Goal: Task Accomplishment & Management: Complete application form

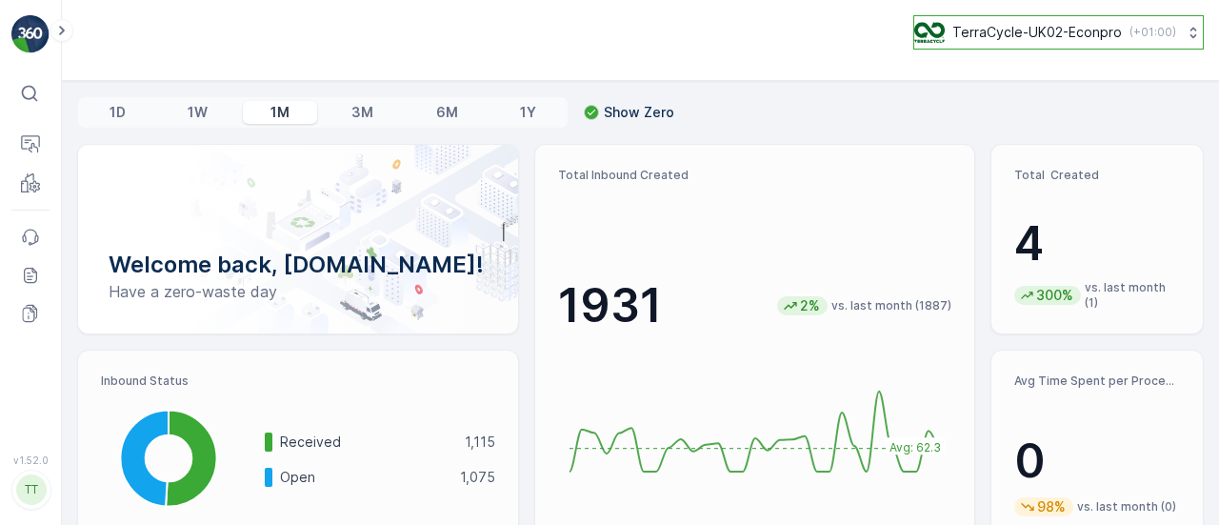
click at [1001, 31] on p "TerraCycle-UK02-Econpro" at bounding box center [1036, 32] width 169 height 19
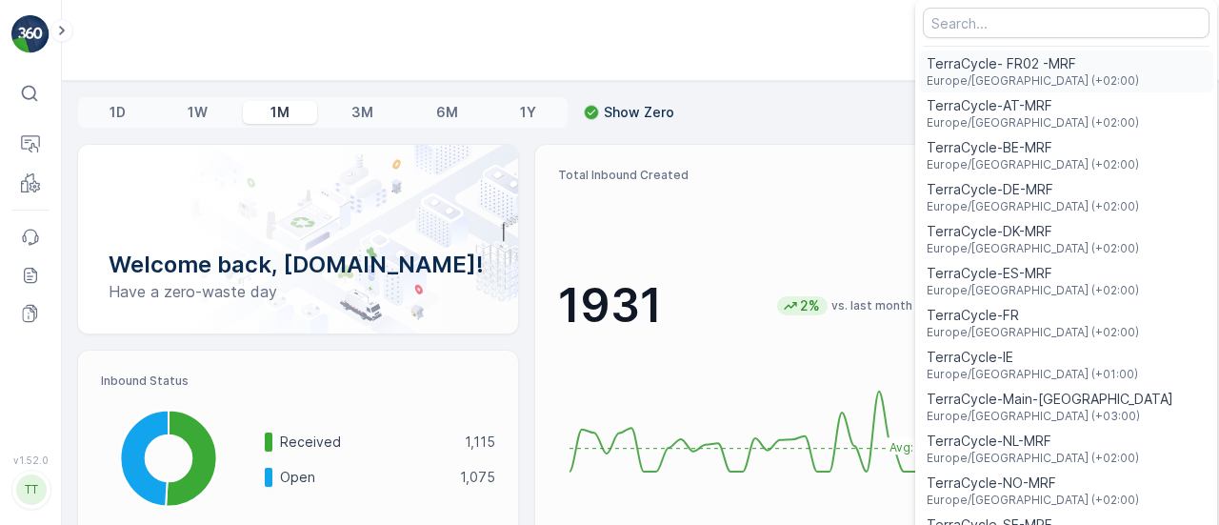
click at [1079, 70] on div "TerraCycle- FR02 -MRF Europe/[GEOGRAPHIC_DATA] (+02:00)" at bounding box center [1066, 71] width 294 height 42
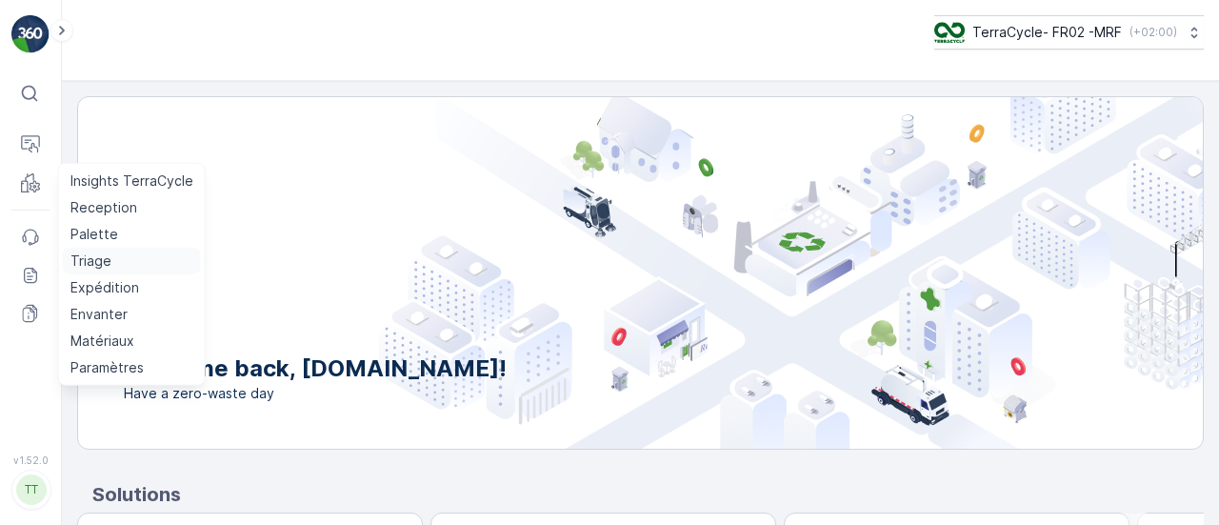
click at [98, 264] on p "Triage" at bounding box center [90, 260] width 41 height 19
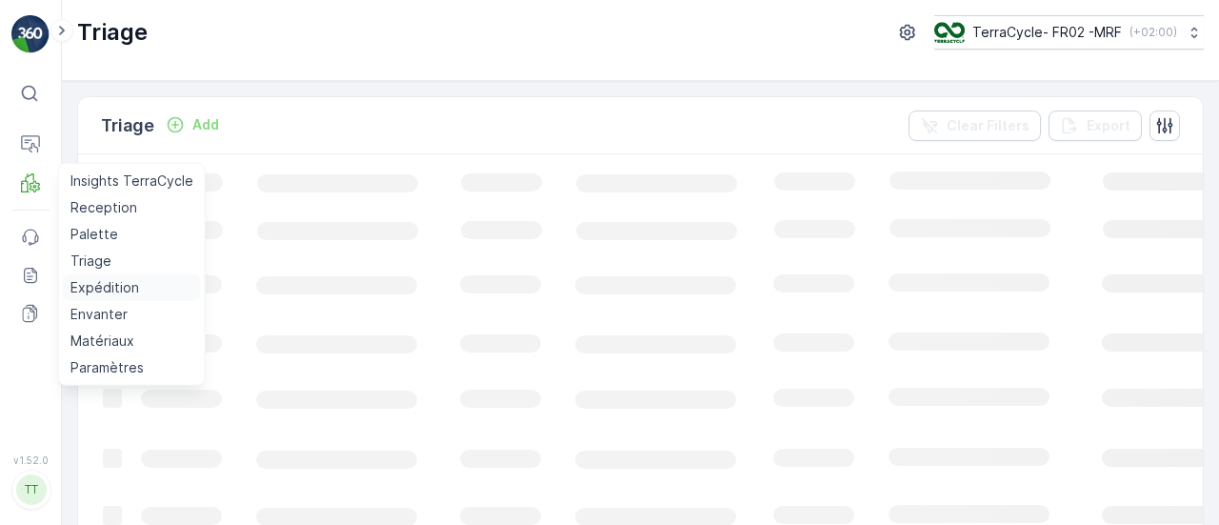
click at [97, 286] on p "Expédition" at bounding box center [104, 287] width 69 height 19
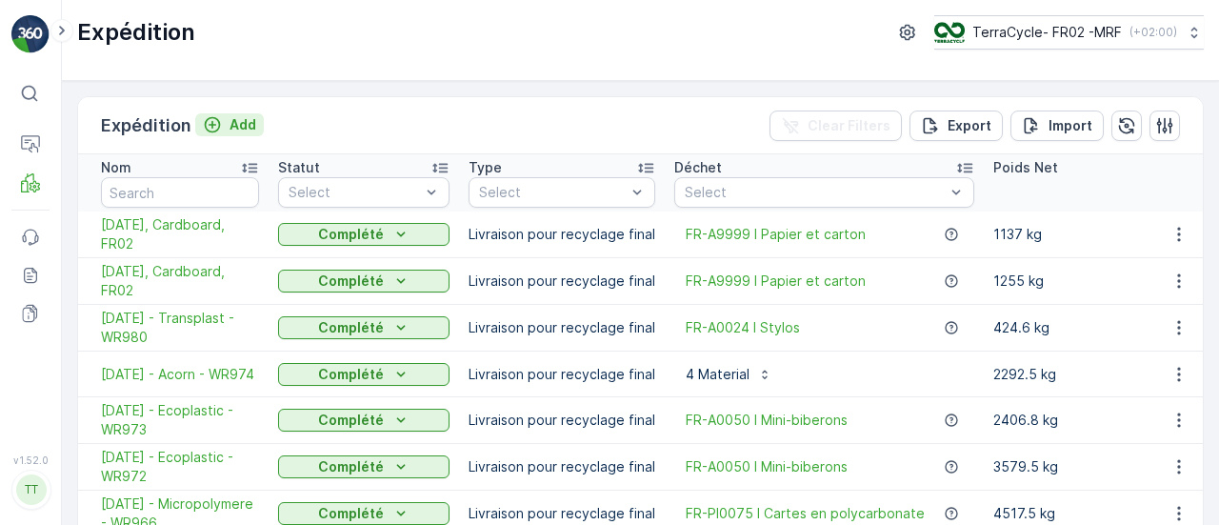
click at [234, 119] on p "Add" at bounding box center [242, 124] width 27 height 19
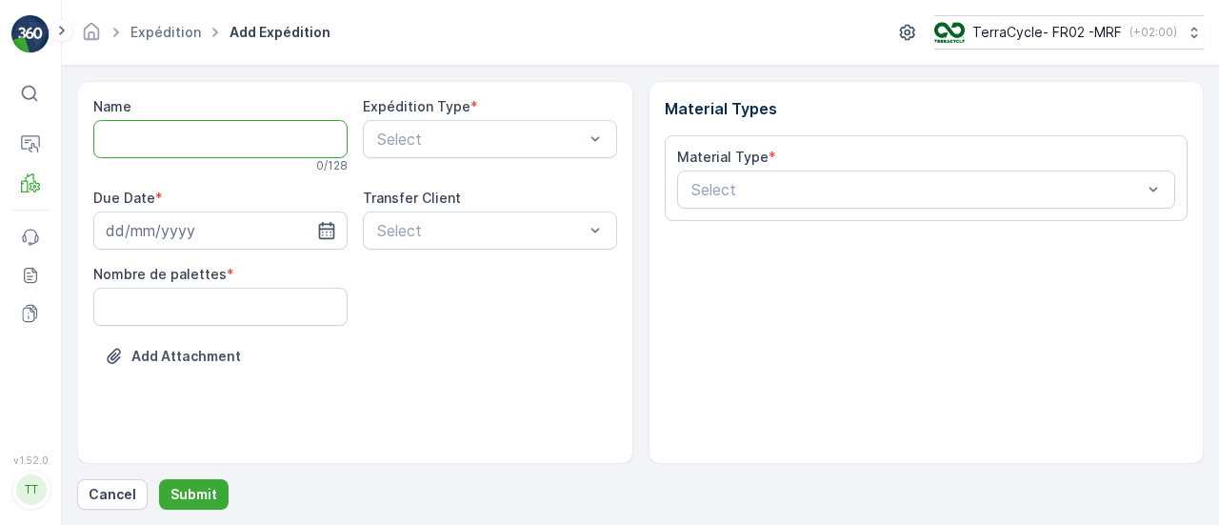
click at [181, 144] on input "Name" at bounding box center [220, 139] width 254 height 38
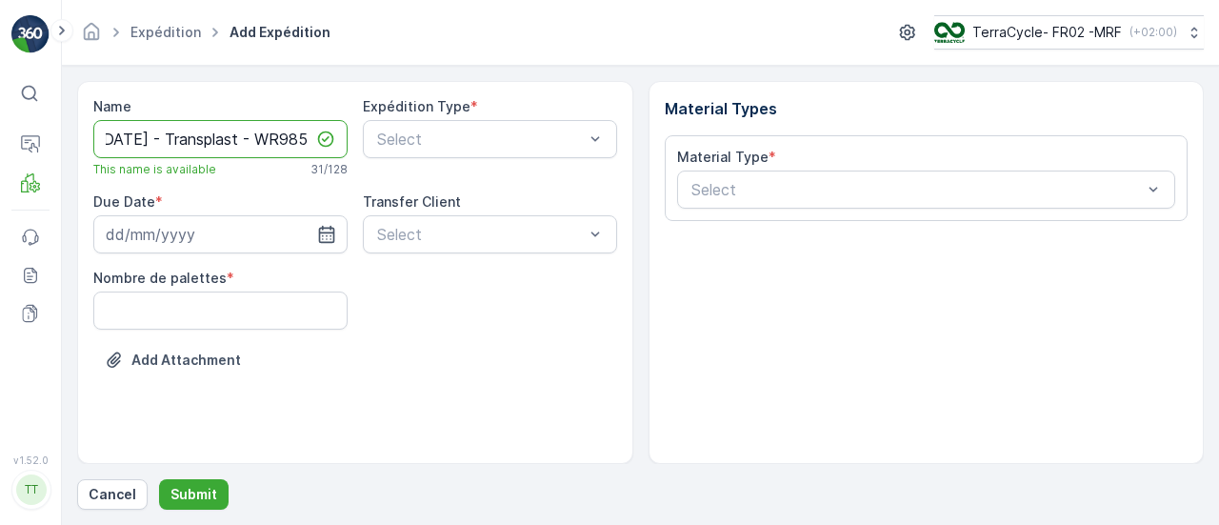
scroll to position [0, 34]
type input "08.10.2025 - Transplast - WR985"
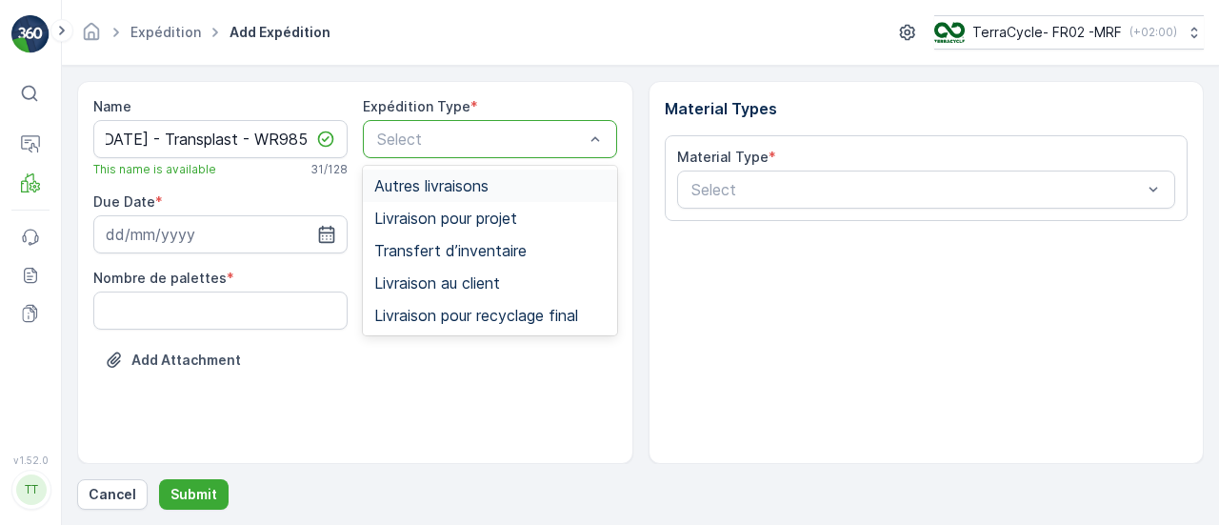
scroll to position [0, 0]
click at [444, 307] on span "Livraison pour recyclage final" at bounding box center [476, 315] width 204 height 17
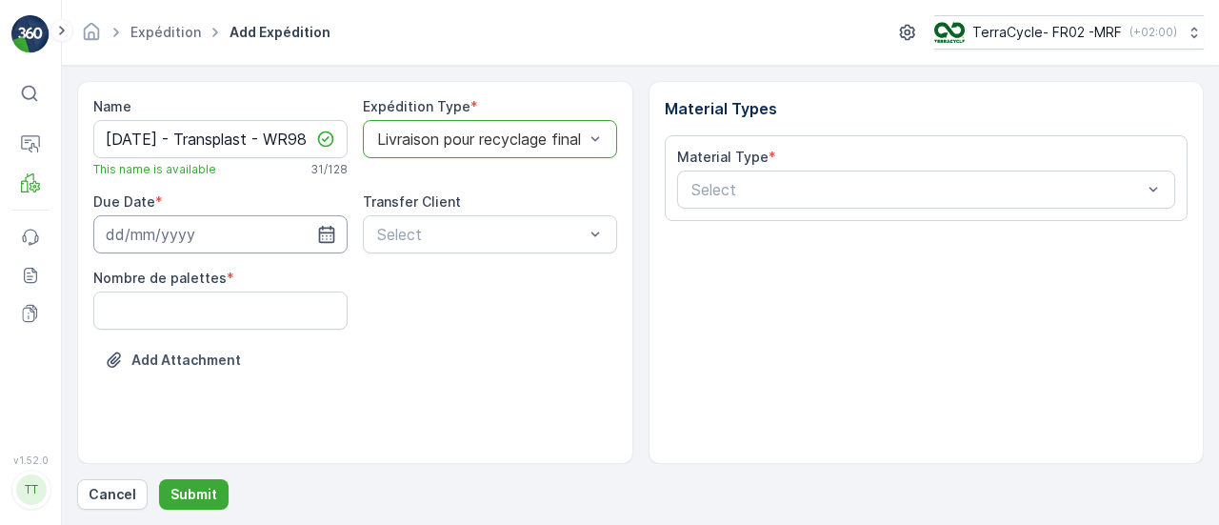
click at [234, 239] on input at bounding box center [220, 234] width 254 height 38
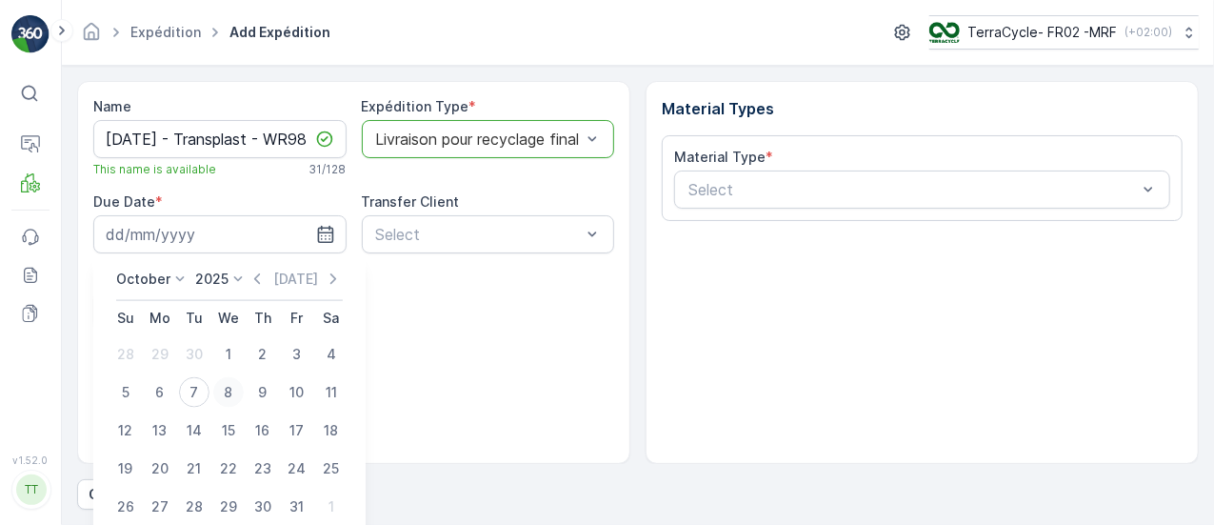
click at [230, 390] on div "8" at bounding box center [228, 392] width 30 height 30
type input "08.10.2025"
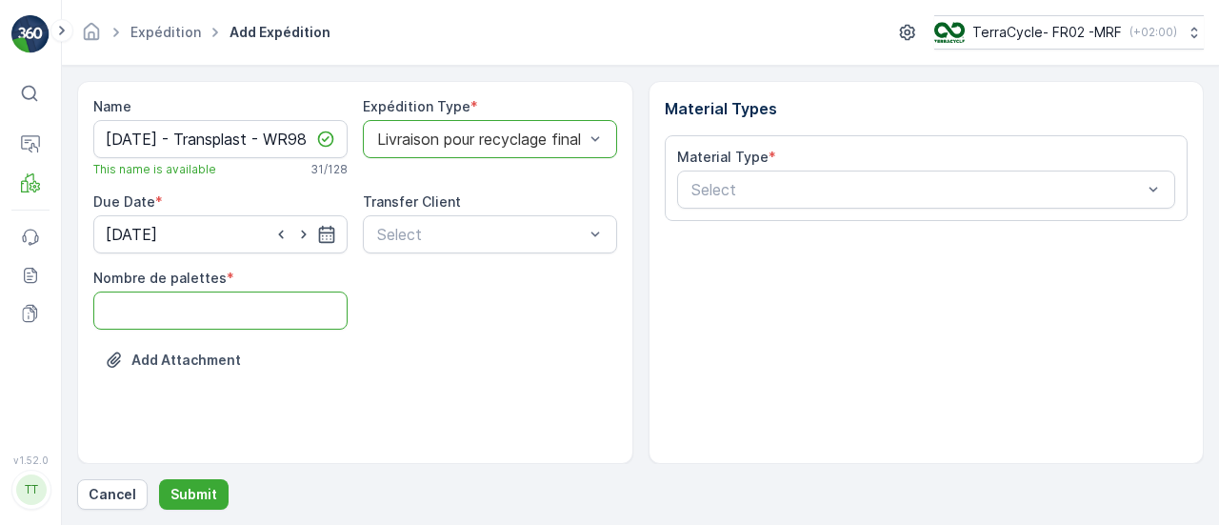
click at [241, 302] on palettes "Nombre de palettes" at bounding box center [220, 310] width 254 height 38
type palettes "26"
click at [775, 201] on div "Select" at bounding box center [926, 189] width 499 height 38
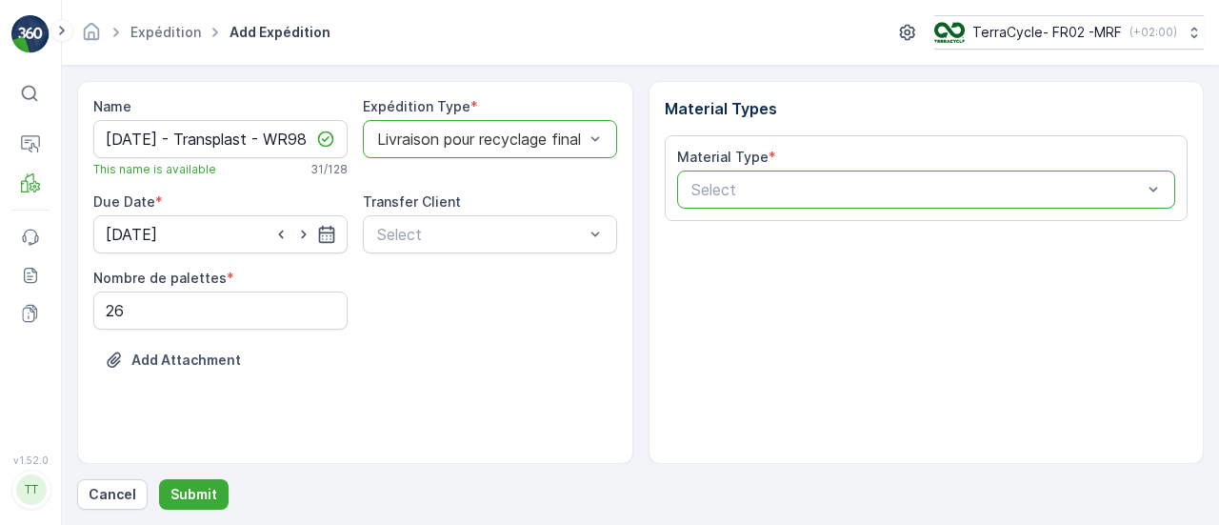
click at [775, 201] on div "Select" at bounding box center [926, 189] width 499 height 38
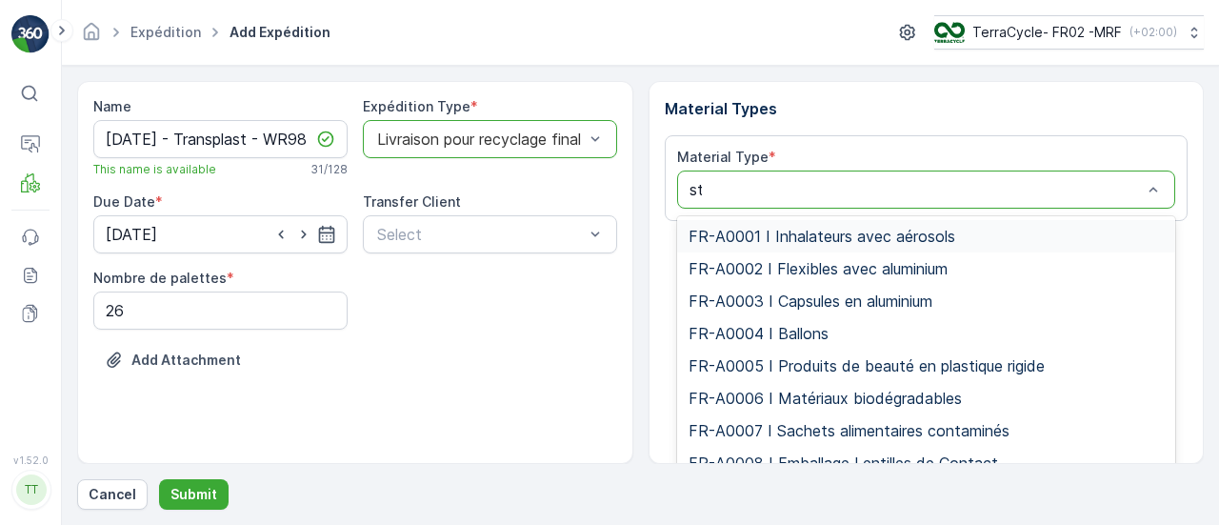
type input "sty"
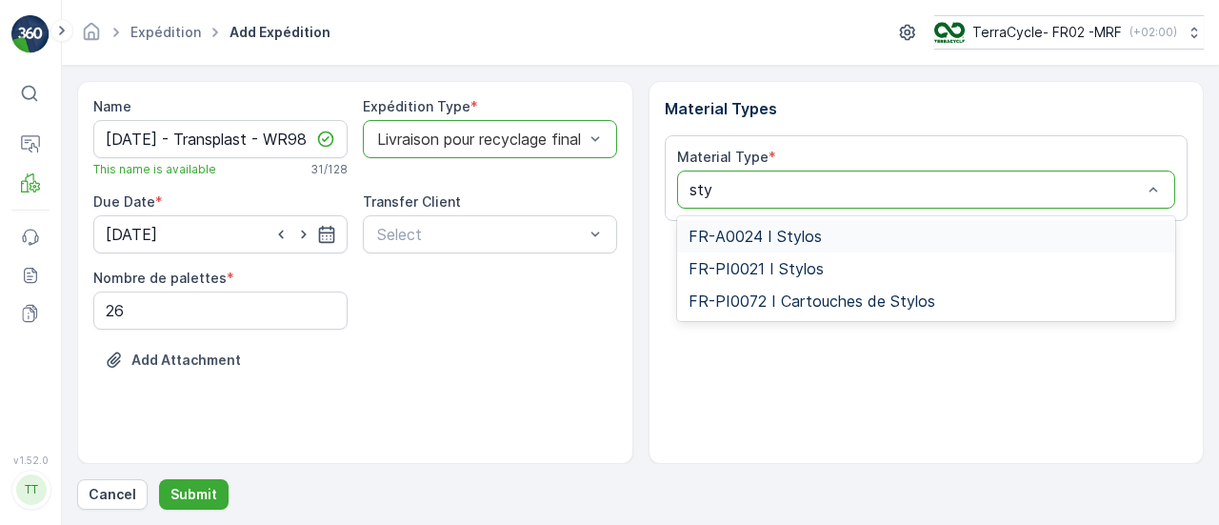
click at [819, 235] on div "FR-A0024 I Stylos" at bounding box center [926, 236] width 476 height 17
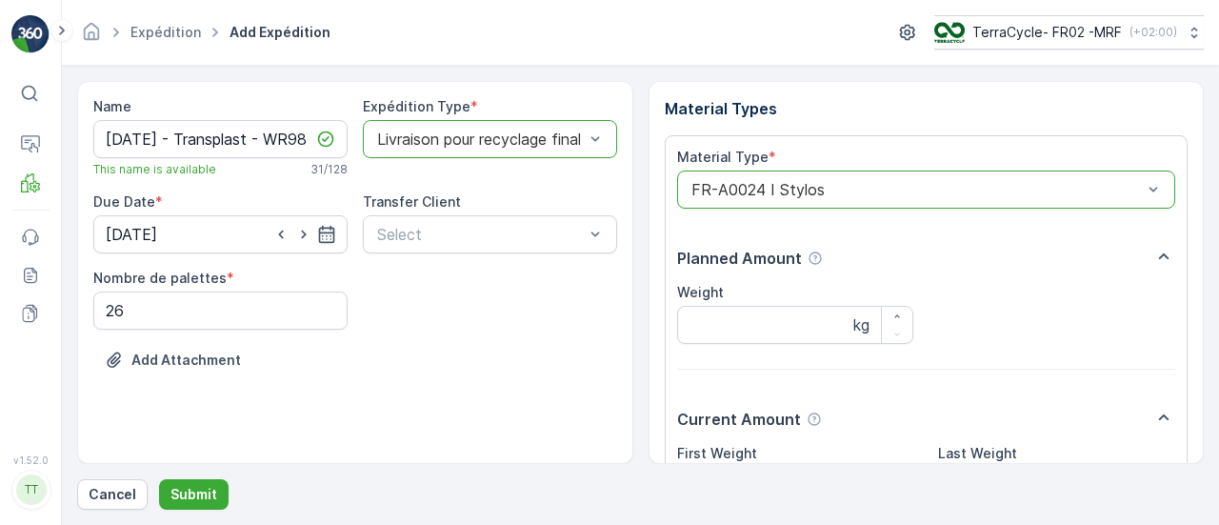
scroll to position [207, 0]
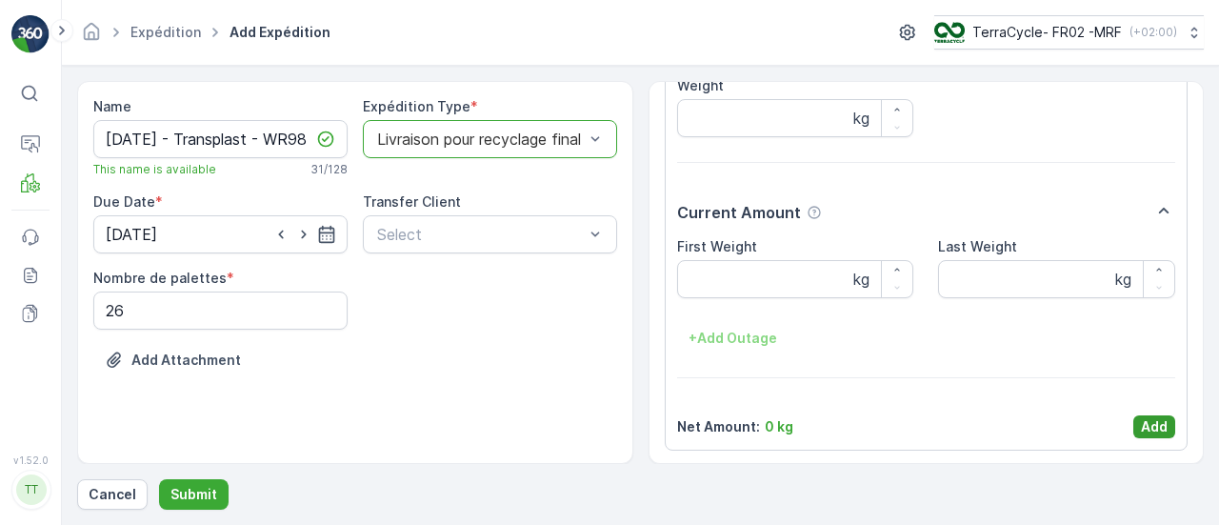
click at [1165, 426] on button "Add" at bounding box center [1154, 426] width 42 height 23
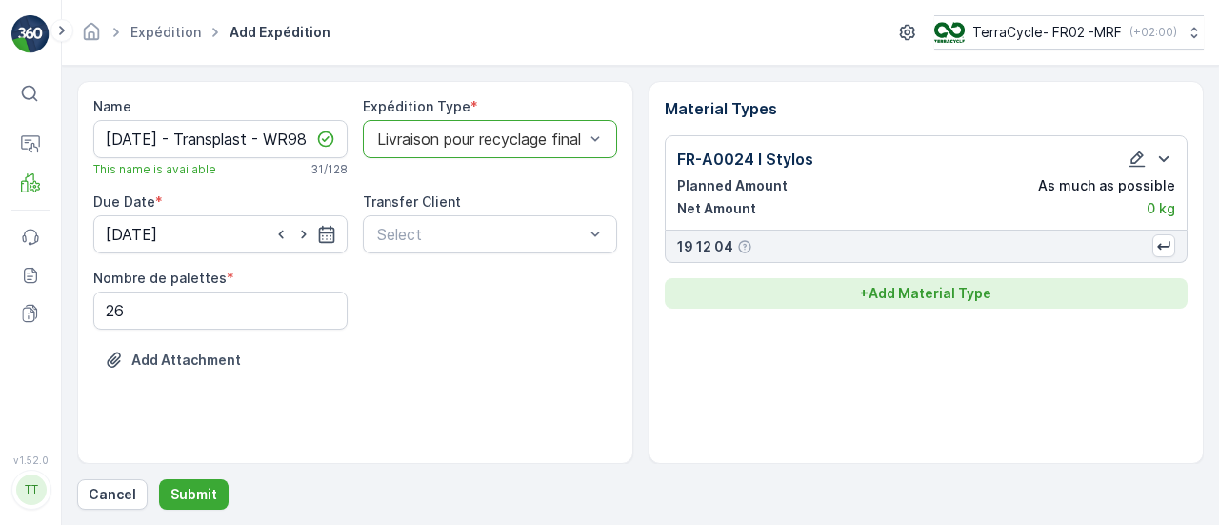
click at [885, 292] on p "+ Add Material Type" at bounding box center [925, 293] width 131 height 19
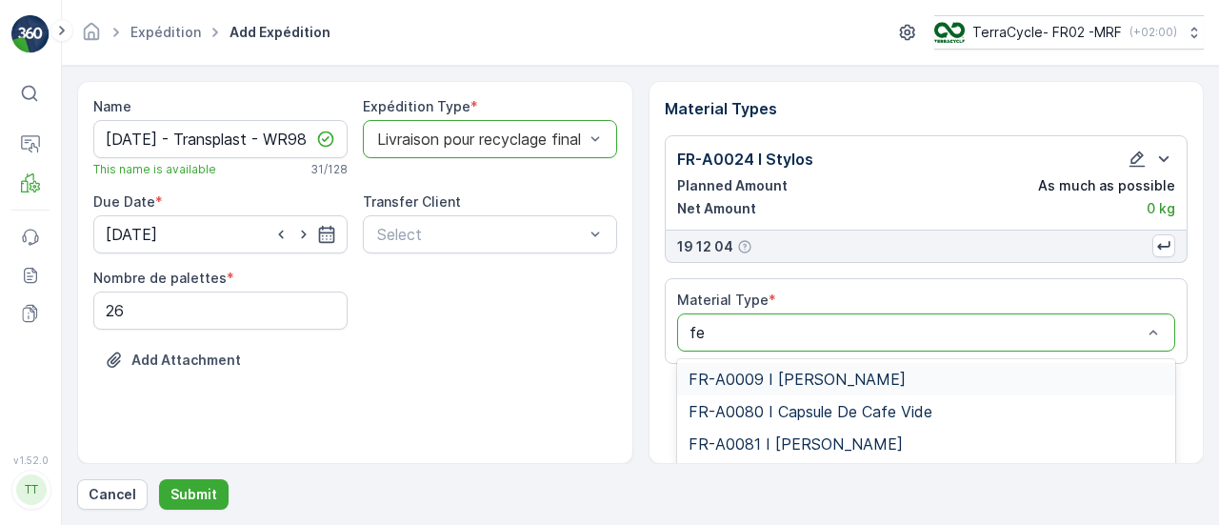
type input "feu"
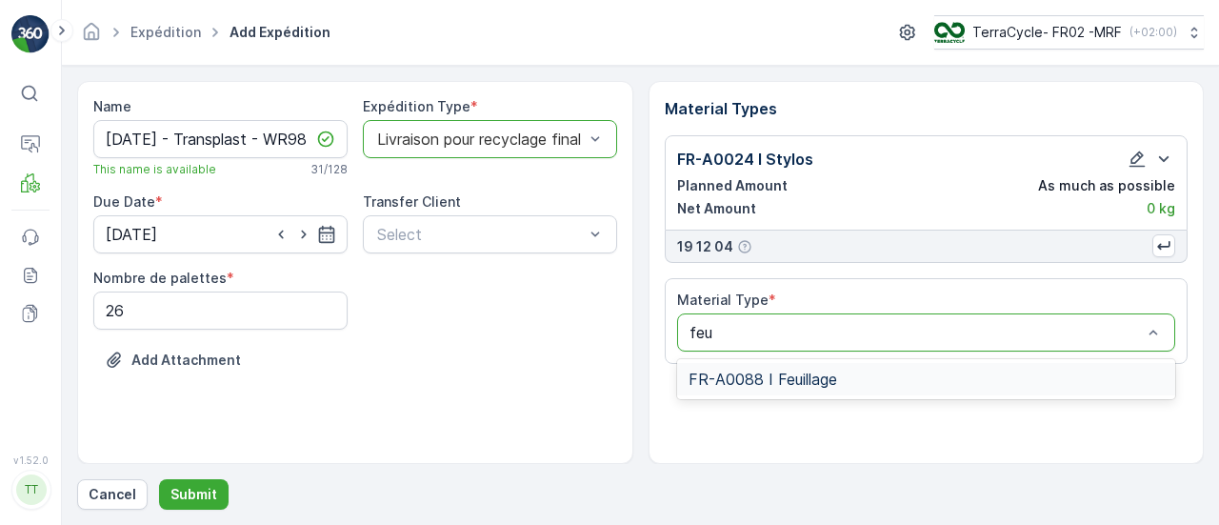
click at [844, 378] on div "FR-A0088 I Feuillage" at bounding box center [926, 378] width 476 height 17
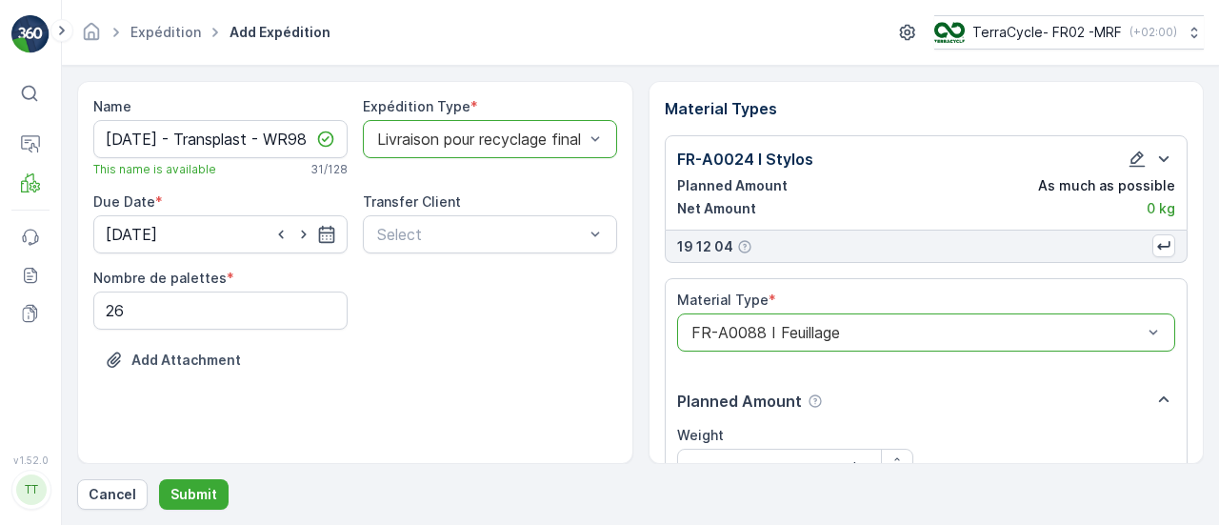
scroll to position [348, 0]
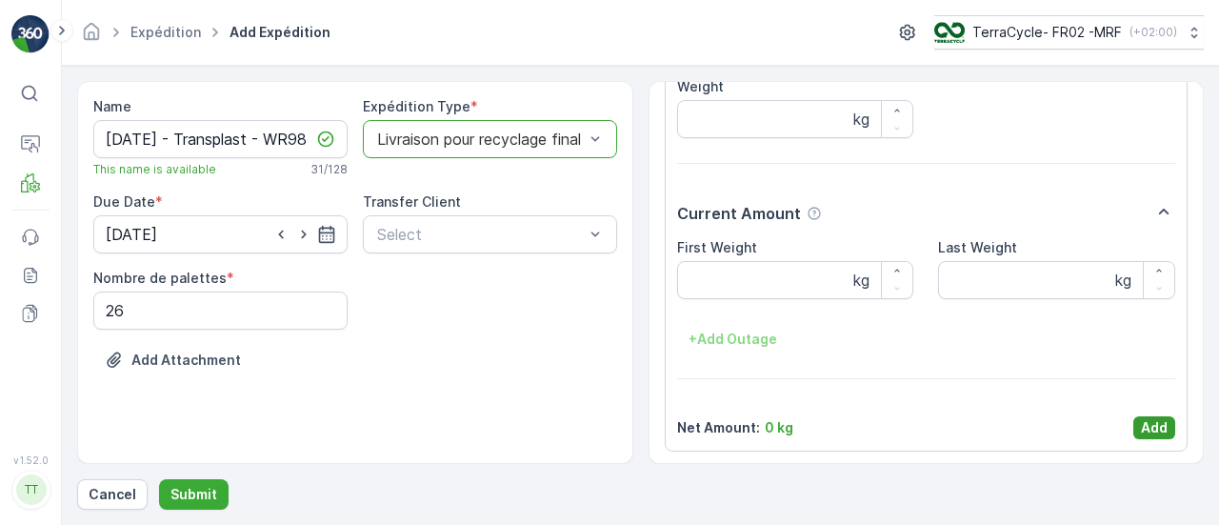
click at [1141, 418] on p "Add" at bounding box center [1153, 427] width 27 height 19
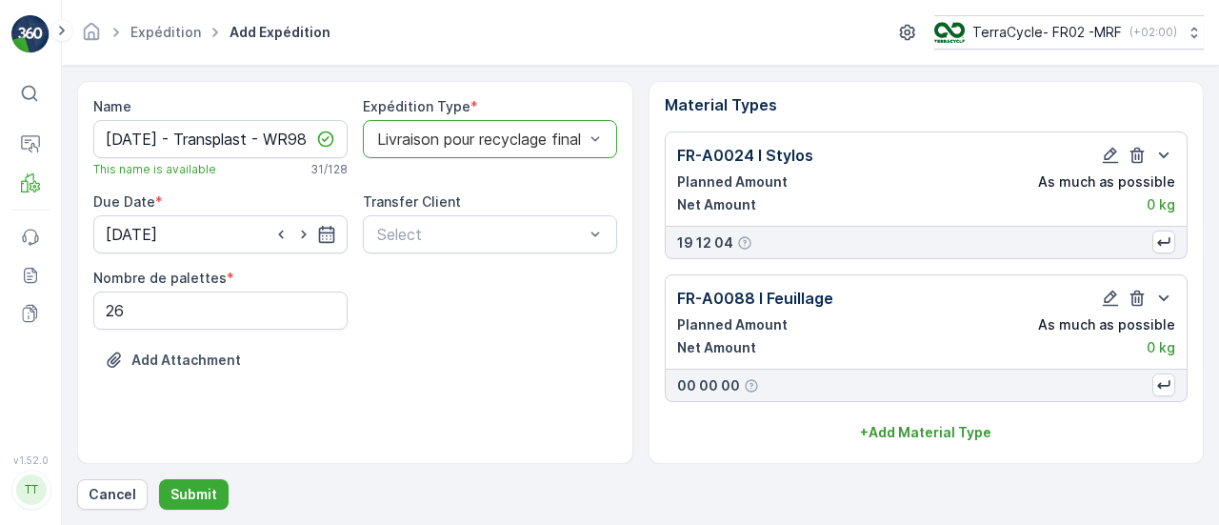
scroll to position [0, 0]
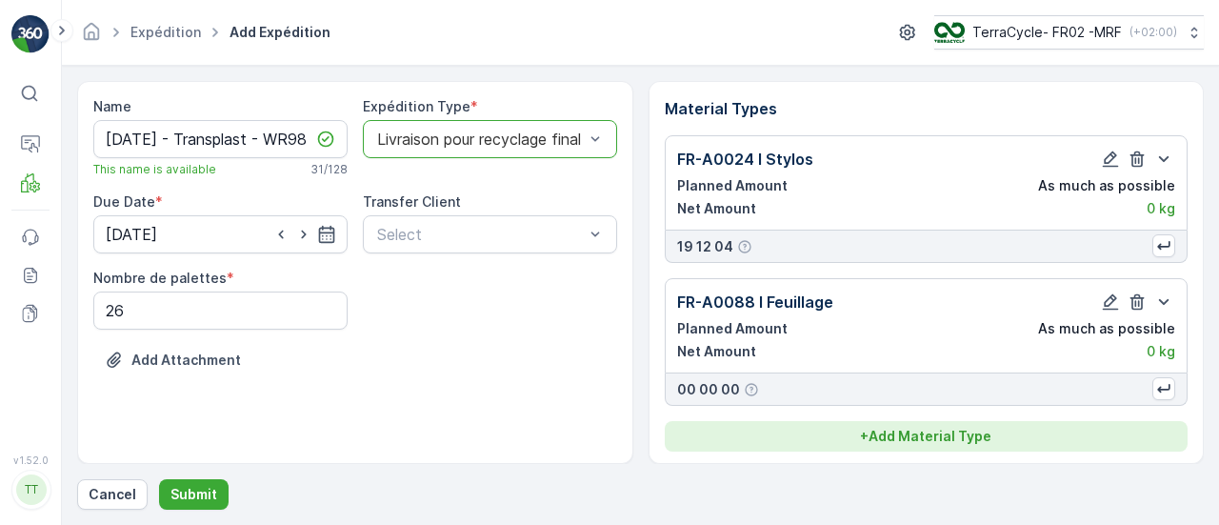
click at [933, 439] on p "+ Add Material Type" at bounding box center [925, 435] width 131 height 19
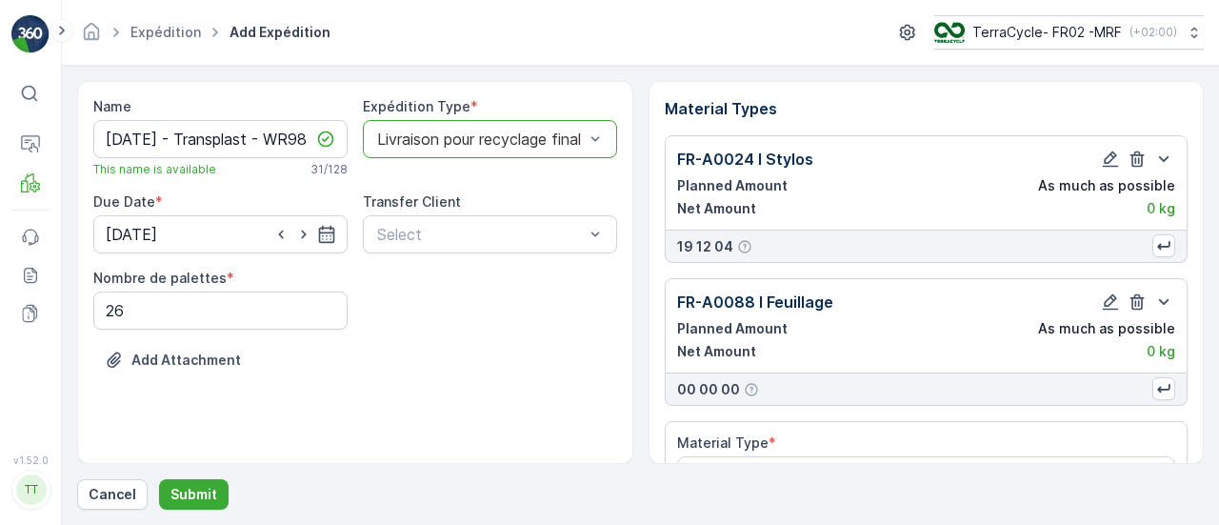
scroll to position [54, 0]
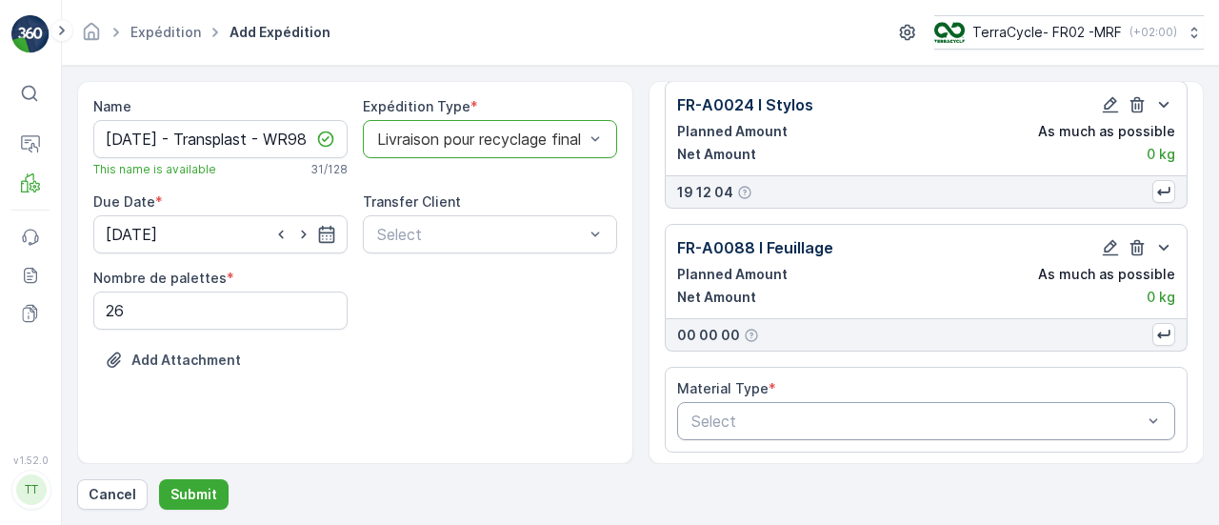
click at [729, 402] on div "Select" at bounding box center [926, 421] width 499 height 38
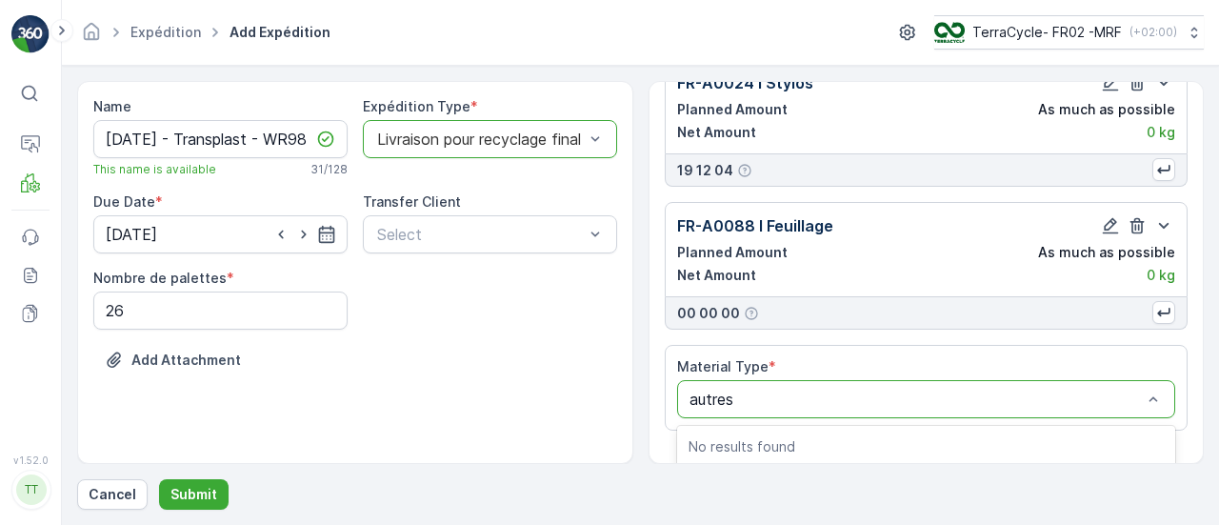
type input "autre"
click at [804, 431] on div "FR-A0023 I Autre plastique rigide" at bounding box center [926, 445] width 499 height 32
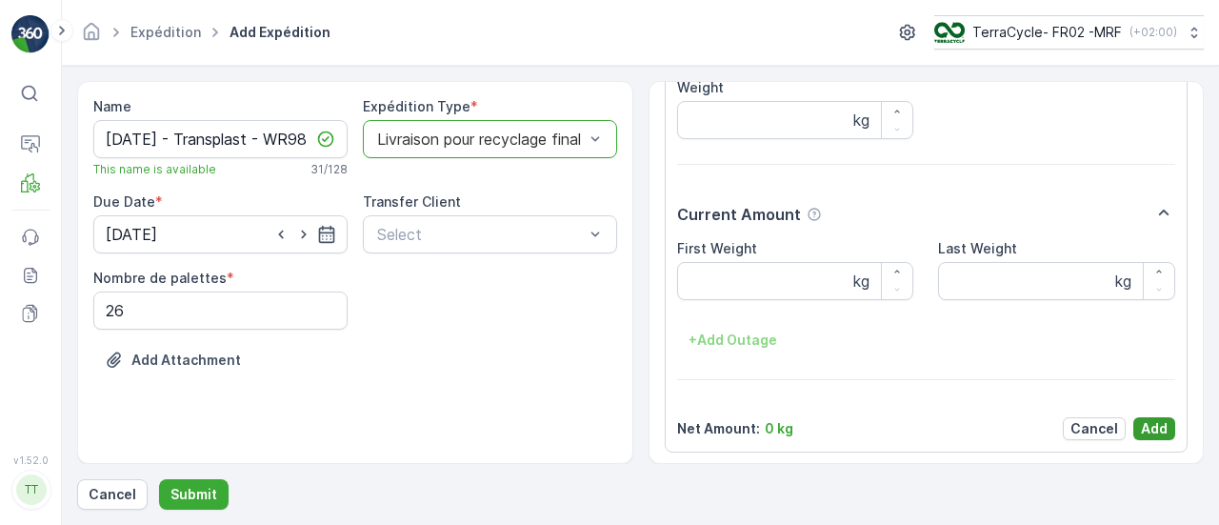
click at [1149, 430] on p "Add" at bounding box center [1153, 428] width 27 height 19
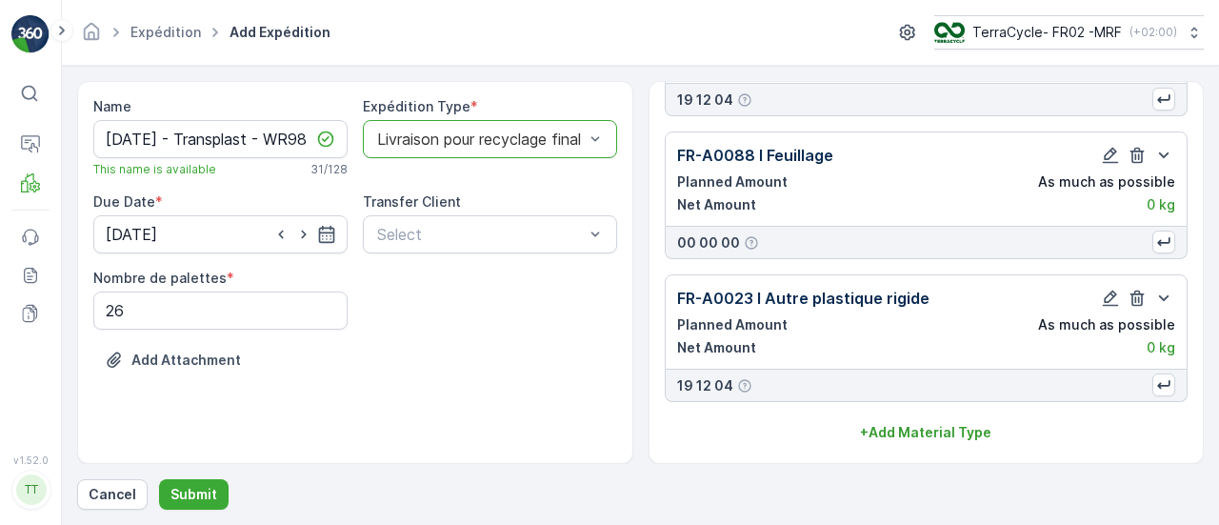
scroll to position [142, 0]
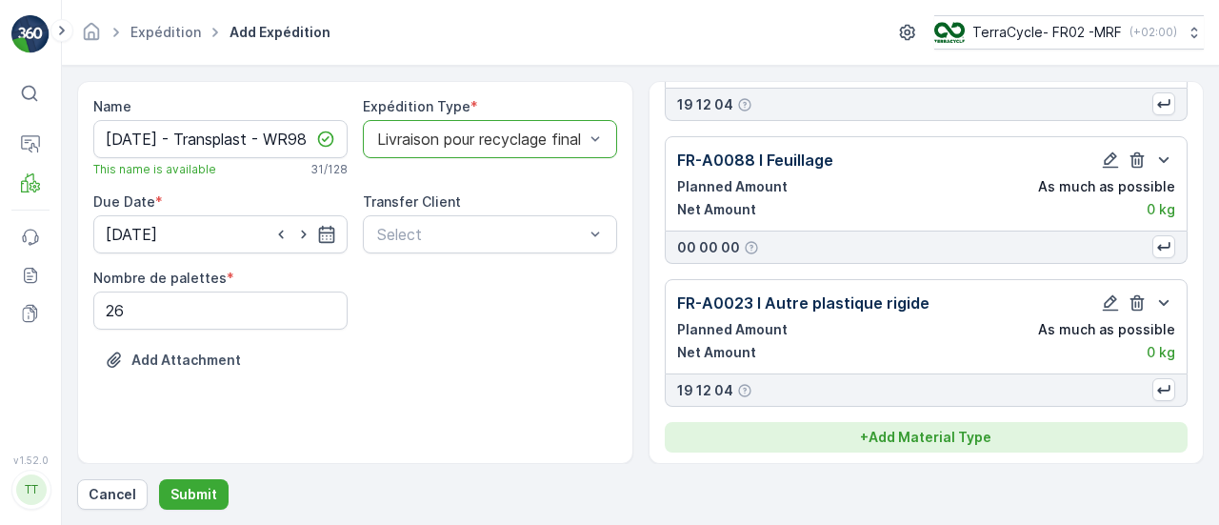
click at [942, 439] on p "+ Add Material Type" at bounding box center [925, 436] width 131 height 19
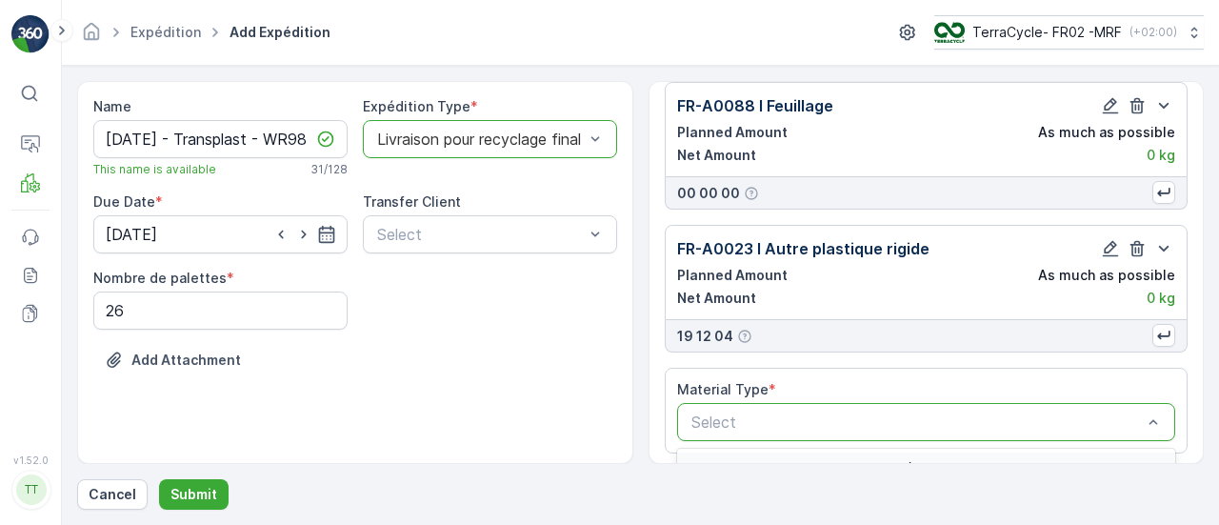
scroll to position [463, 0]
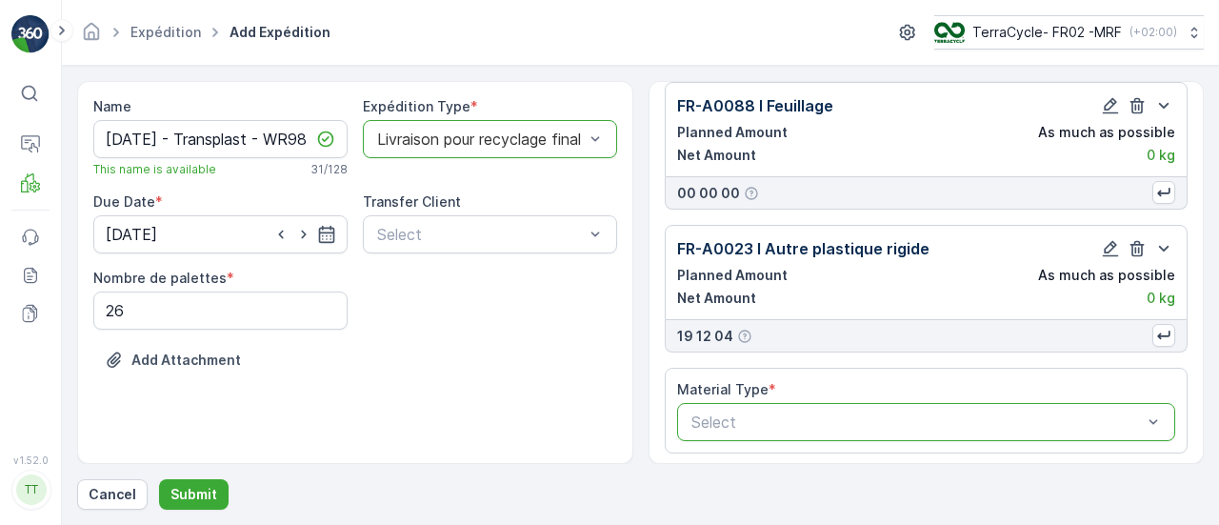
click at [754, 413] on Type "Select" at bounding box center [926, 422] width 499 height 38
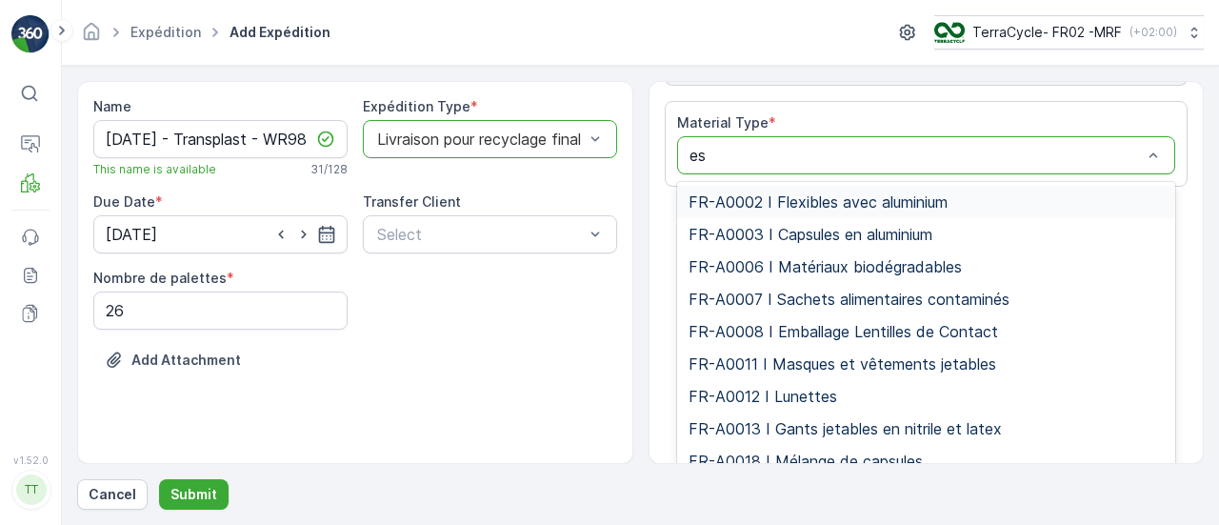
type input "esd"
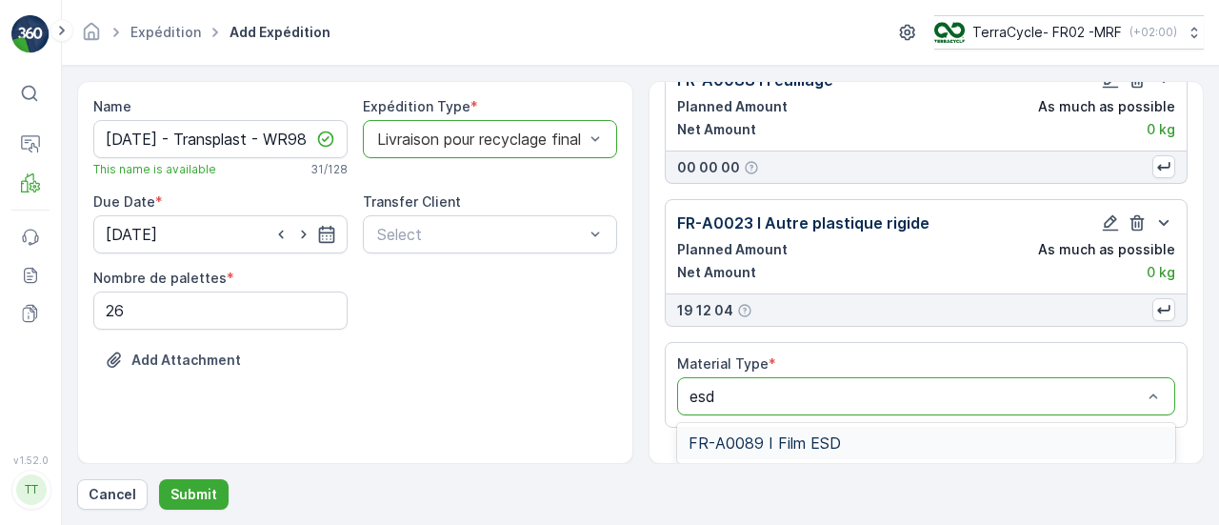
scroll to position [217, 0]
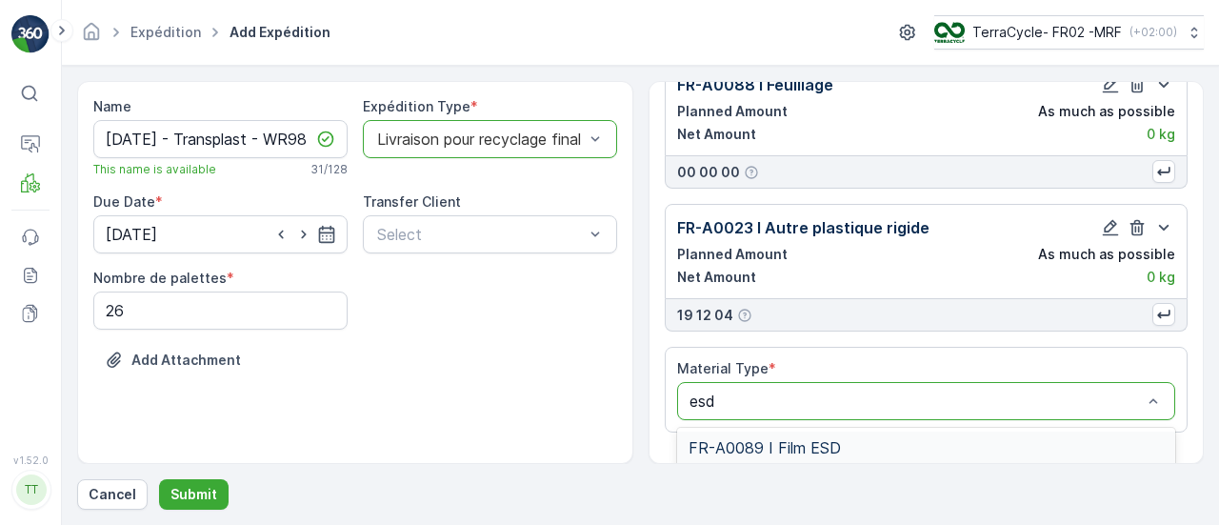
click at [792, 442] on span "FR-A0089 I Film ESD" at bounding box center [764, 447] width 152 height 17
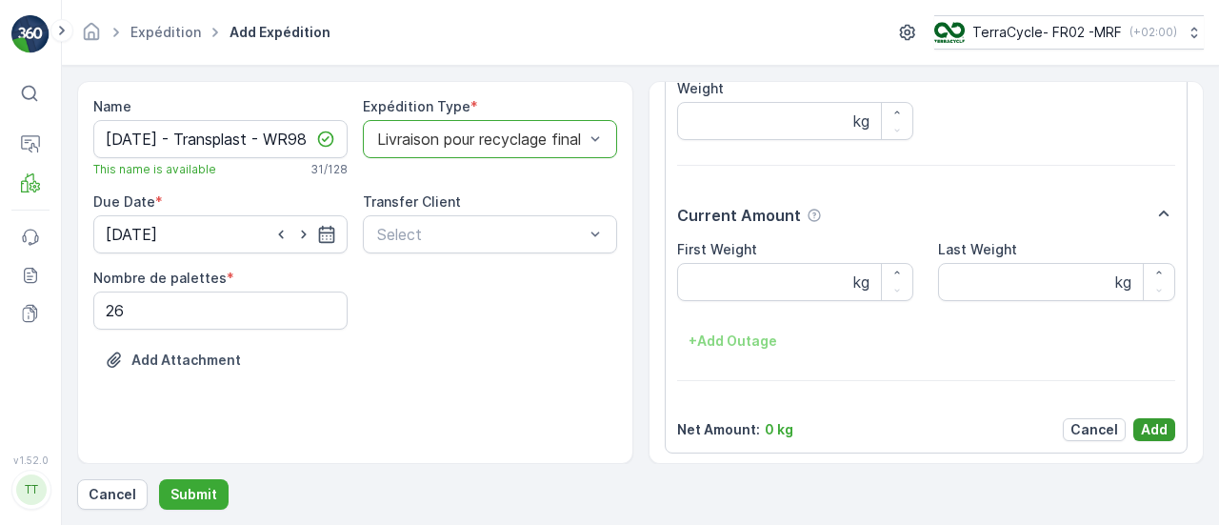
click at [1148, 426] on p "Add" at bounding box center [1153, 429] width 27 height 19
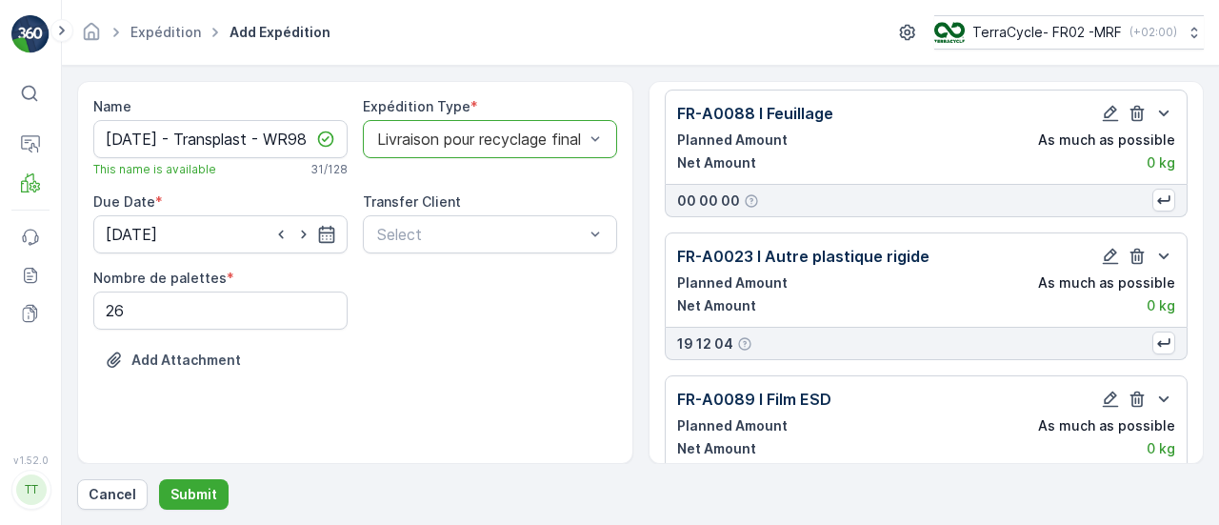
scroll to position [284, 0]
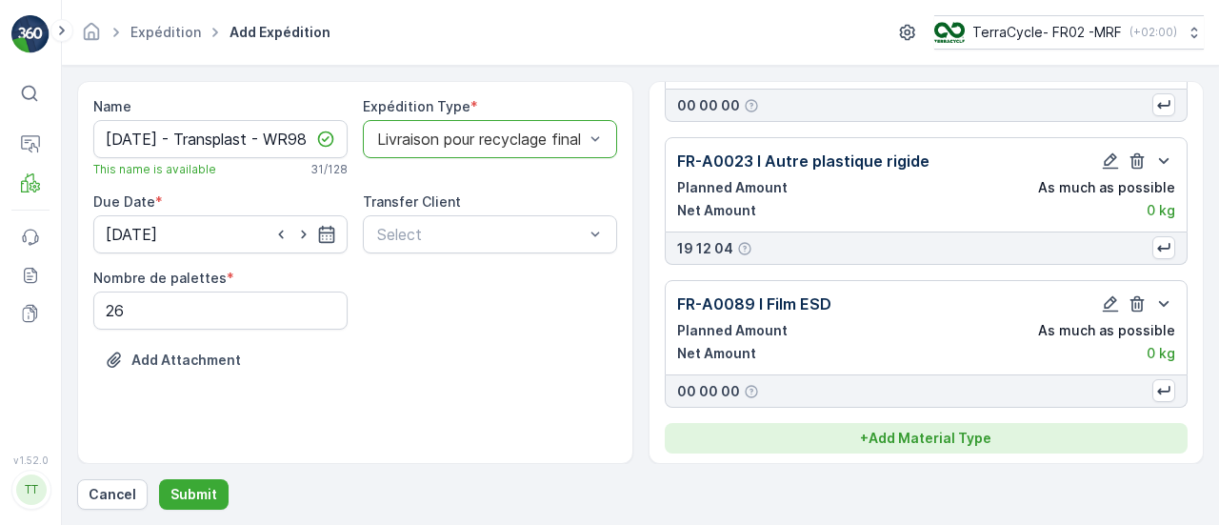
click at [945, 428] on p "+ Add Material Type" at bounding box center [925, 437] width 131 height 19
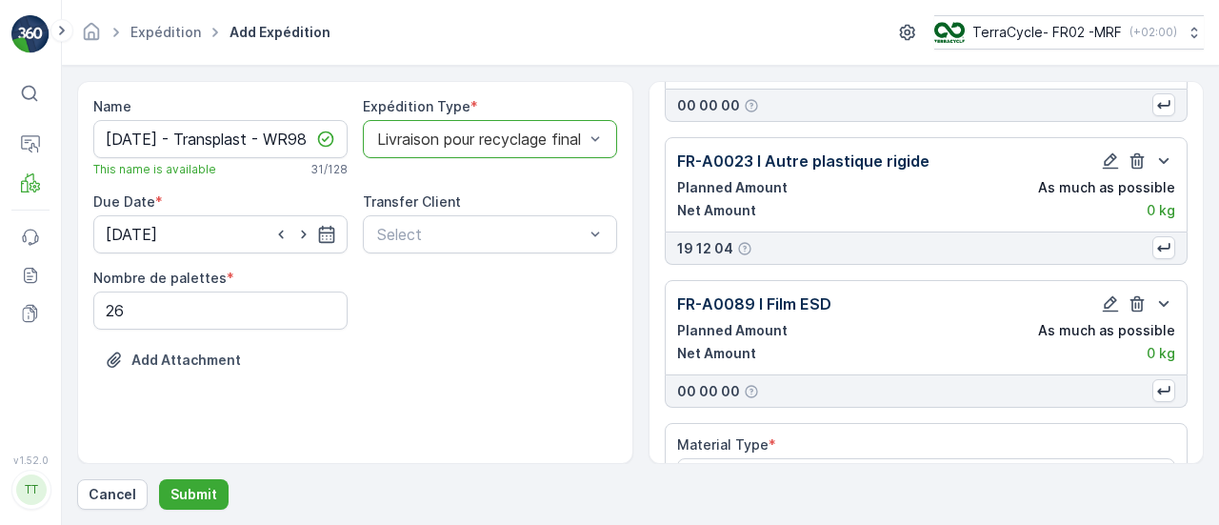
scroll to position [338, 0]
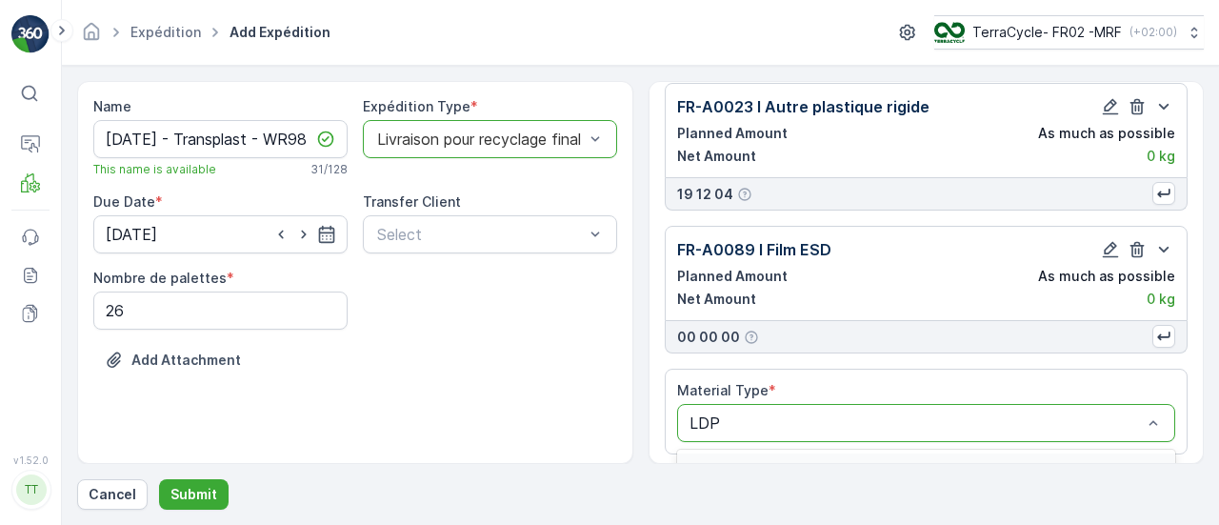
type input "LDPE"
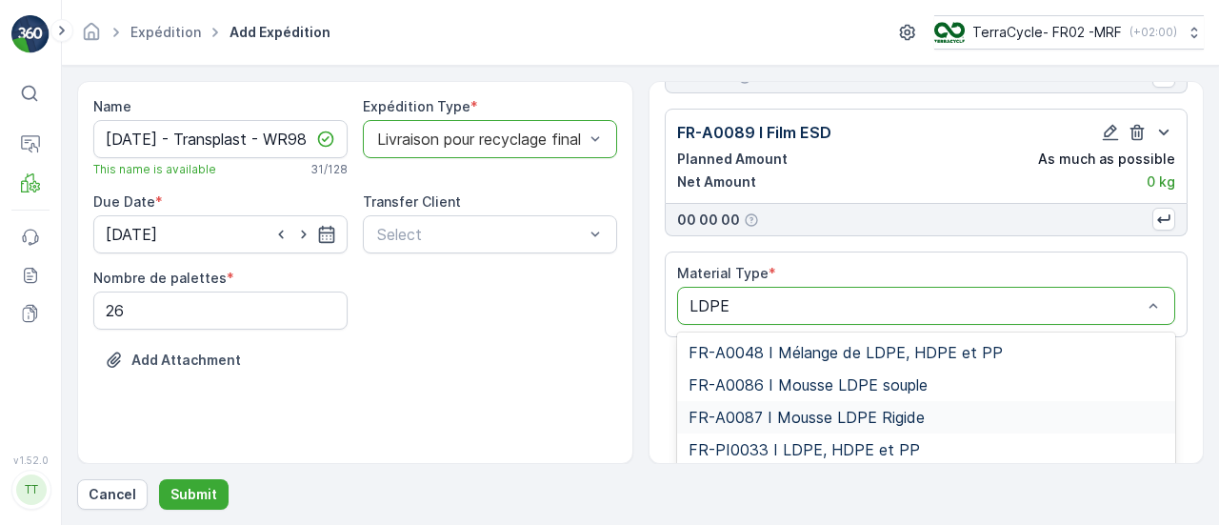
click at [842, 408] on span "FR-A0087 I Mousse LDPE Rigide" at bounding box center [806, 416] width 236 height 17
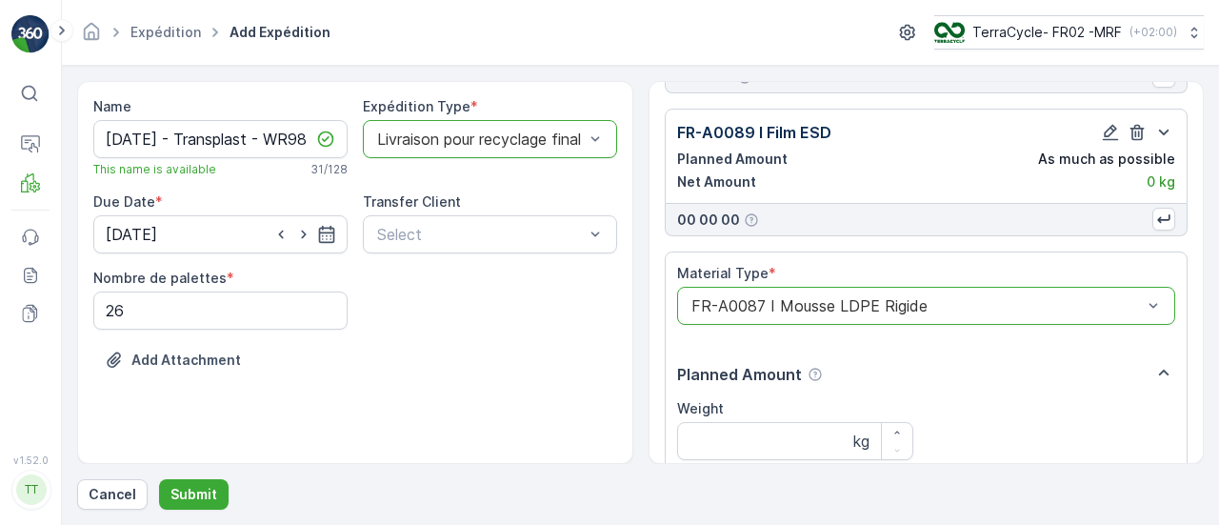
scroll to position [774, 0]
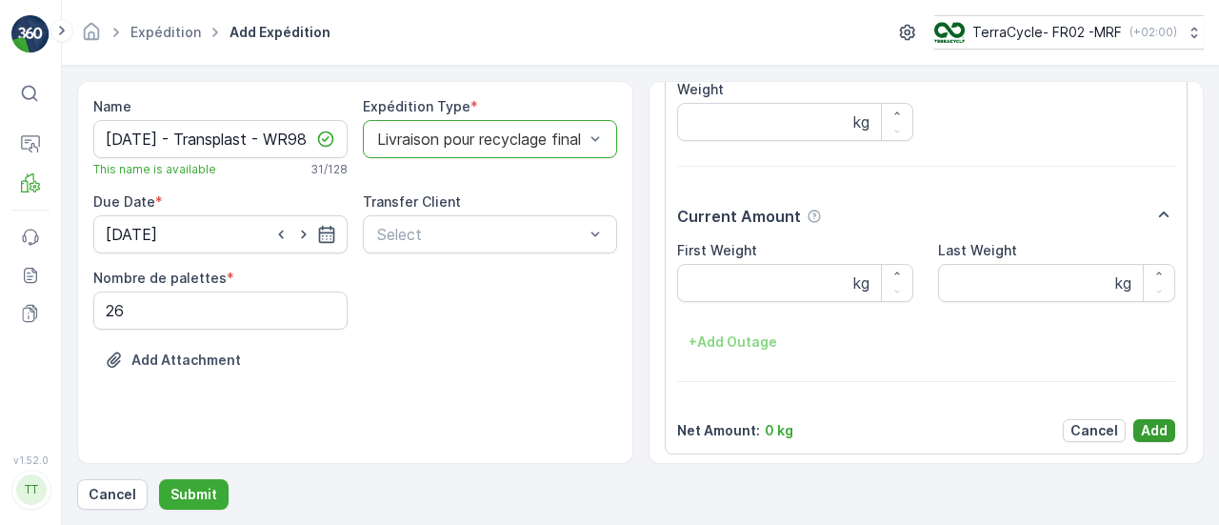
click at [1154, 421] on p "Add" at bounding box center [1153, 430] width 27 height 19
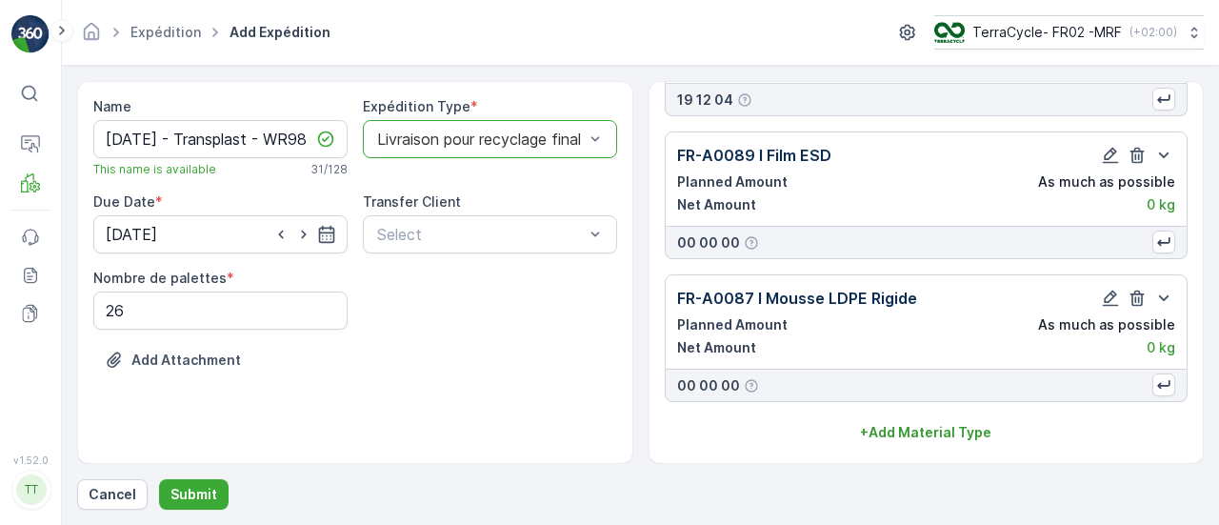
scroll to position [426, 0]
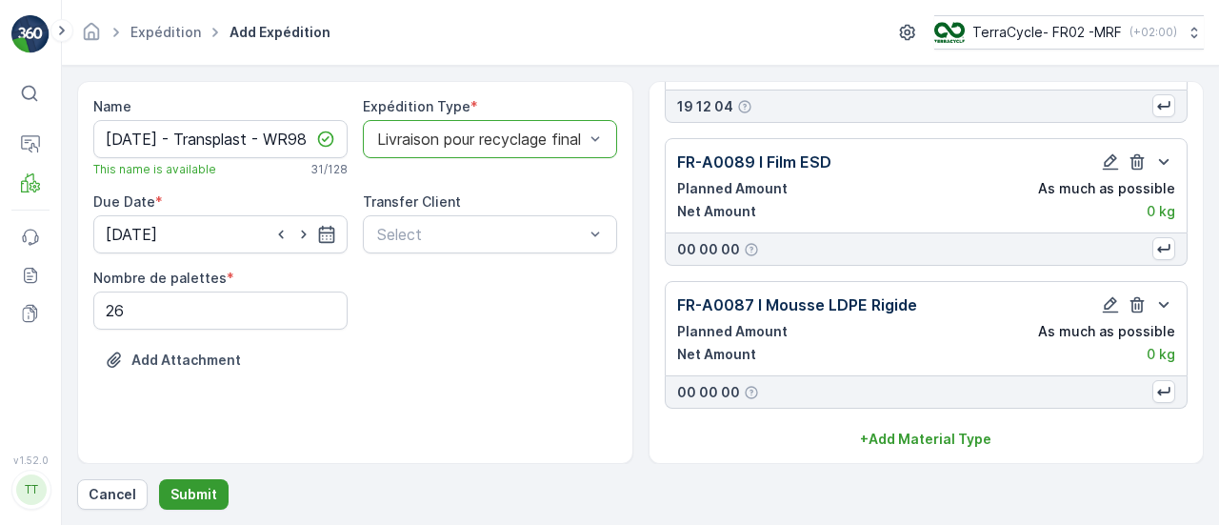
click at [185, 494] on p "Submit" at bounding box center [193, 494] width 47 height 19
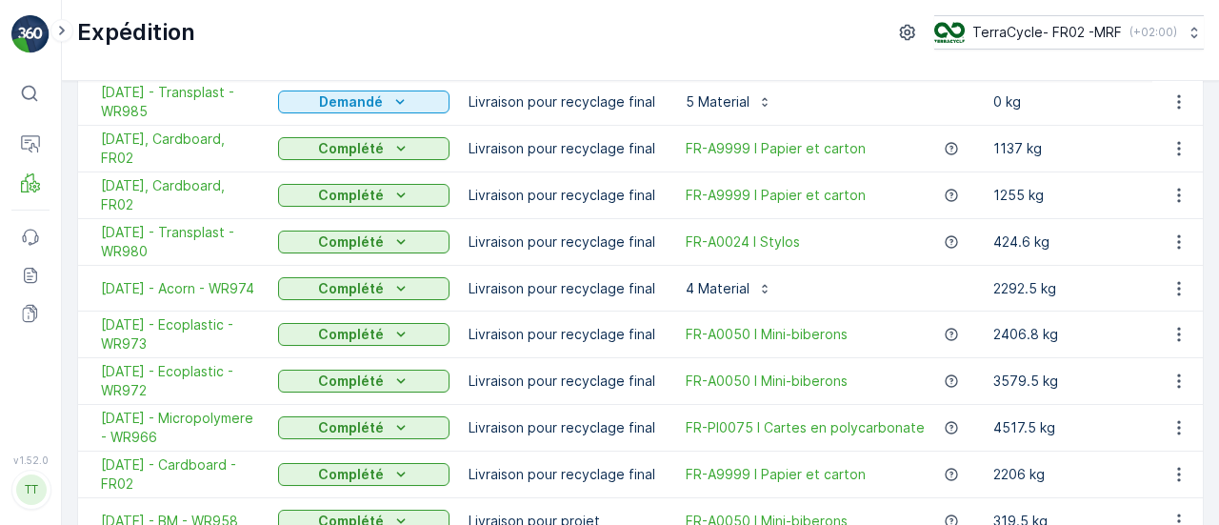
scroll to position [110, 0]
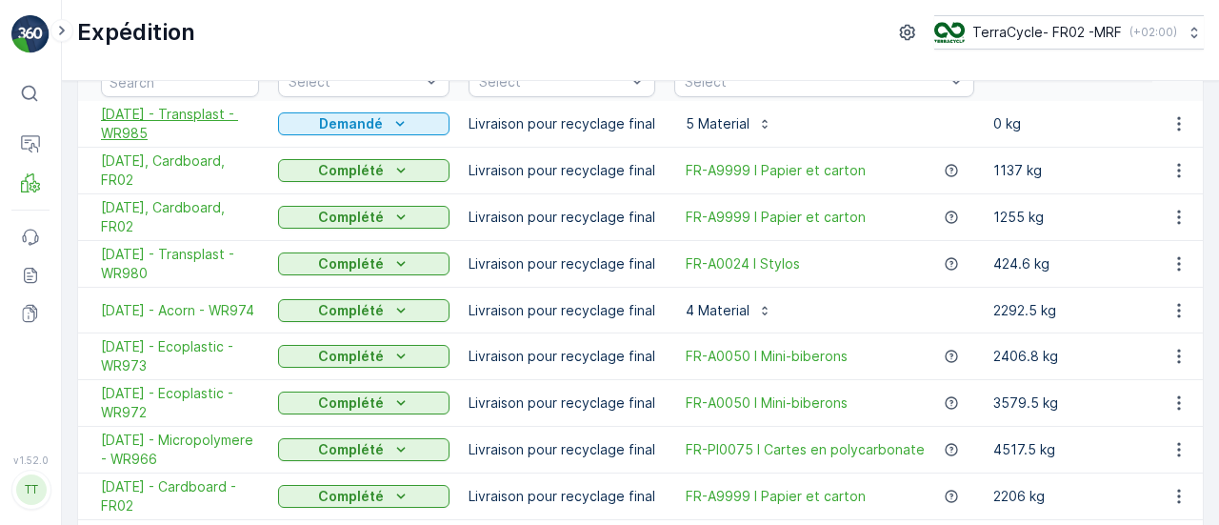
click at [219, 108] on span "08.10.2025 - Transplast - WR985" at bounding box center [180, 124] width 158 height 38
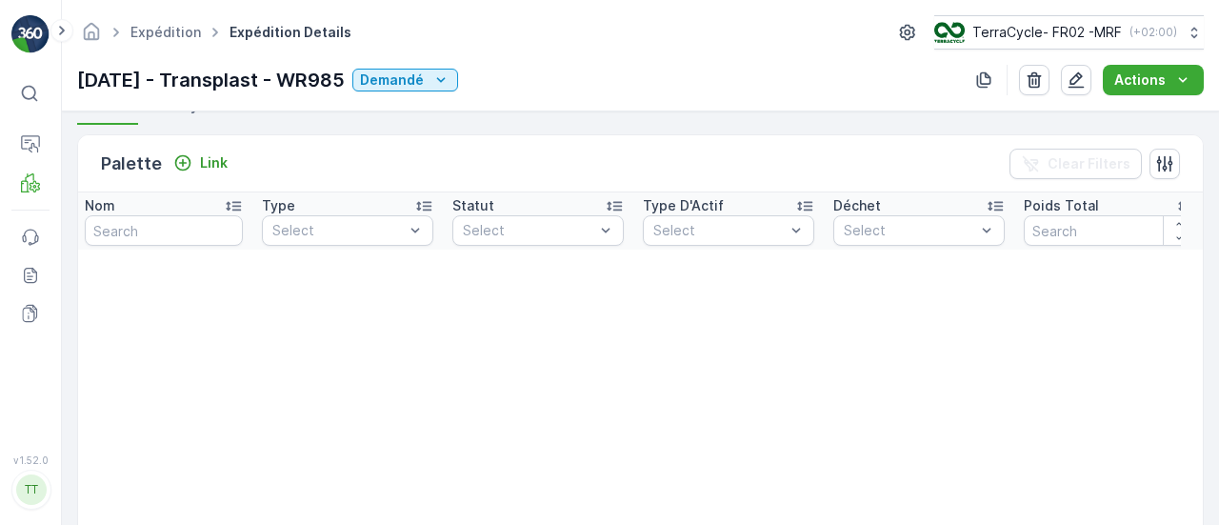
scroll to position [0, 17]
click at [215, 159] on p "Link" at bounding box center [214, 162] width 28 height 19
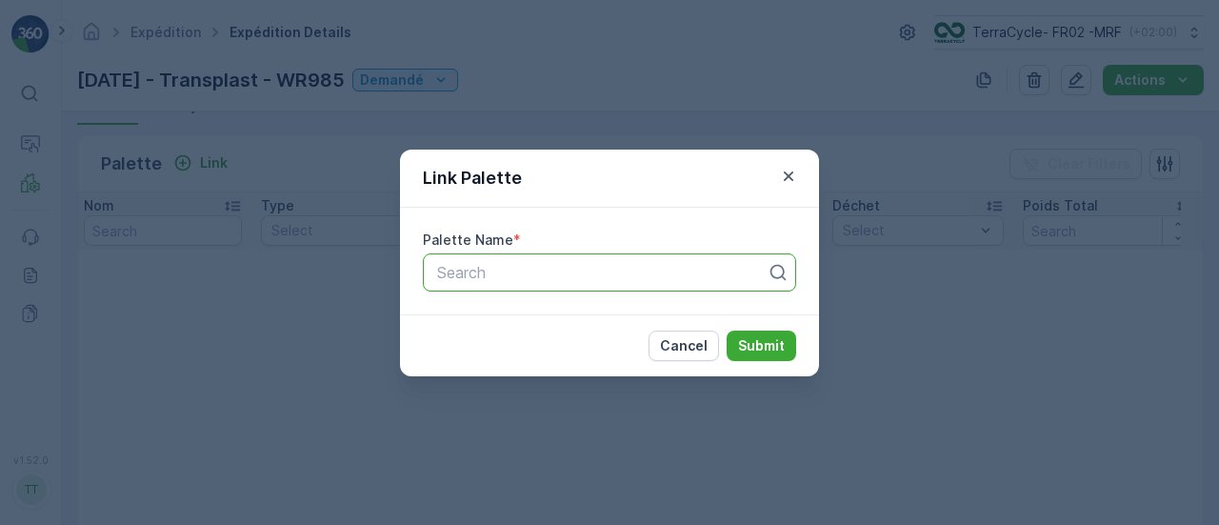
click at [527, 266] on div at bounding box center [601, 272] width 333 height 17
type input "1065"
click at [510, 317] on span "Parcel #1065" at bounding box center [480, 318] width 93 height 17
click at [773, 354] on button "Submit" at bounding box center [760, 345] width 69 height 30
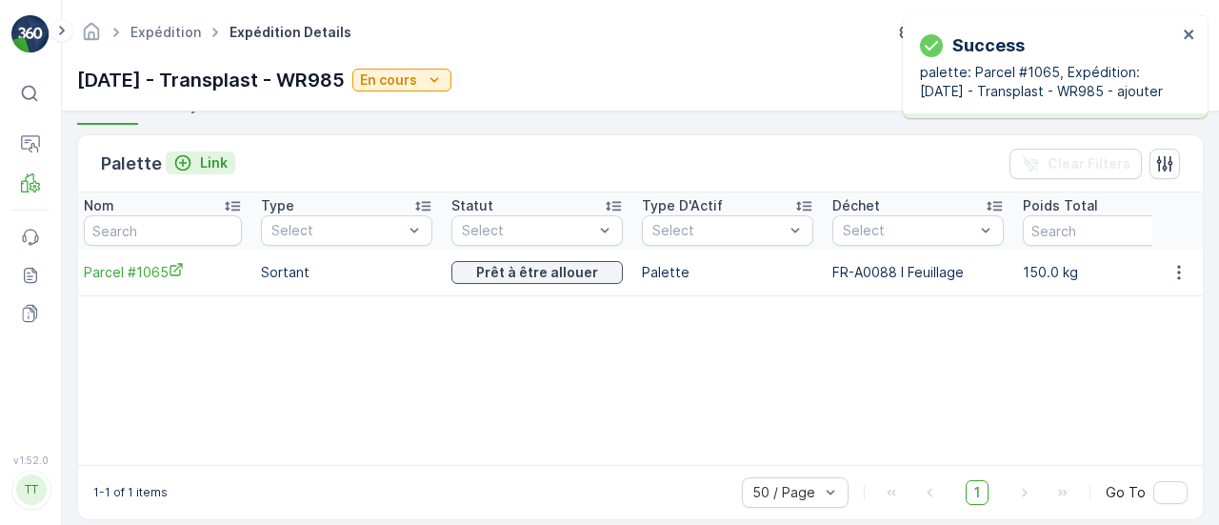
click at [208, 159] on p "Link" at bounding box center [214, 162] width 28 height 19
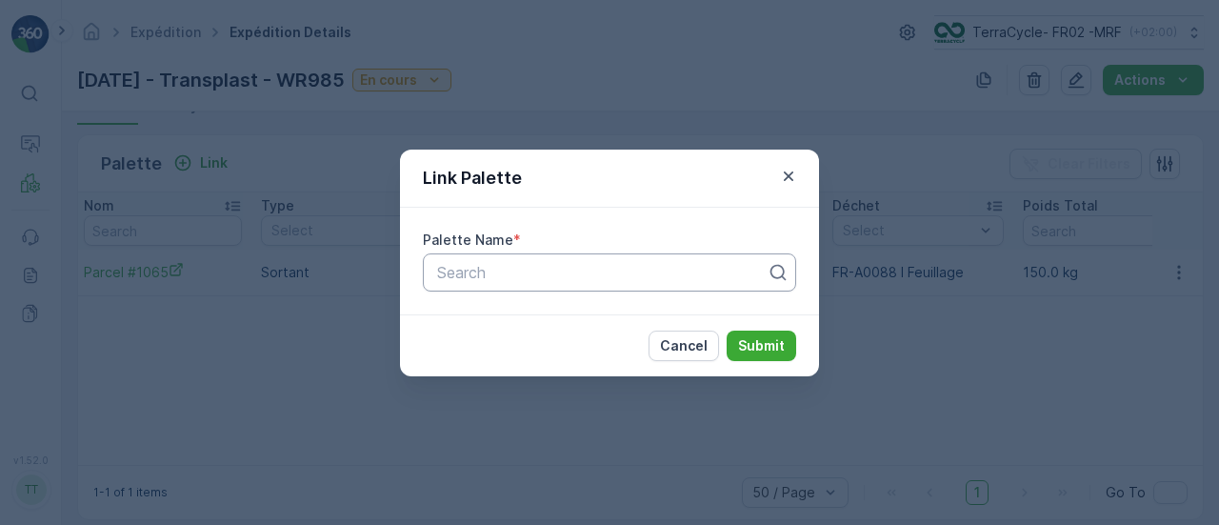
click at [478, 264] on div at bounding box center [601, 272] width 333 height 17
type input "1064"
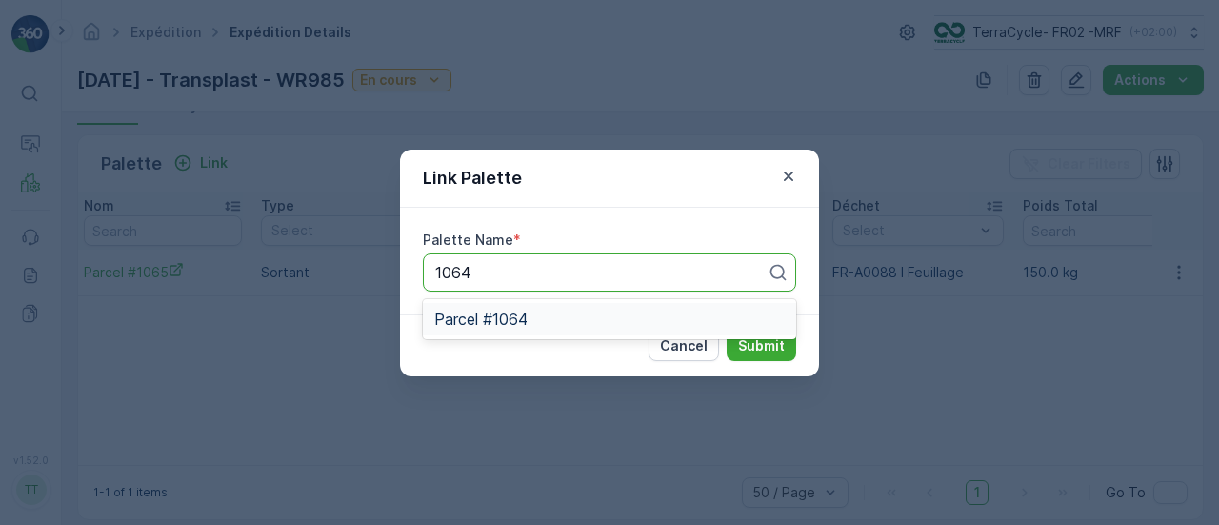
click at [499, 333] on div "Parcel #1064" at bounding box center [609, 319] width 373 height 32
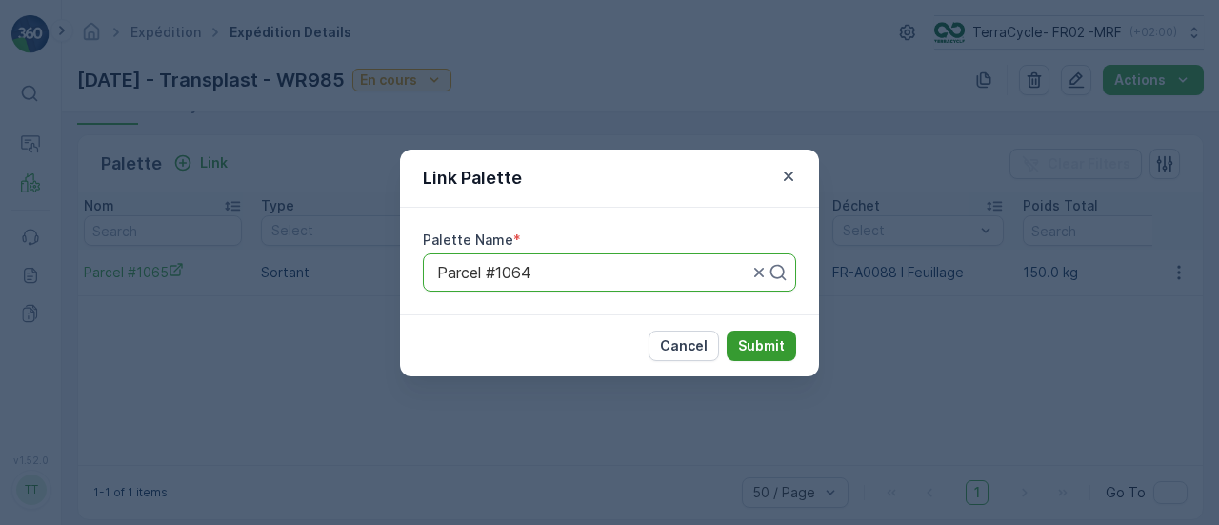
click at [769, 340] on p "Submit" at bounding box center [761, 345] width 47 height 19
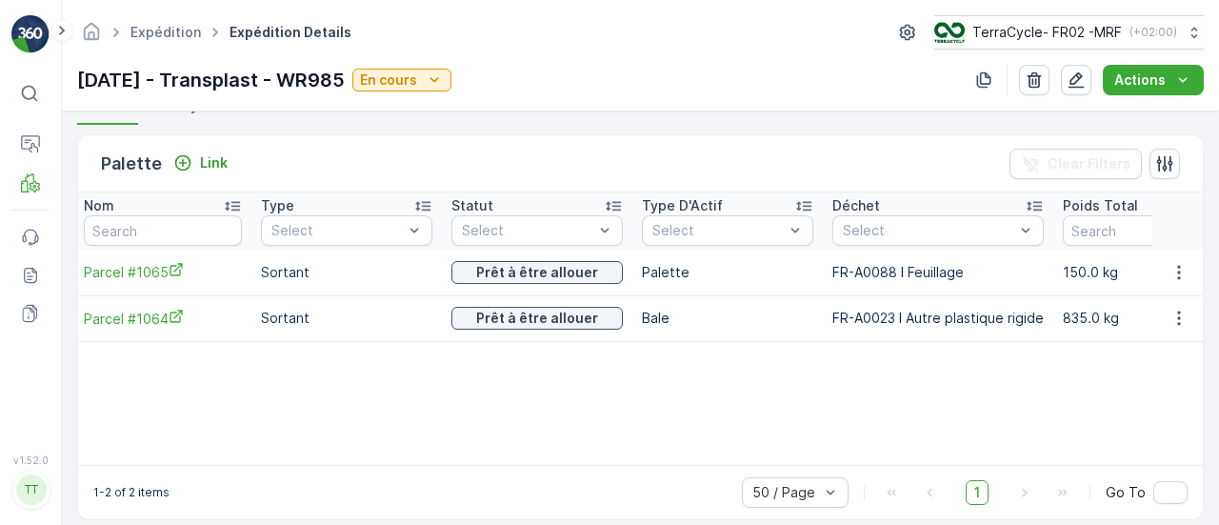
scroll to position [0, 0]
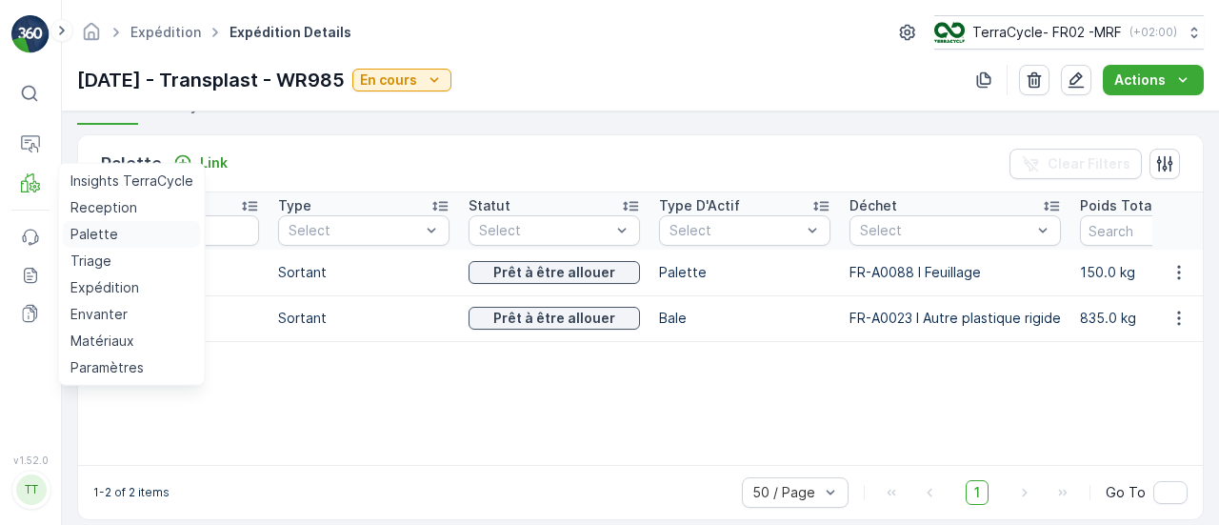
click at [99, 237] on p "Palette" at bounding box center [94, 234] width 48 height 19
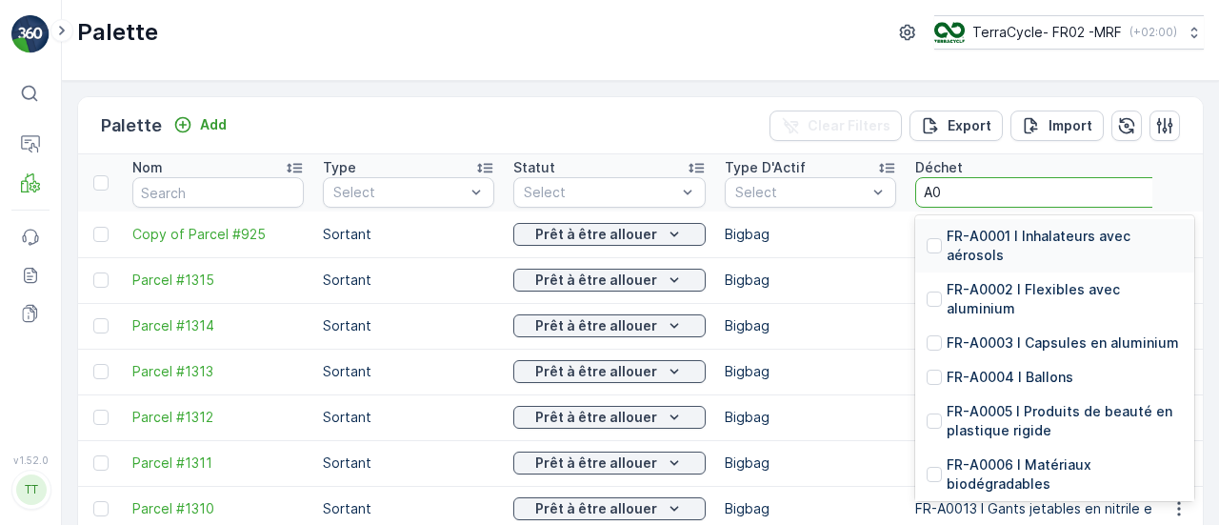
type input "A"
type input "00"
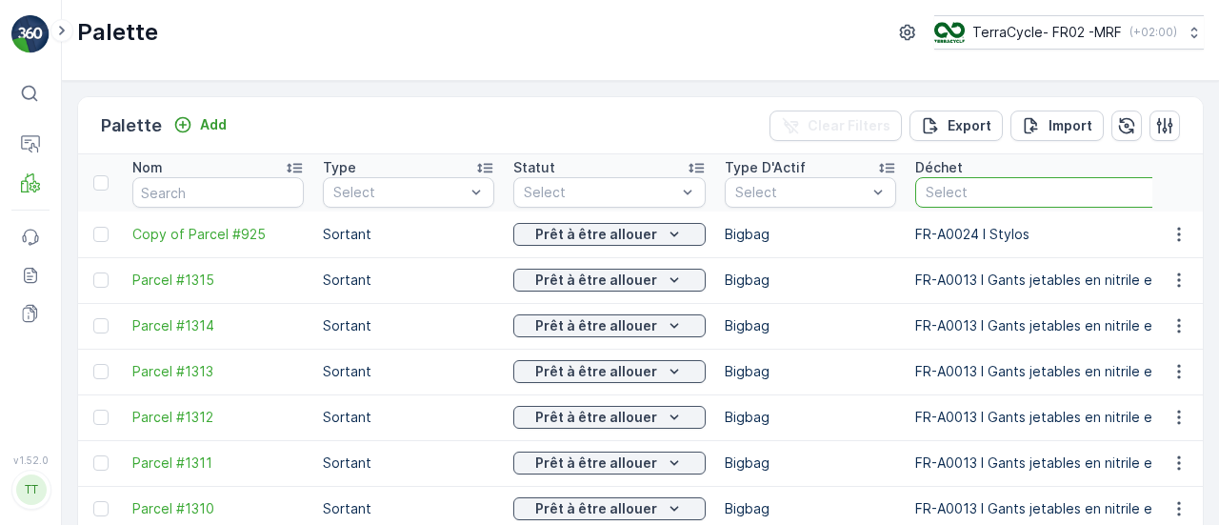
click at [988, 195] on div at bounding box center [1044, 192] width 243 height 15
click at [976, 189] on div at bounding box center [1044, 192] width 243 height 15
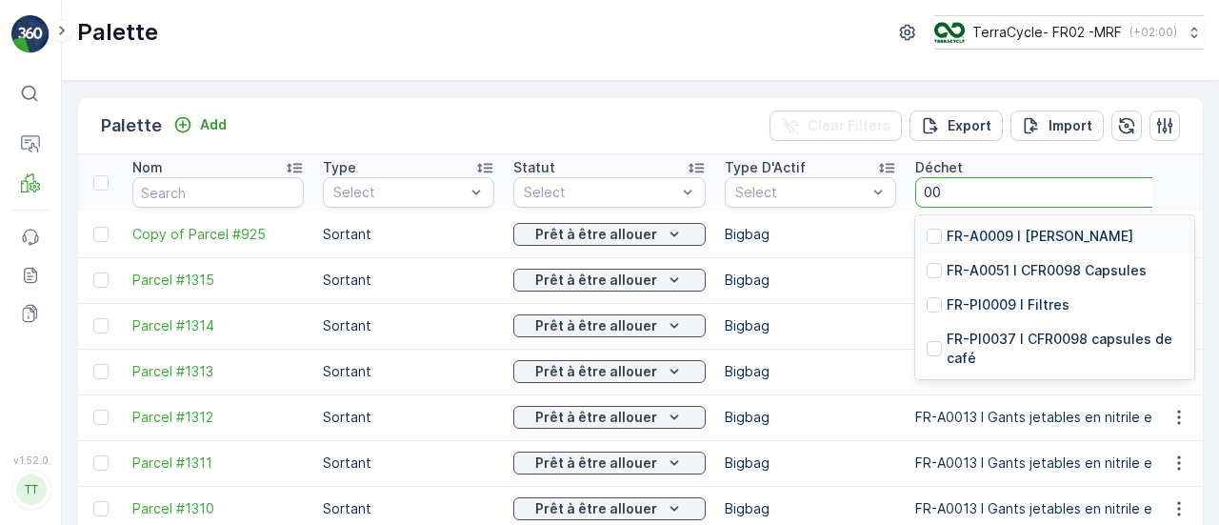
type input "0"
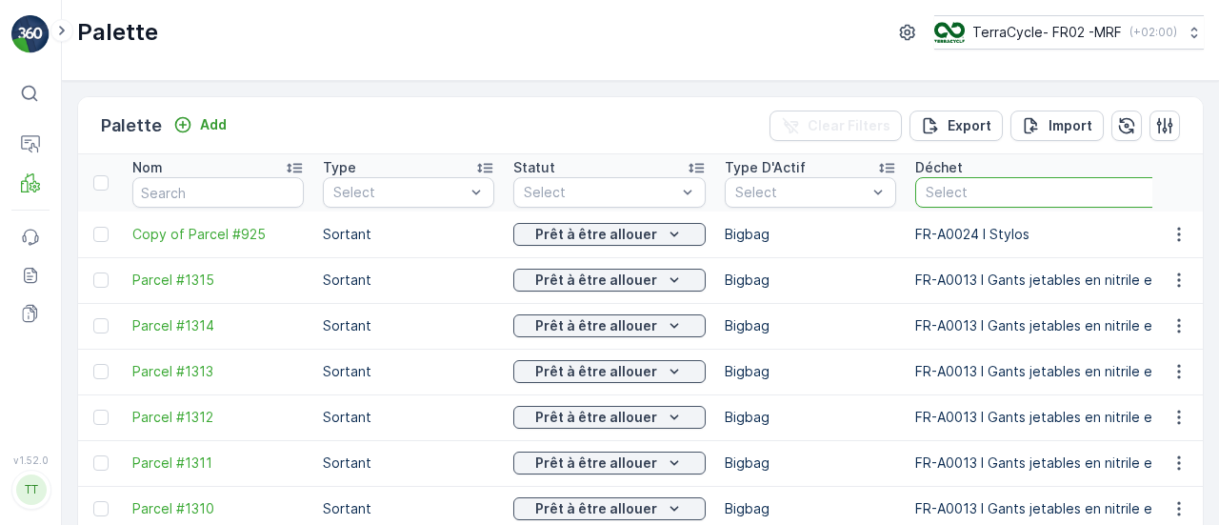
click at [1023, 192] on div at bounding box center [1044, 192] width 243 height 15
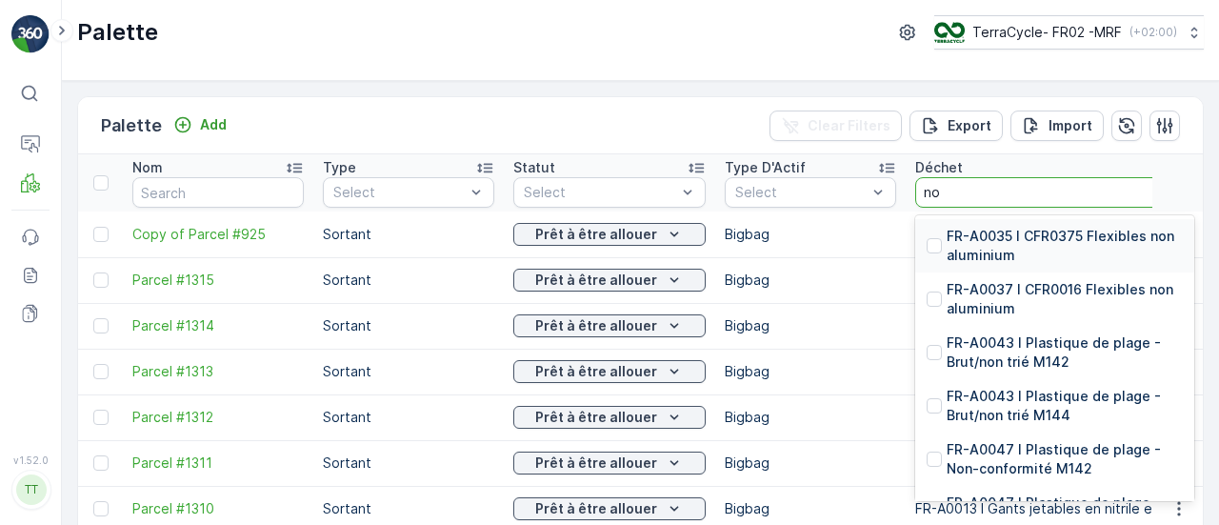
type input "non"
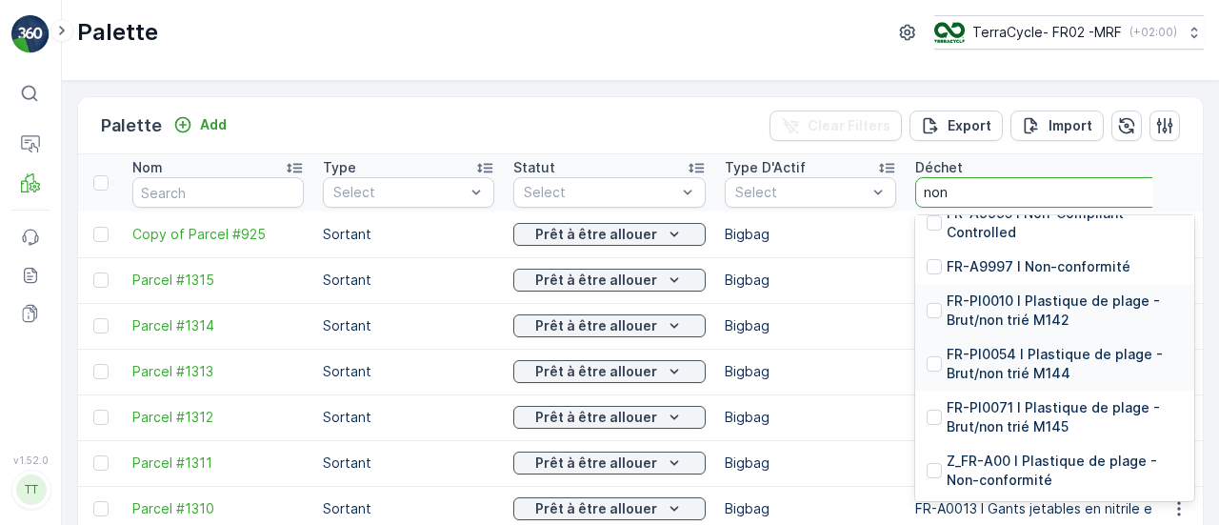
scroll to position [342, 0]
click at [932, 264] on div "FR-A9997 I Non-conformité" at bounding box center [1028, 267] width 204 height 19
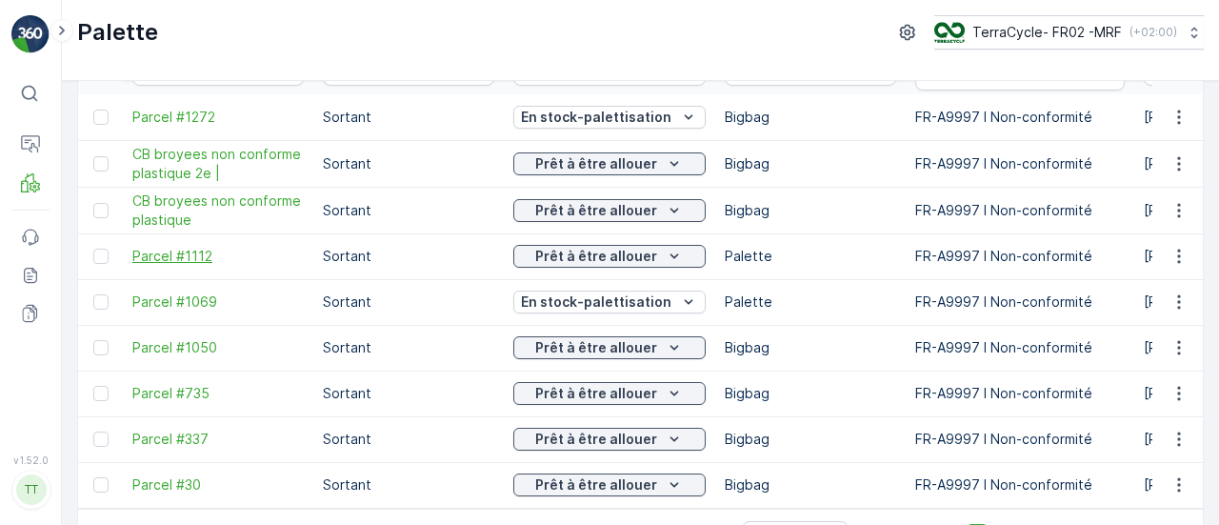
click at [168, 250] on span "Parcel #1112" at bounding box center [217, 256] width 171 height 19
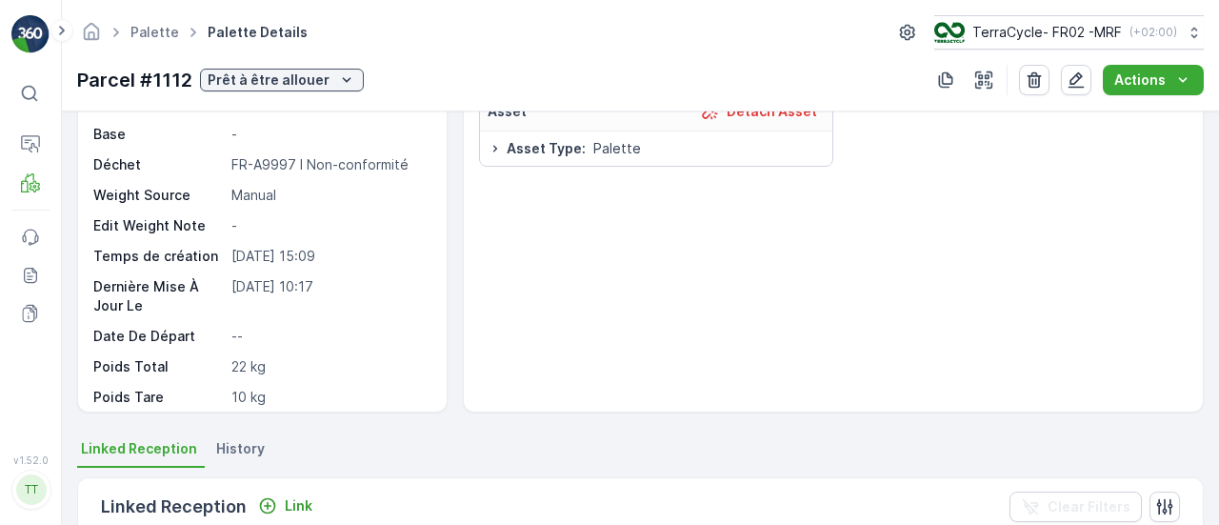
scroll to position [125, 0]
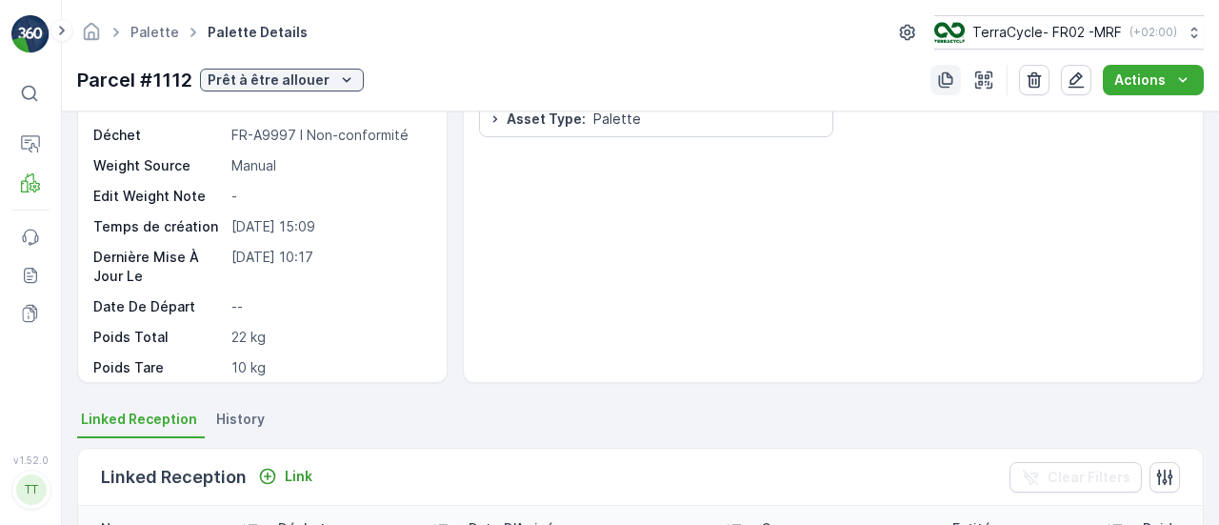
click at [952, 77] on icon "button" at bounding box center [946, 80] width 14 height 16
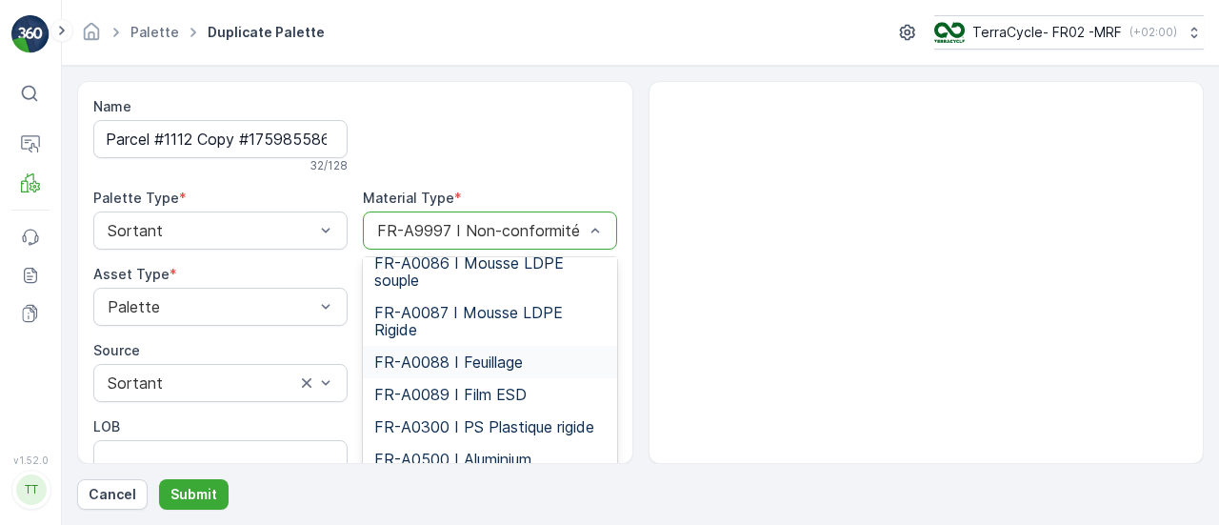
scroll to position [3509, 0]
click at [472, 391] on span "FR-A0089 I Film ESD" at bounding box center [450, 393] width 152 height 17
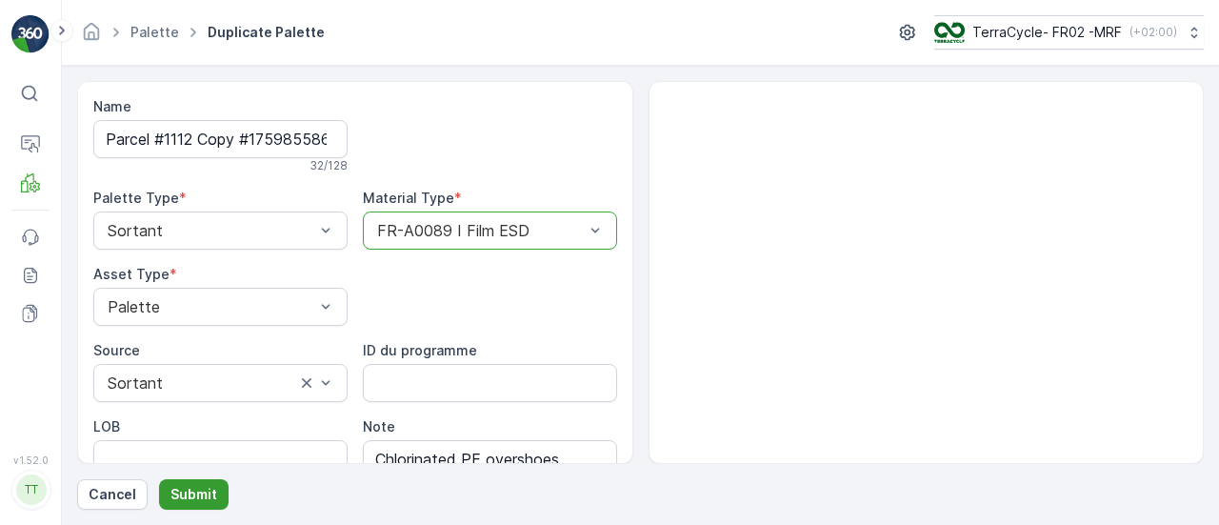
click at [187, 496] on p "Submit" at bounding box center [193, 494] width 47 height 19
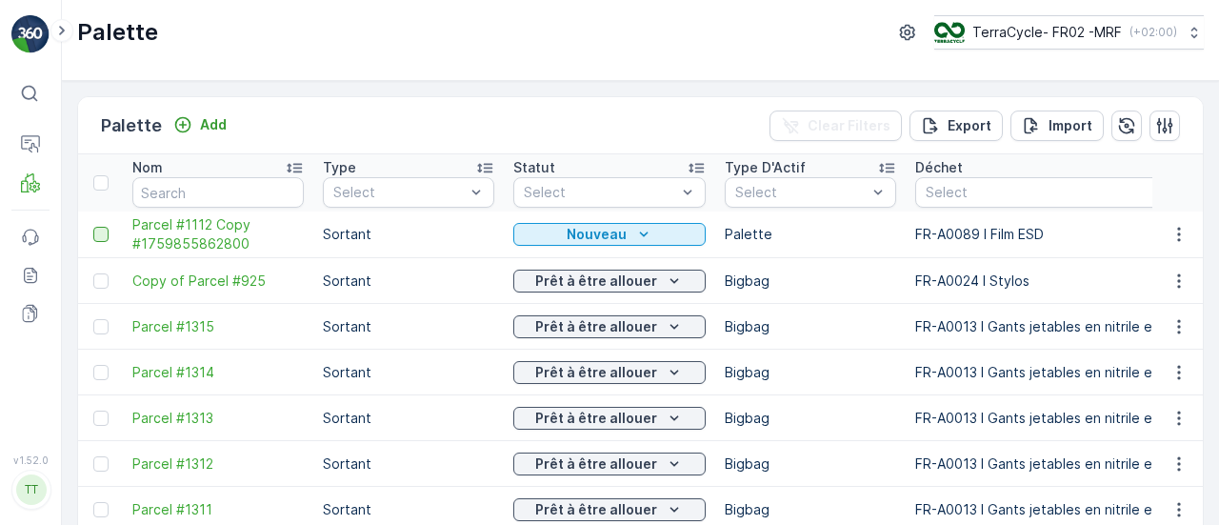
click at [97, 231] on div at bounding box center [100, 234] width 15 height 15
click at [93, 227] on input "checkbox" at bounding box center [93, 227] width 0 height 0
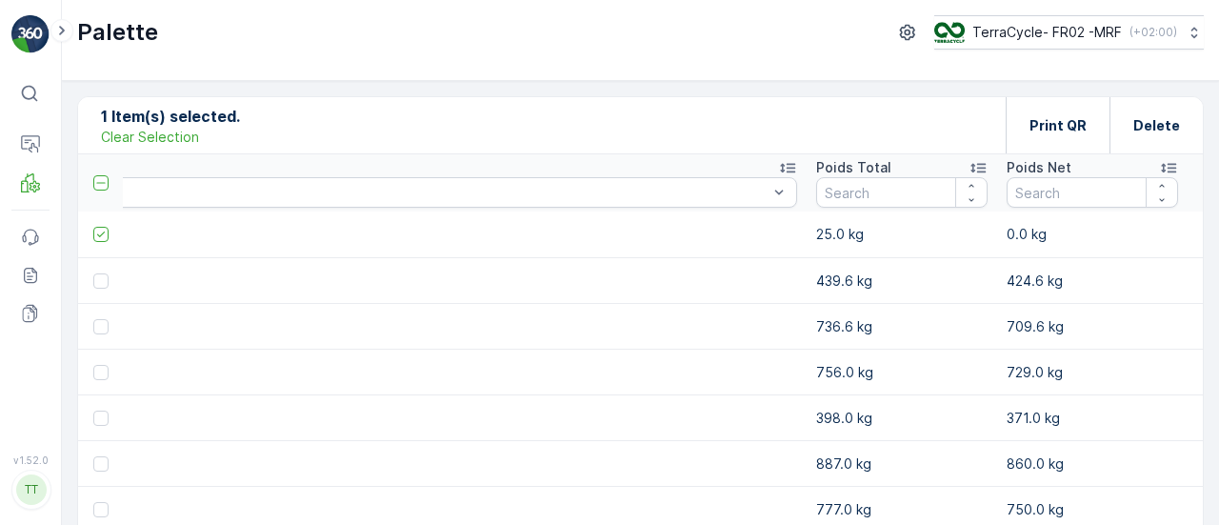
scroll to position [0, 8505]
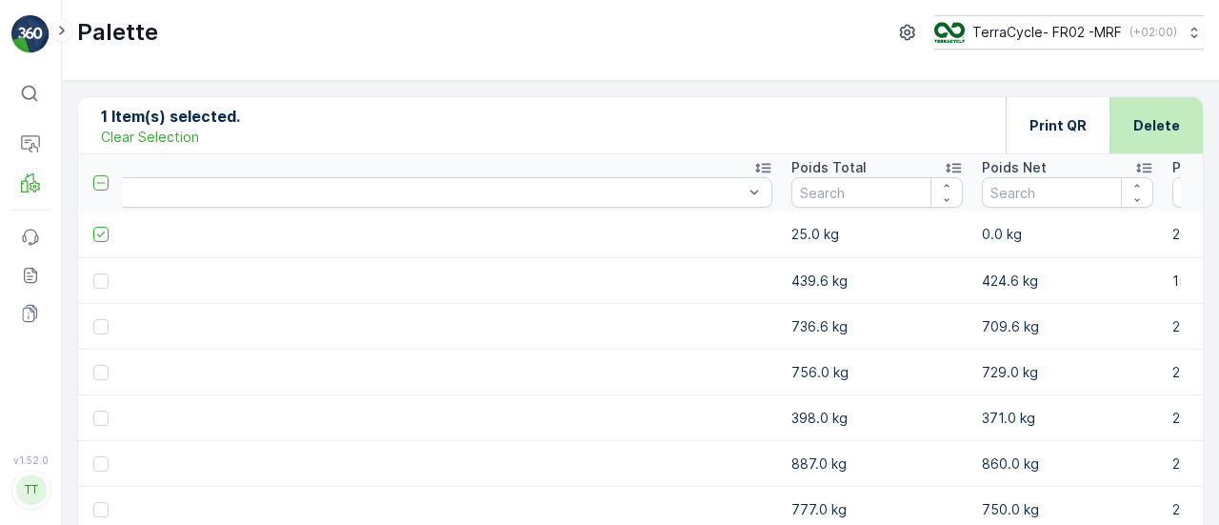
click at [1146, 121] on p "Delete" at bounding box center [1156, 125] width 47 height 19
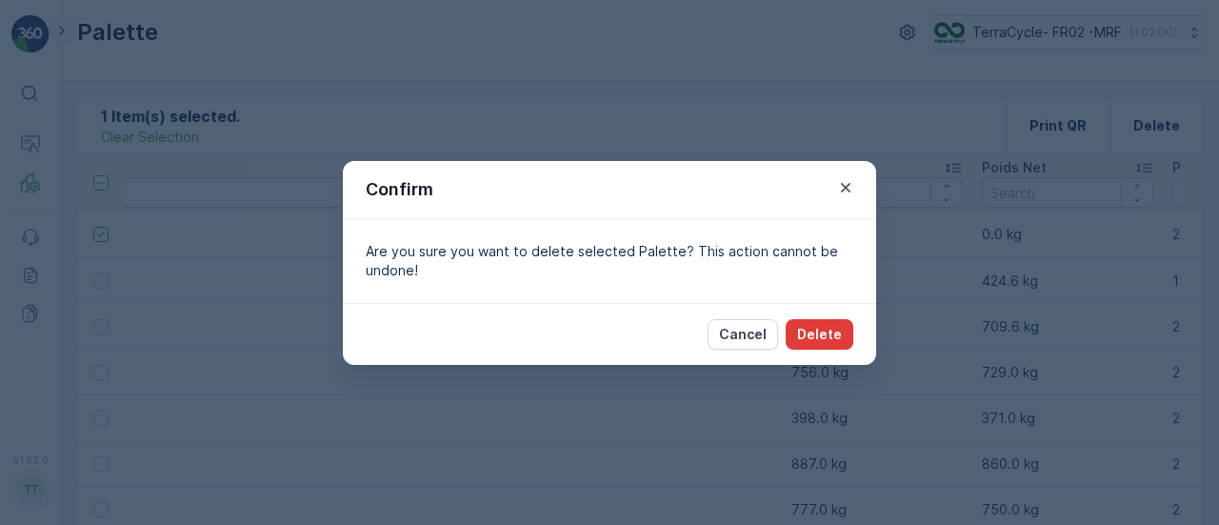
click at [840, 330] on p "Delete" at bounding box center [819, 334] width 45 height 19
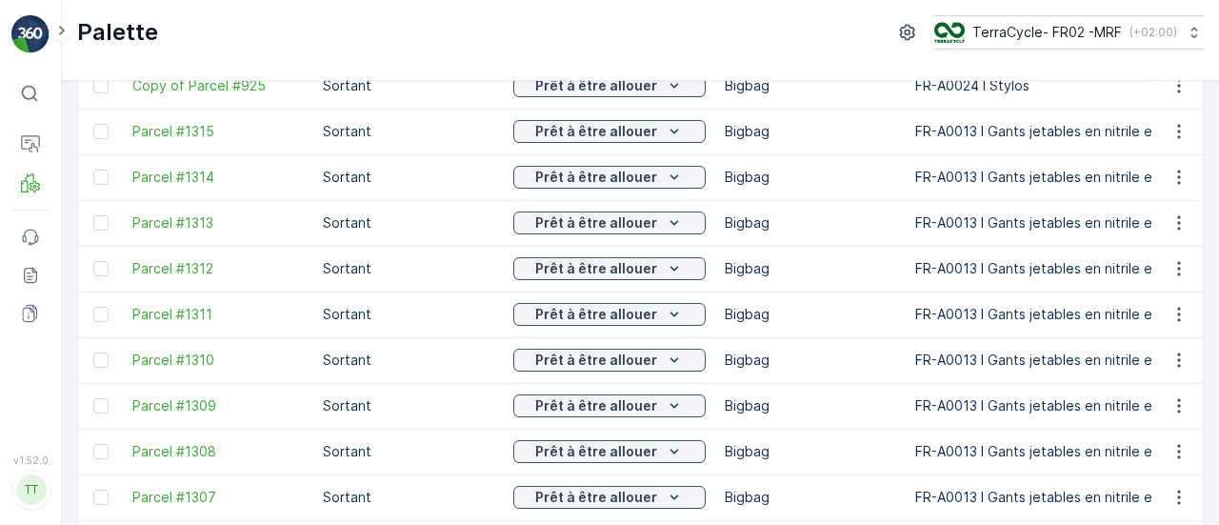
scroll to position [0, 0]
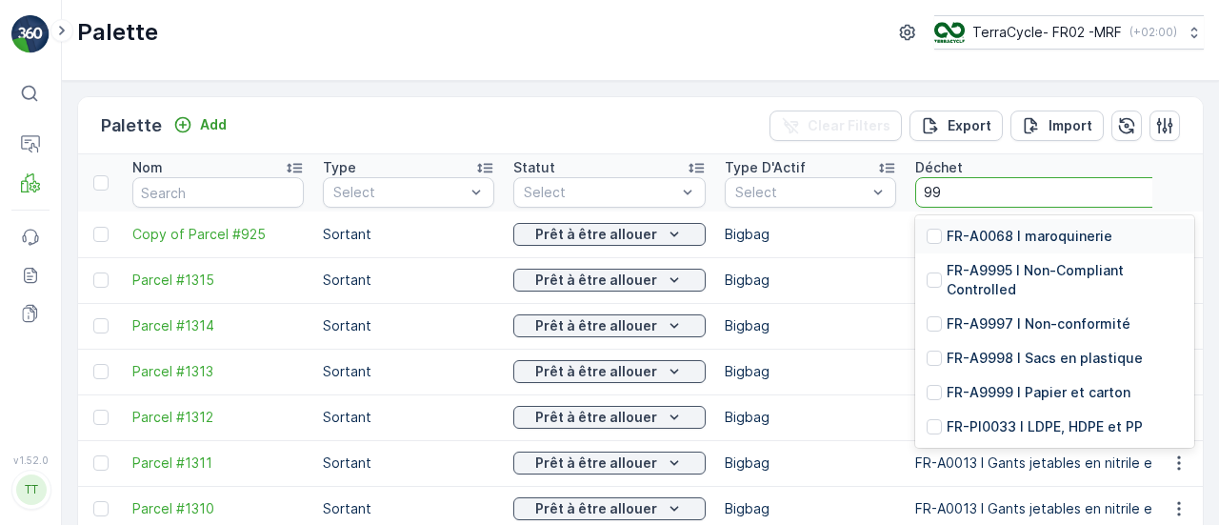
type input "999"
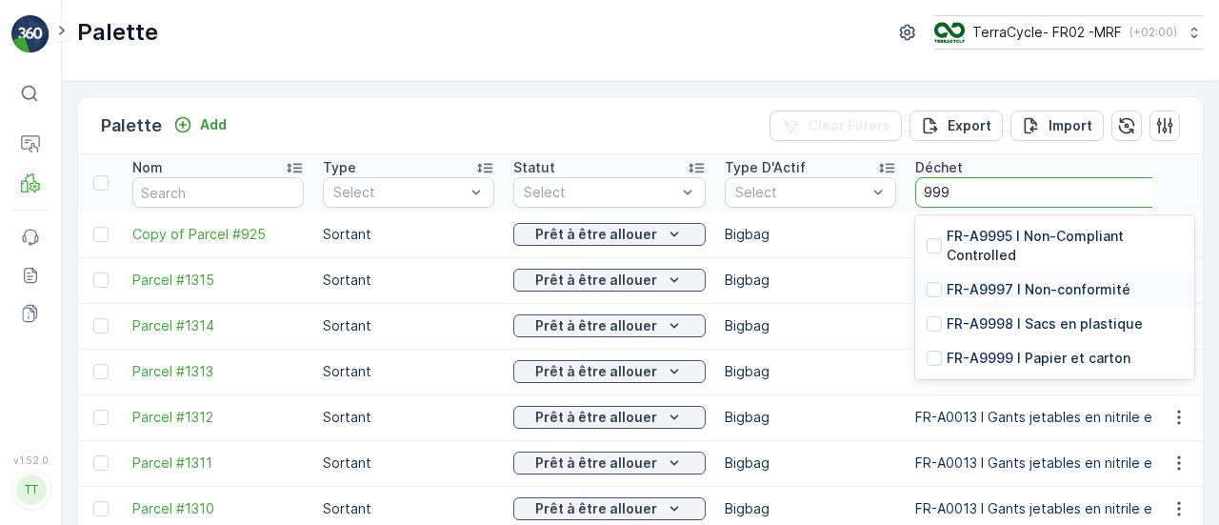
click at [1002, 293] on p "FR-A9997 I Non-conformité" at bounding box center [1038, 289] width 184 height 19
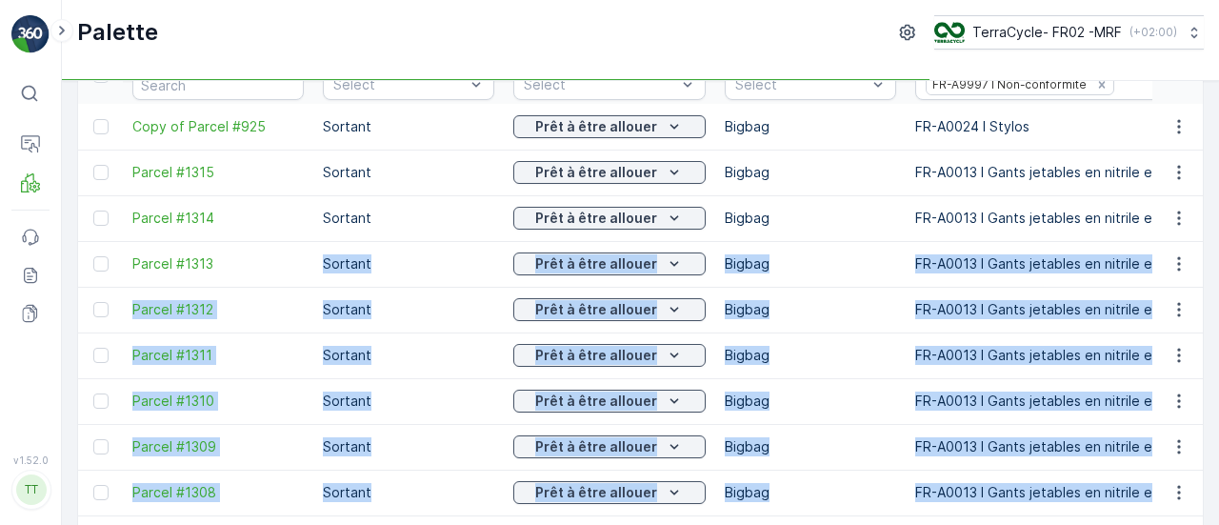
scroll to position [147, 0]
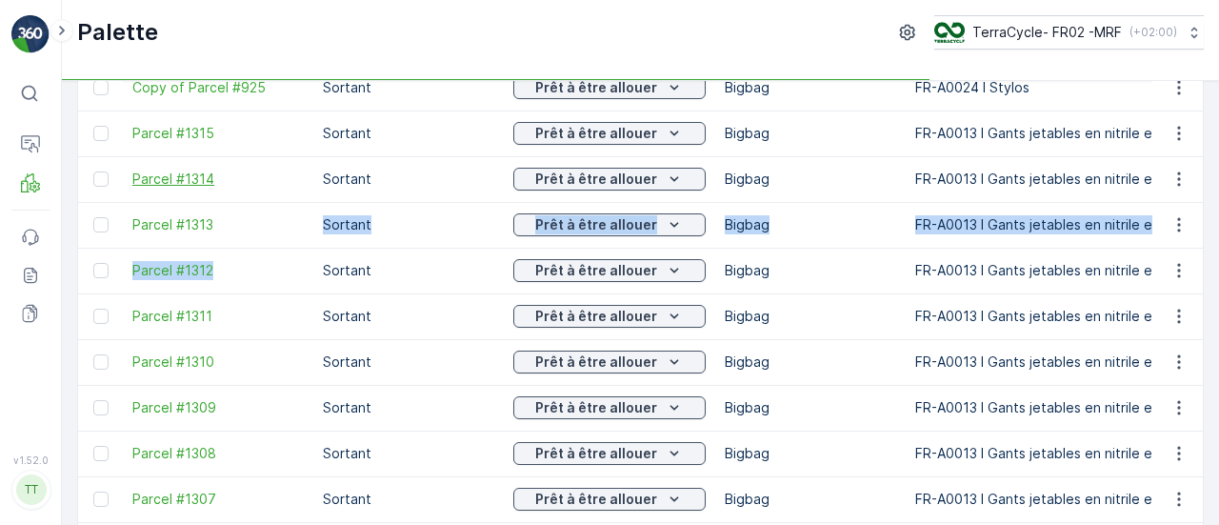
drag, startPoint x: 232, startPoint y: 354, endPoint x: 275, endPoint y: 171, distance: 187.7
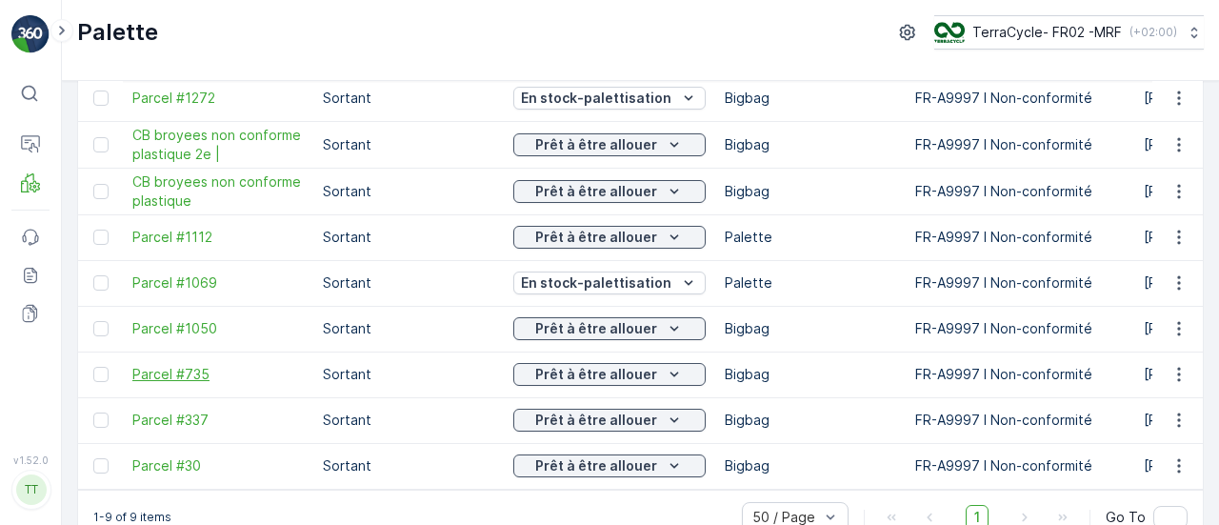
scroll to position [135, 0]
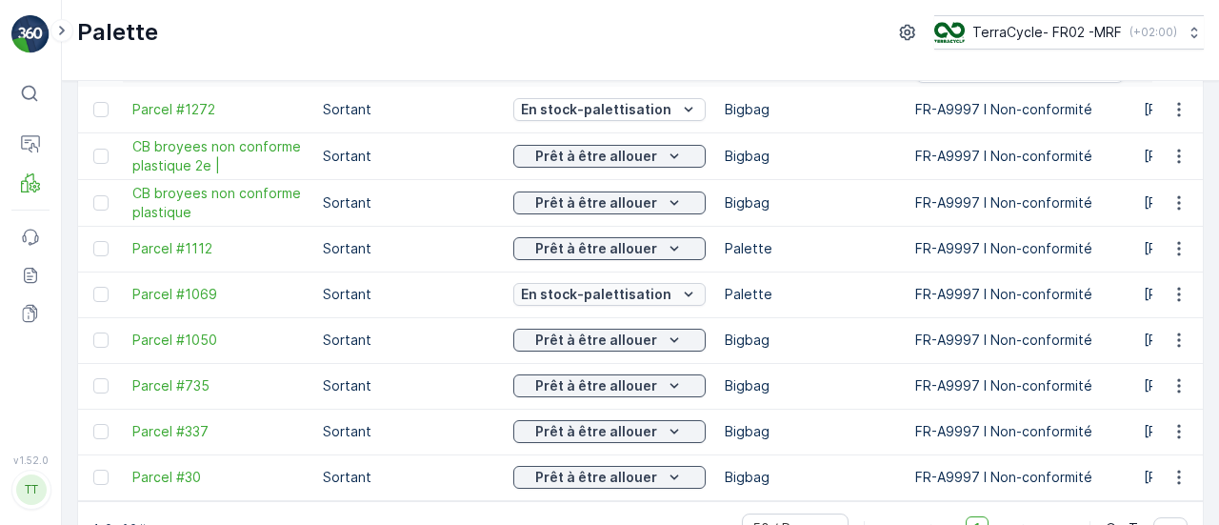
click at [579, 298] on p "En stock-palettisation" at bounding box center [596, 294] width 150 height 19
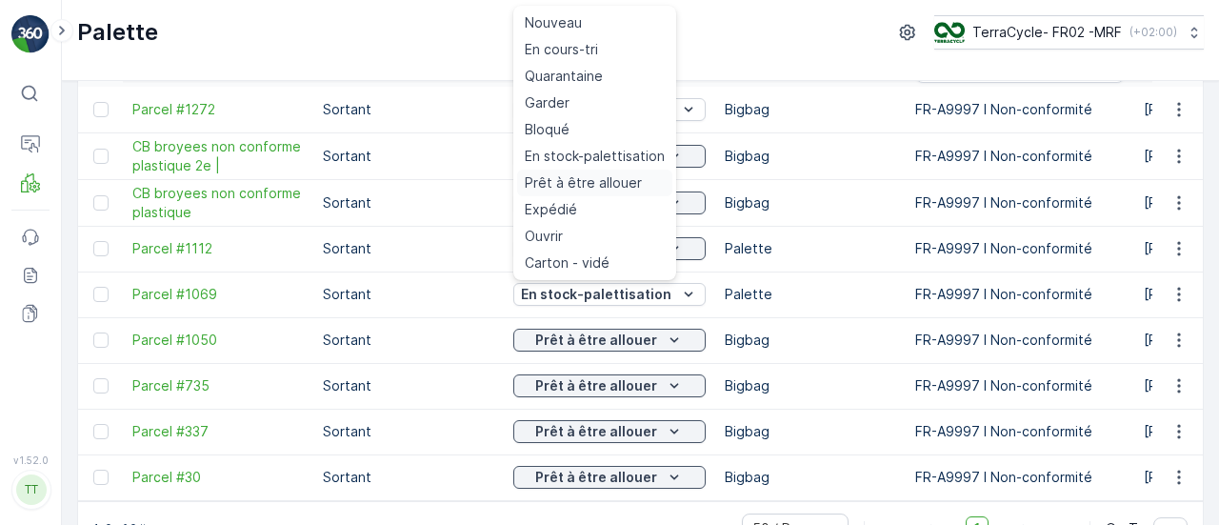
click at [611, 178] on span "Prêt à être allouer" at bounding box center [583, 182] width 117 height 19
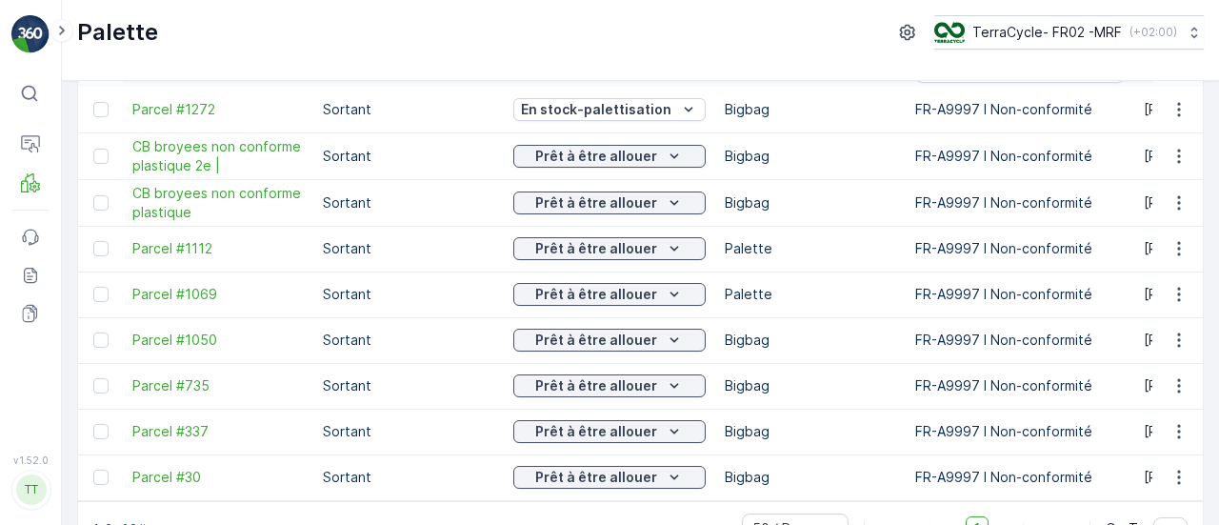
scroll to position [0, 0]
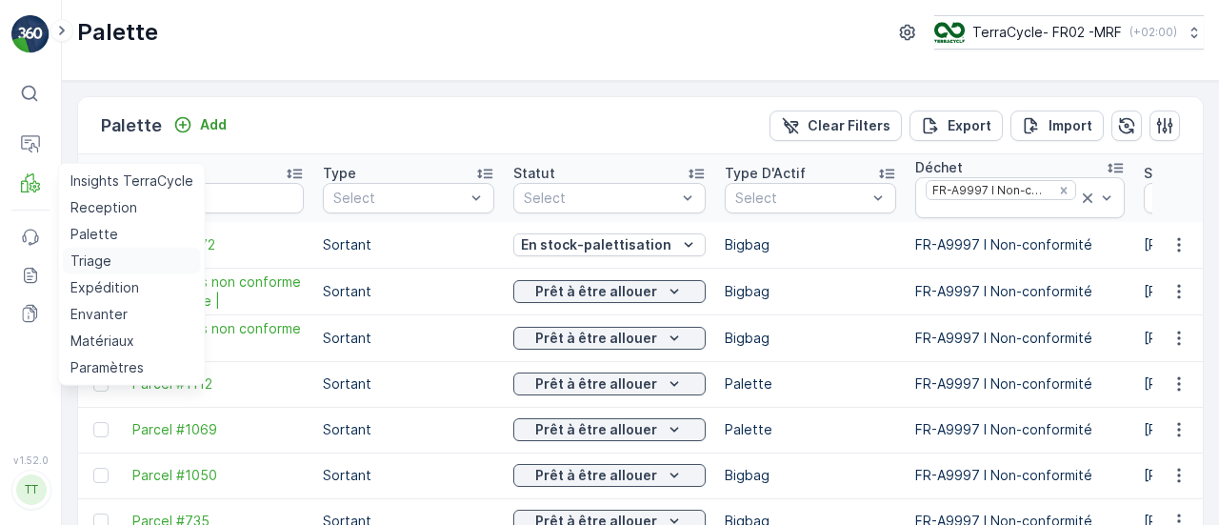
click at [90, 260] on p "Triage" at bounding box center [90, 260] width 41 height 19
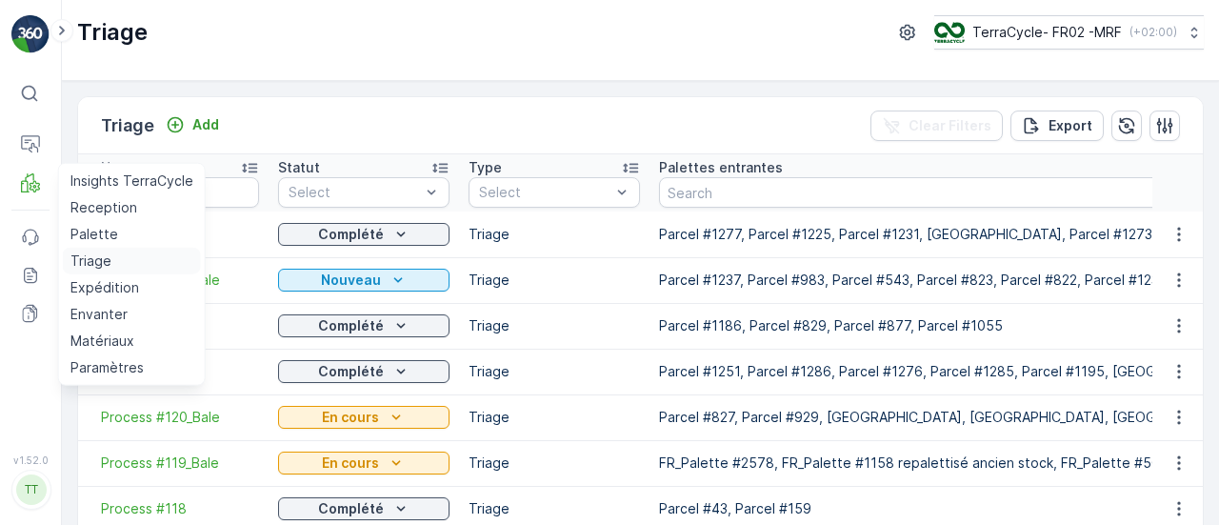
click at [96, 267] on p "Triage" at bounding box center [90, 260] width 41 height 19
click at [105, 283] on p "Expédition" at bounding box center [104, 287] width 69 height 19
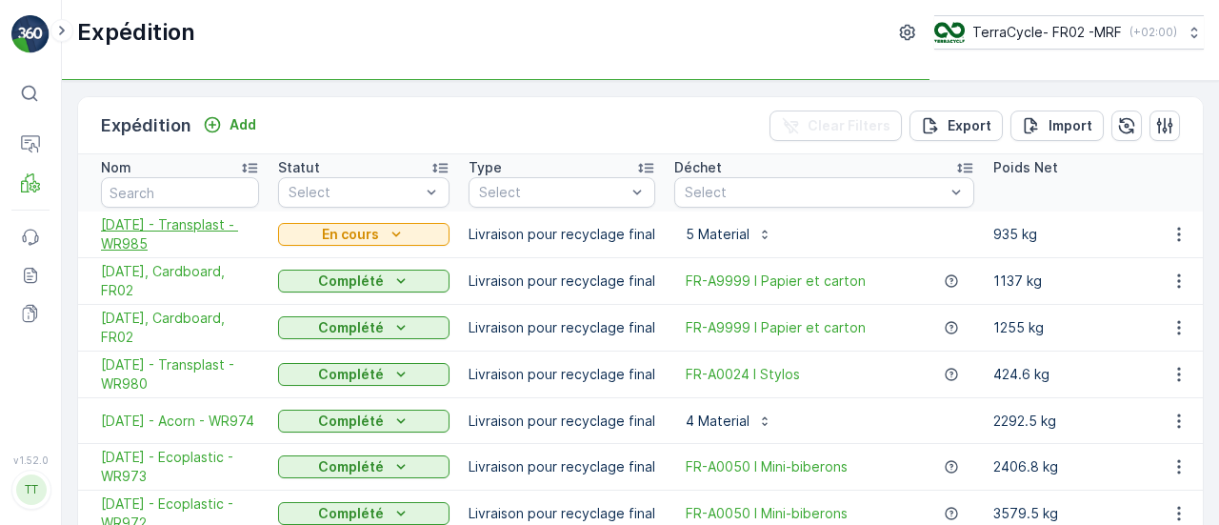
click at [163, 235] on span "08.10.2025 - Transplast - WR985" at bounding box center [180, 234] width 158 height 38
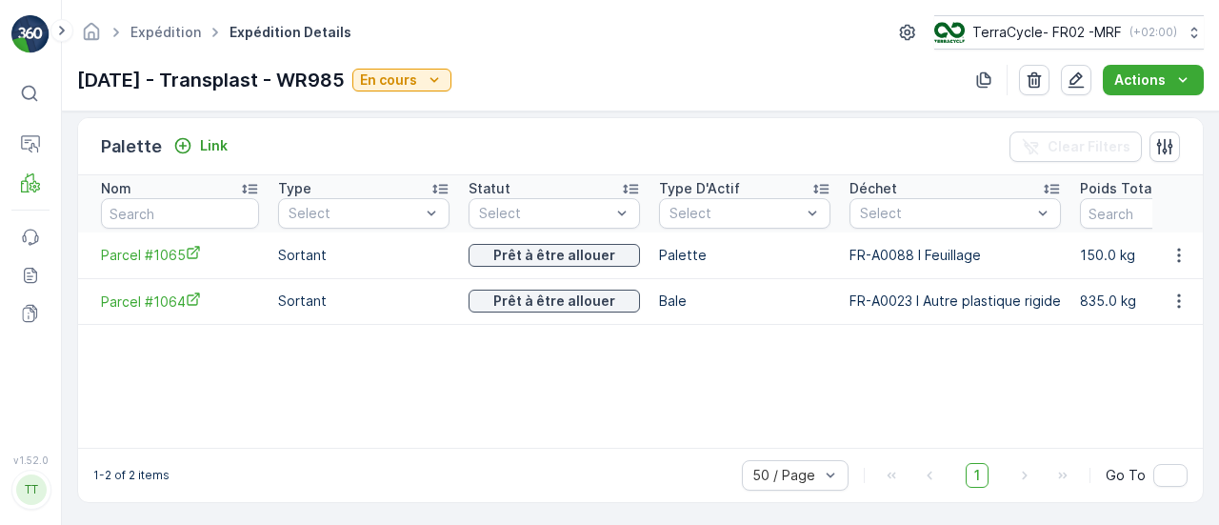
scroll to position [316, 0]
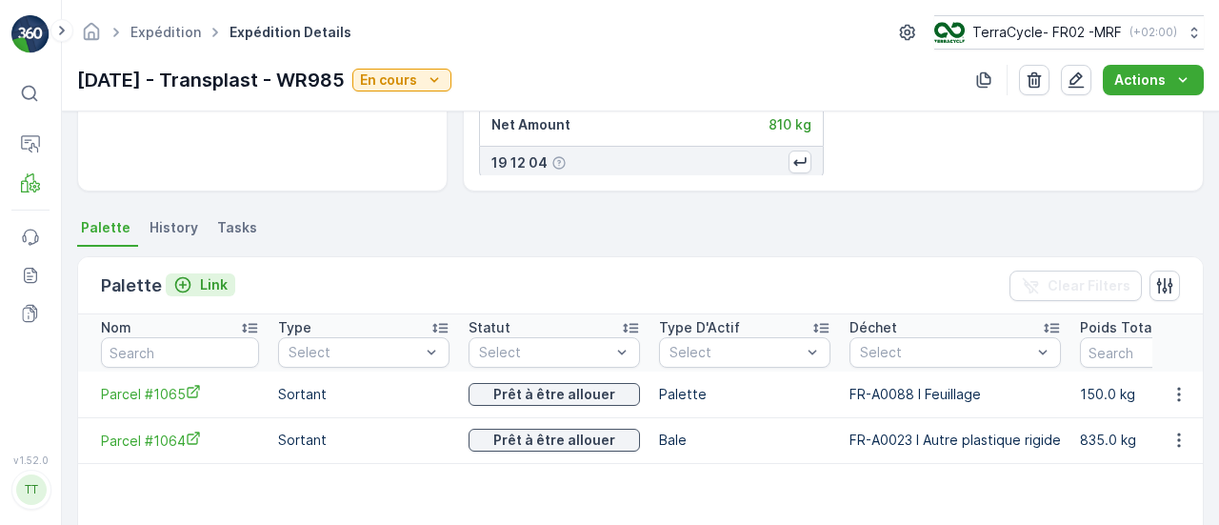
click at [200, 277] on p "Link" at bounding box center [214, 284] width 28 height 19
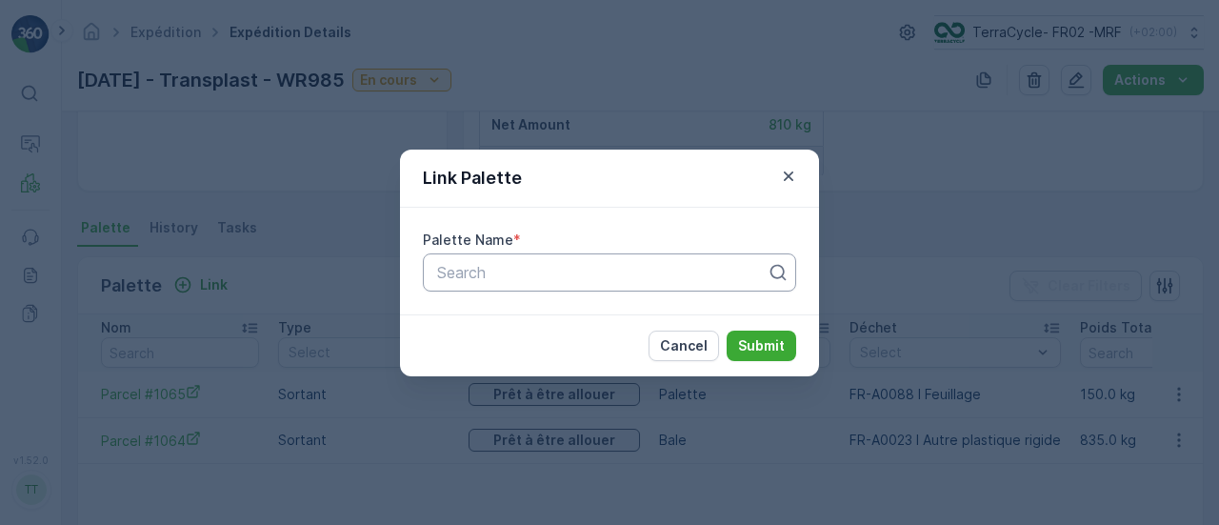
click at [482, 271] on div at bounding box center [601, 272] width 333 height 17
type input "1069"
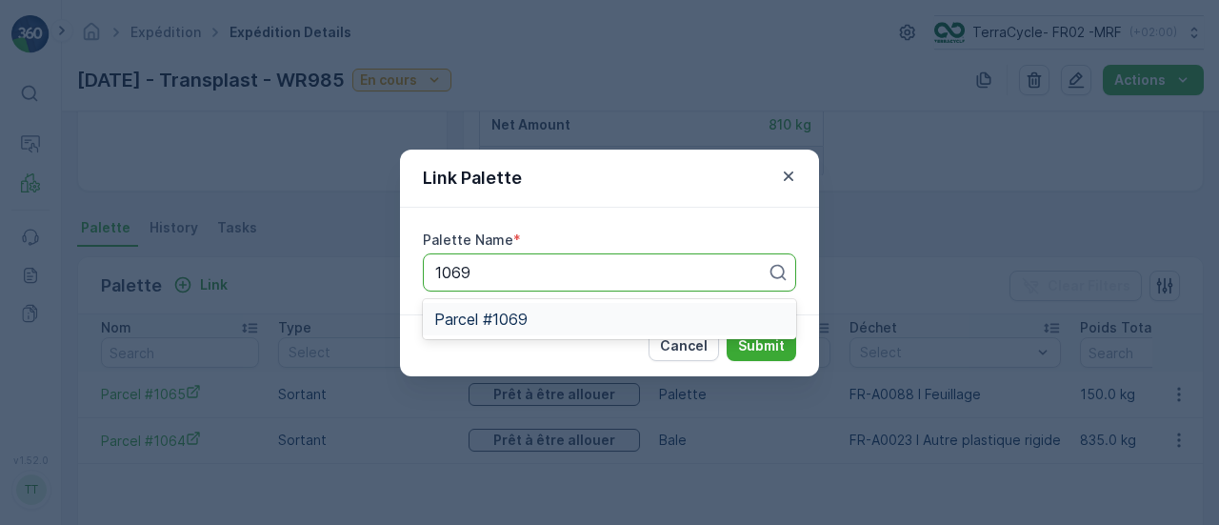
click at [554, 329] on div "Parcel #1069" at bounding box center [609, 319] width 373 height 32
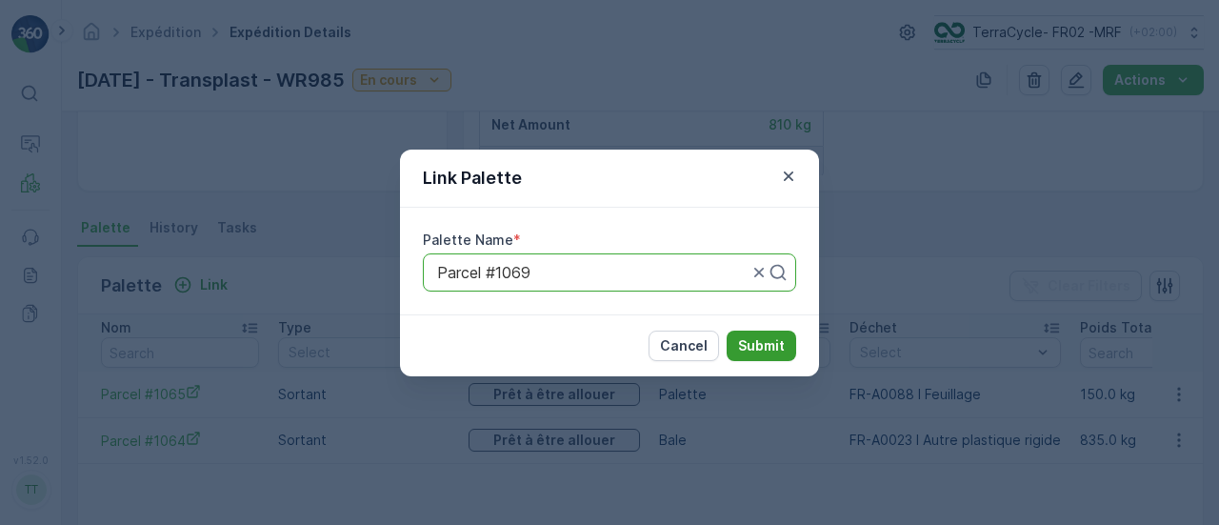
click at [773, 347] on p "Submit" at bounding box center [761, 345] width 47 height 19
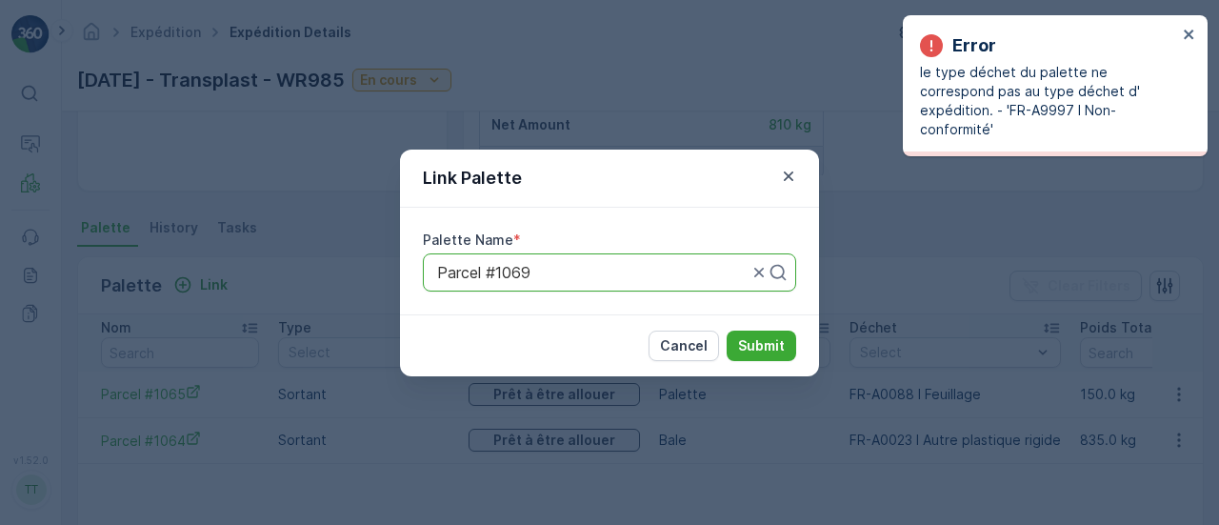
click at [793, 159] on div "Link Palette" at bounding box center [609, 178] width 419 height 58
click at [786, 180] on icon "button" at bounding box center [788, 176] width 19 height 19
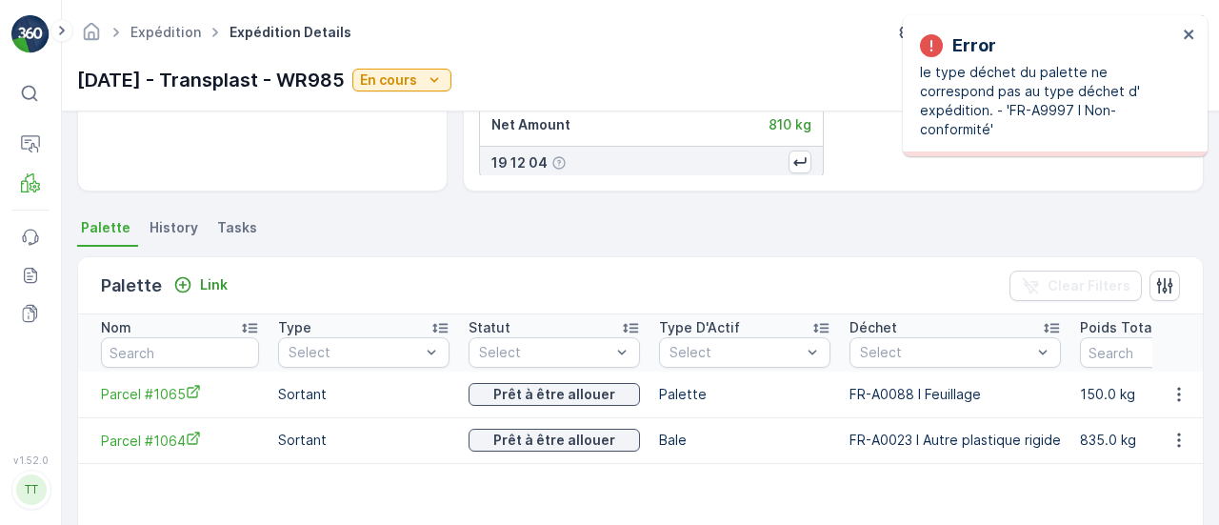
scroll to position [0, 0]
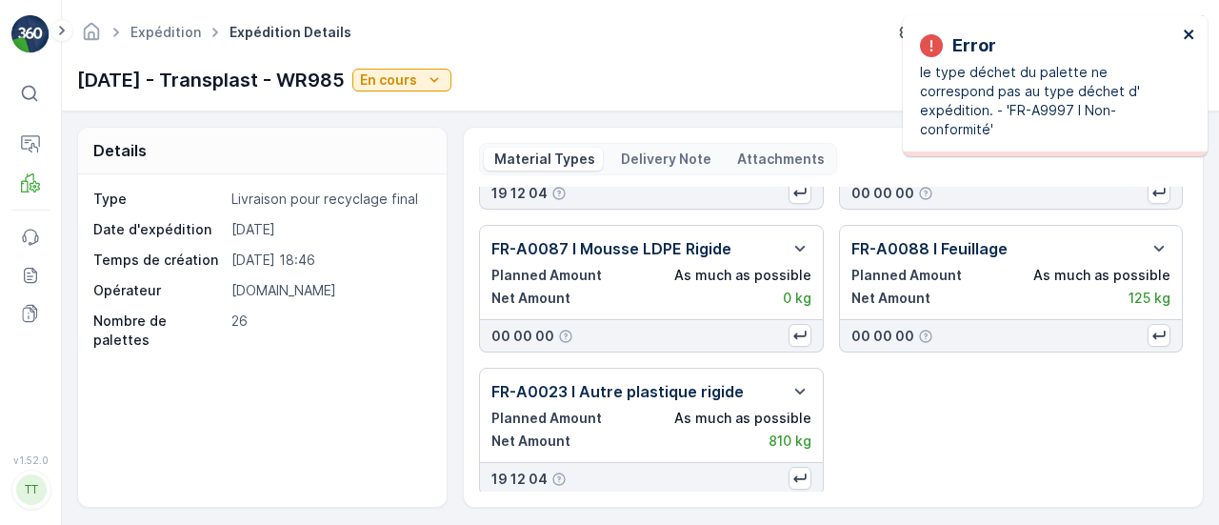
click at [1194, 33] on icon "close" at bounding box center [1188, 34] width 13 height 15
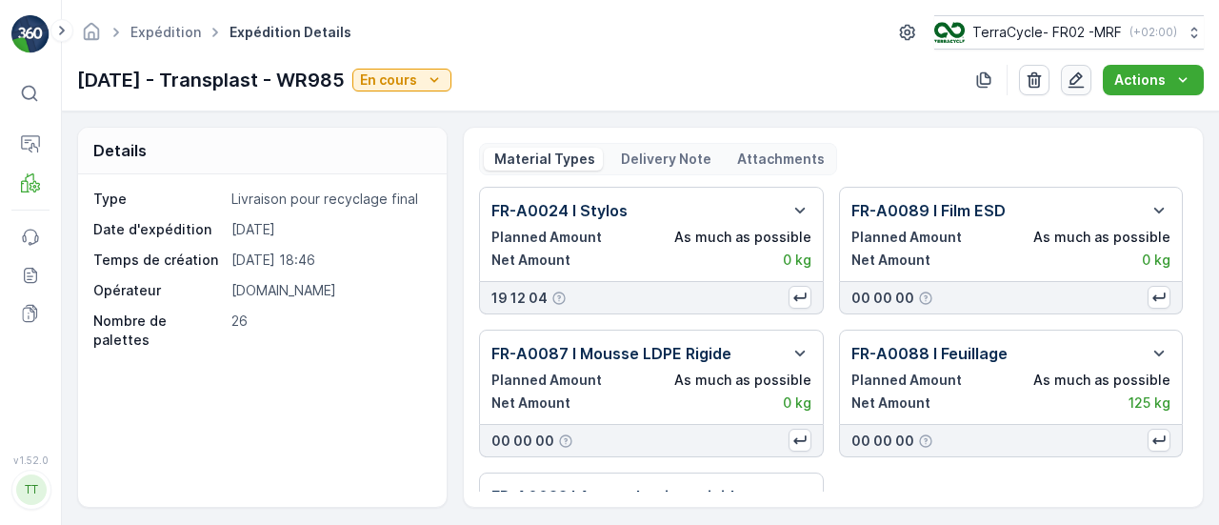
click at [1080, 83] on icon "button" at bounding box center [1075, 79] width 19 height 19
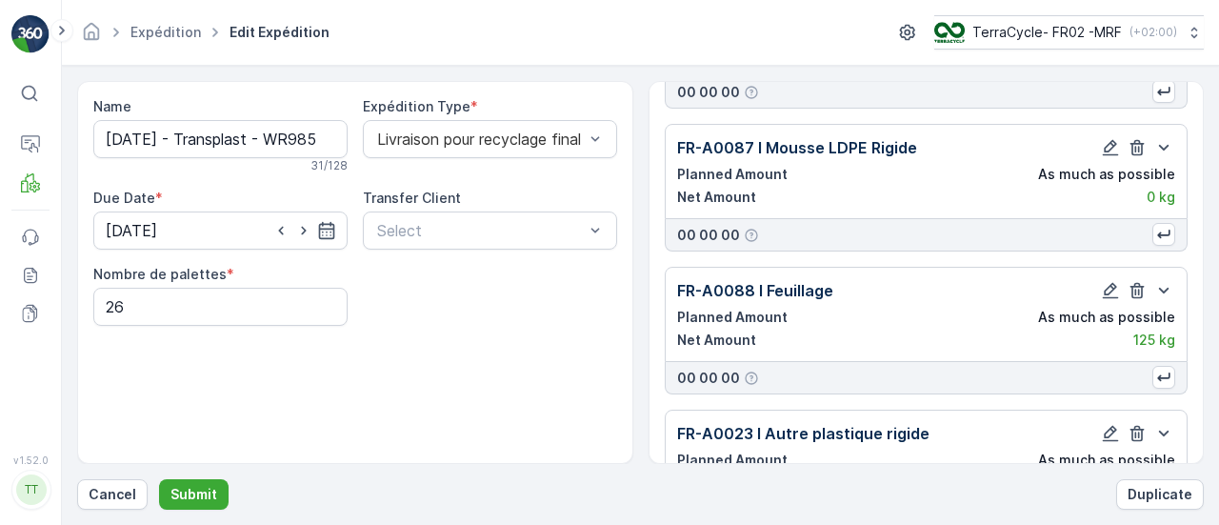
scroll to position [426, 0]
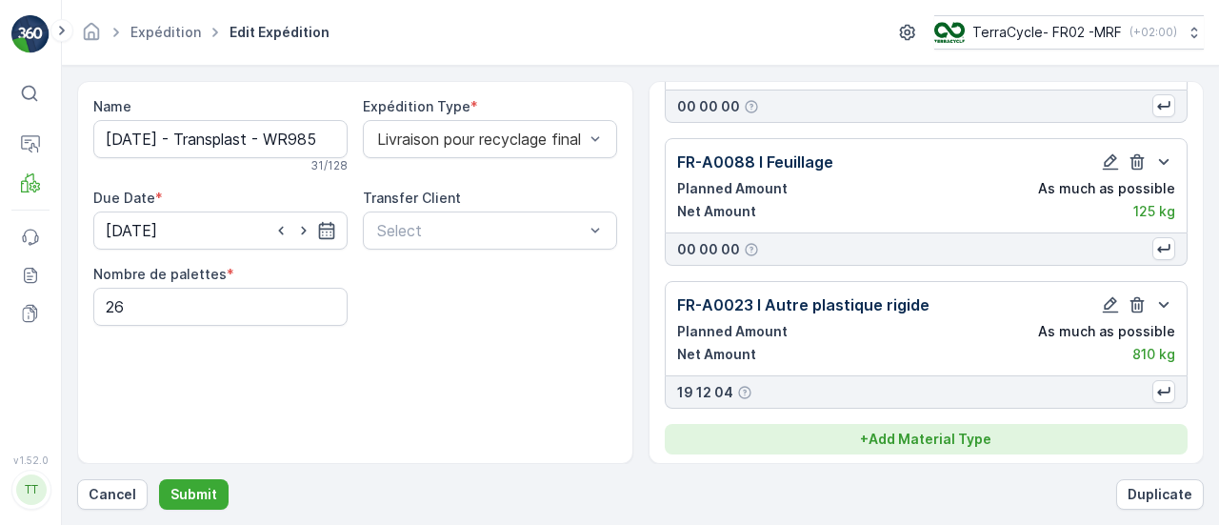
click at [925, 441] on p "+ Add Material Type" at bounding box center [925, 438] width 131 height 19
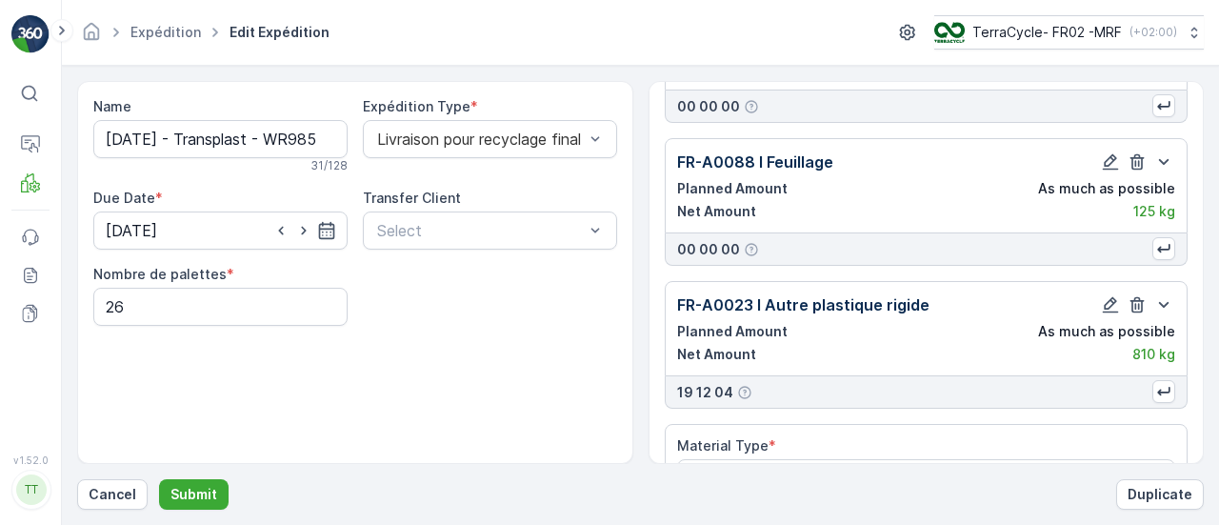
scroll to position [480, 0]
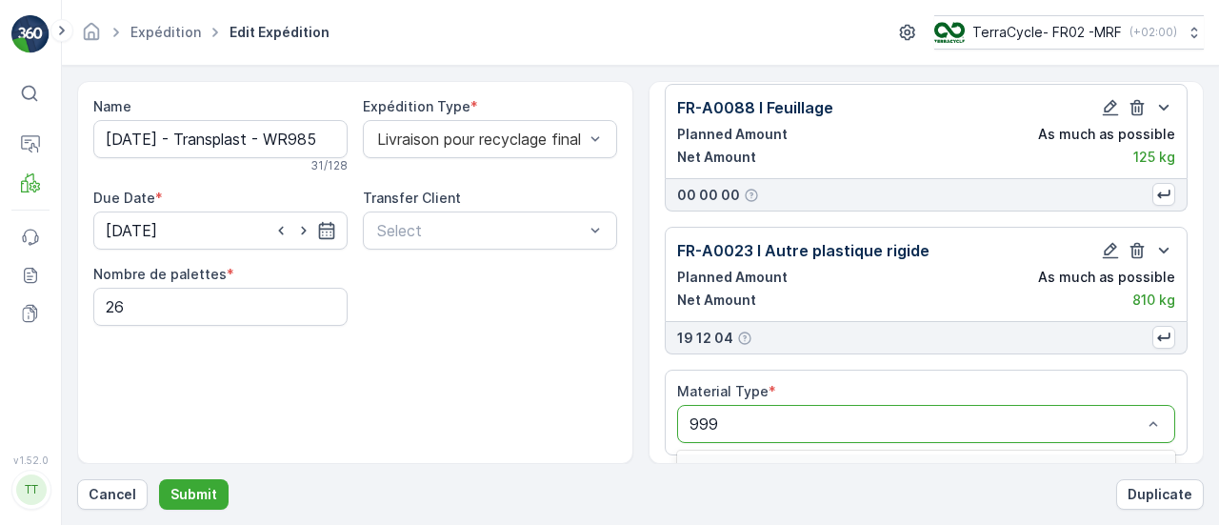
type input "9997"
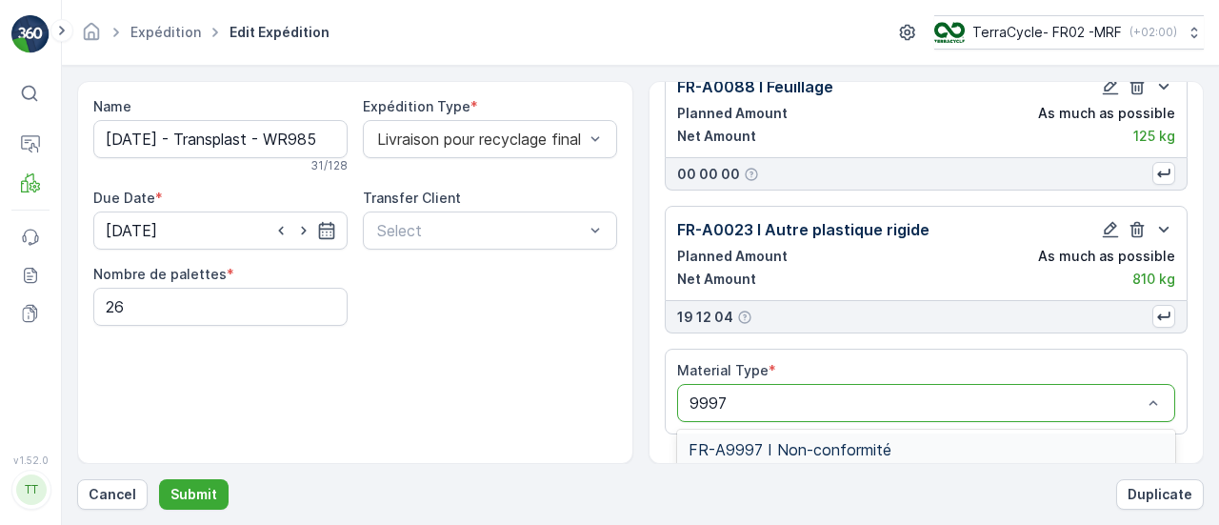
click at [799, 441] on span "FR-A9997 I Non-conformité" at bounding box center [789, 449] width 203 height 17
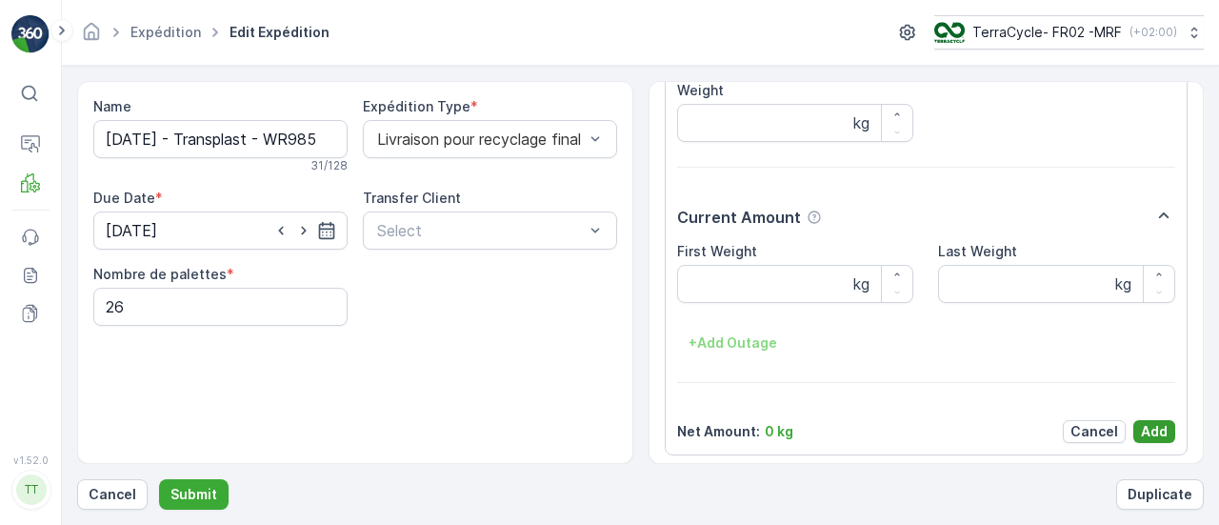
click at [1158, 426] on p "Add" at bounding box center [1153, 431] width 27 height 19
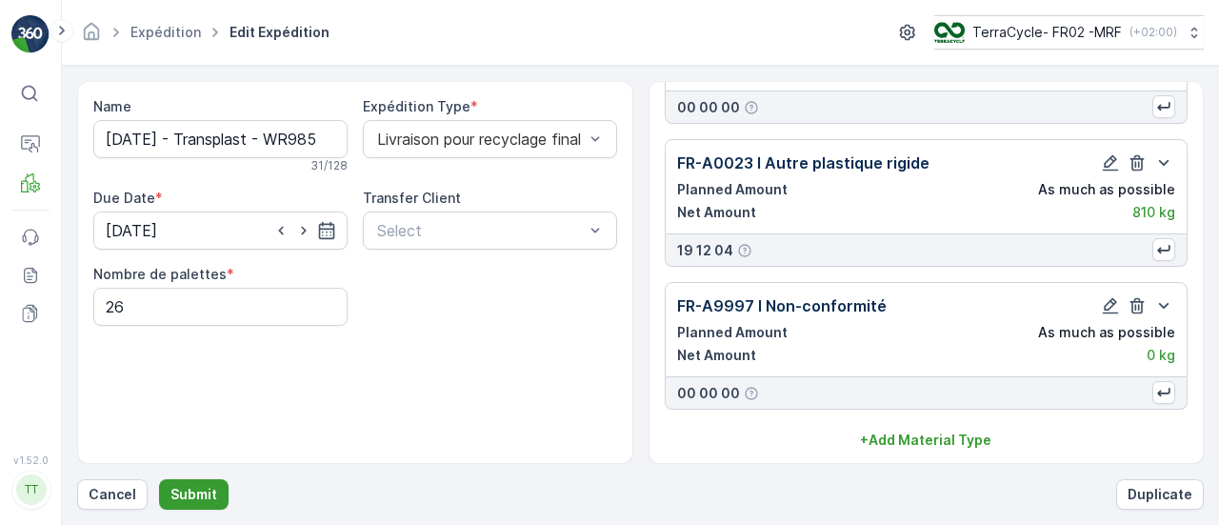
click at [196, 497] on p "Submit" at bounding box center [193, 494] width 47 height 19
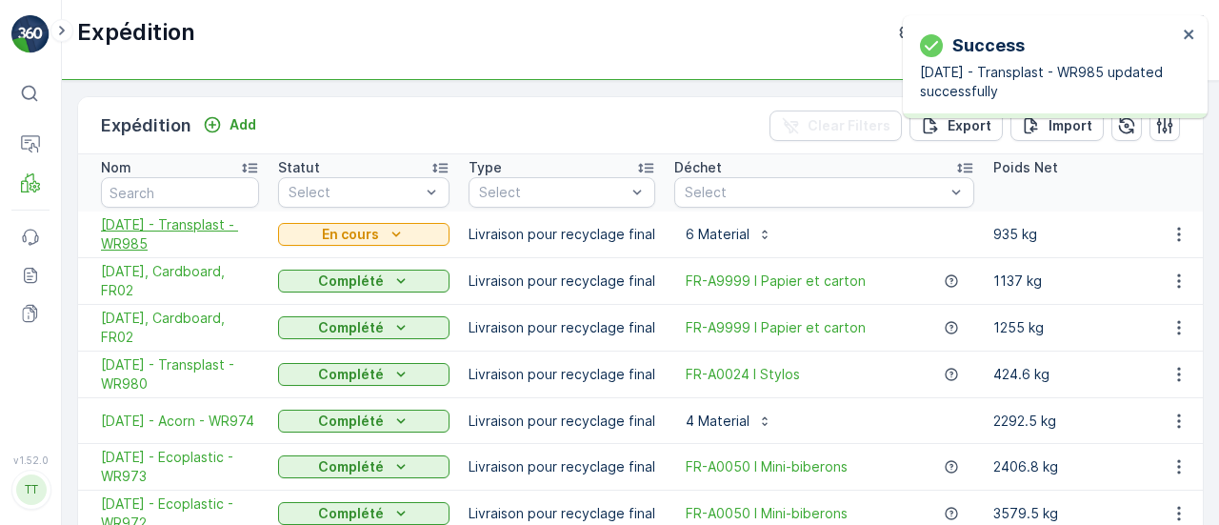
click at [152, 234] on span "08.10.2025 - Transplast - WR985" at bounding box center [180, 234] width 158 height 38
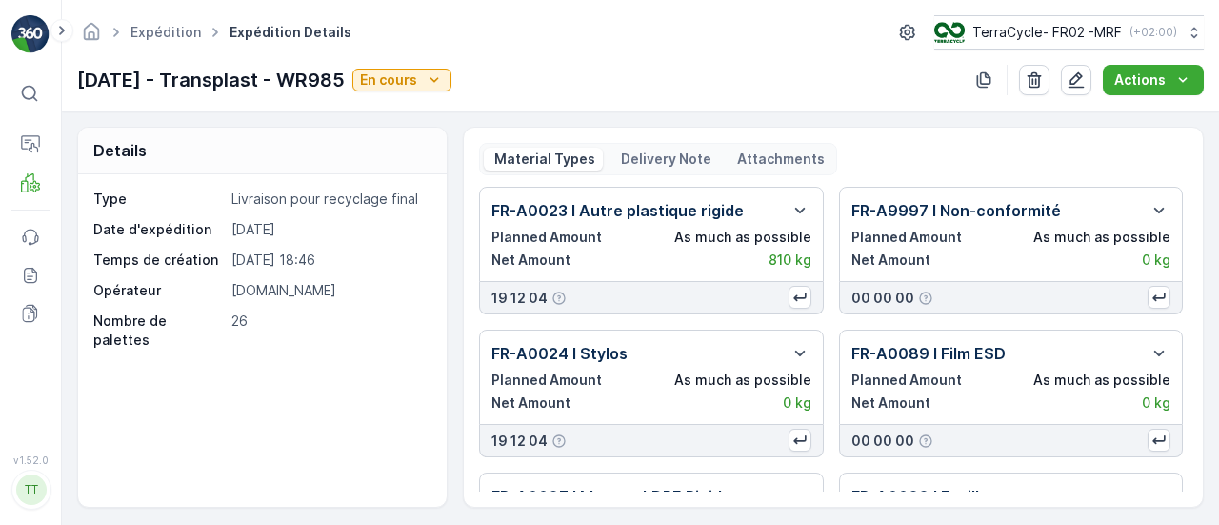
scroll to position [455, 0]
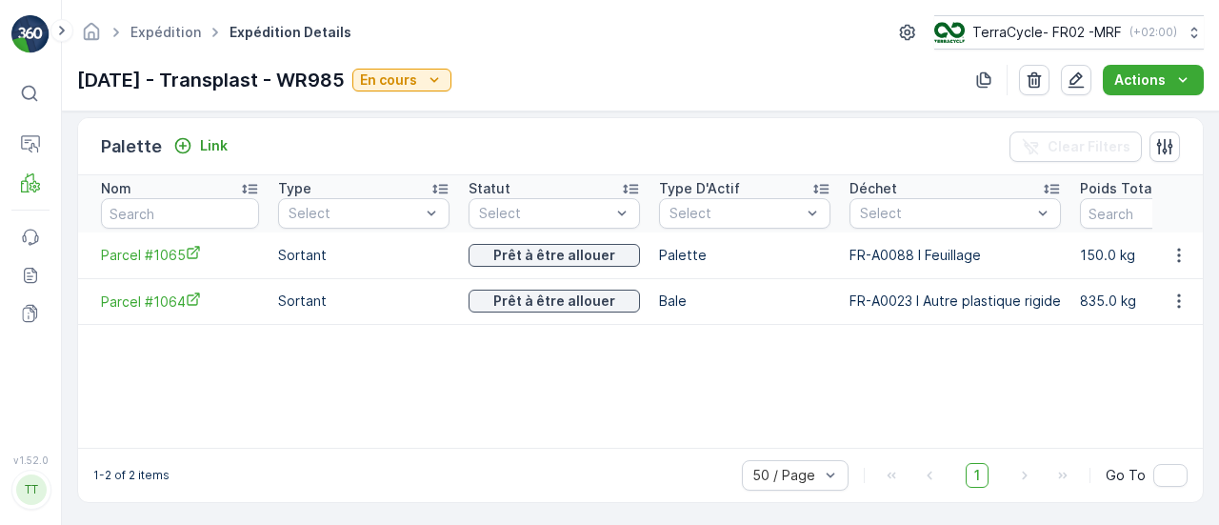
click at [215, 157] on div "Palette Link" at bounding box center [168, 146] width 134 height 27
click at [213, 149] on p "Link" at bounding box center [214, 145] width 28 height 19
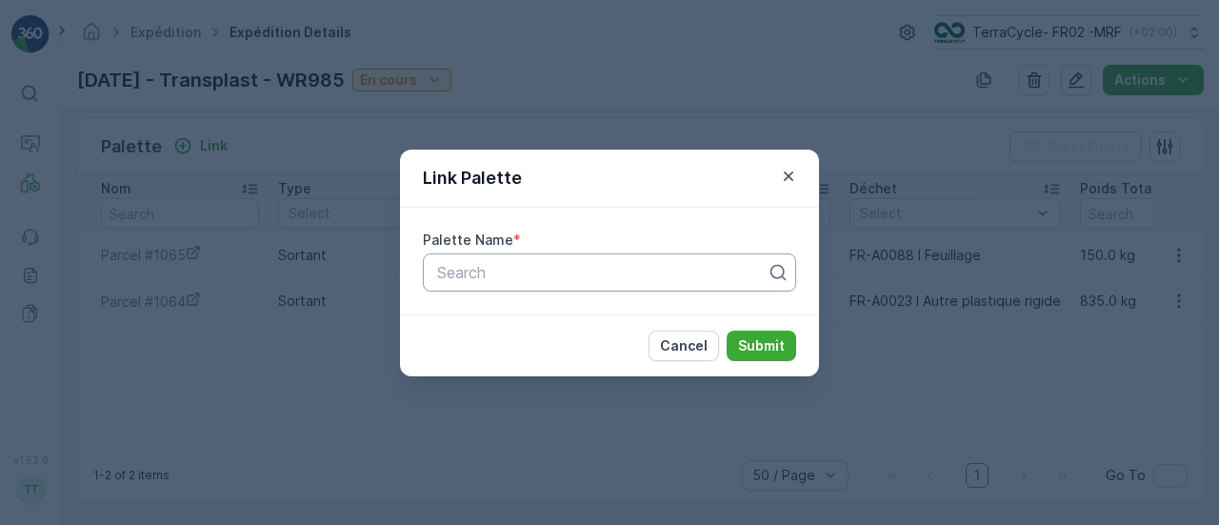
click at [440, 271] on div at bounding box center [601, 272] width 333 height 17
type input "9"
type input "1069"
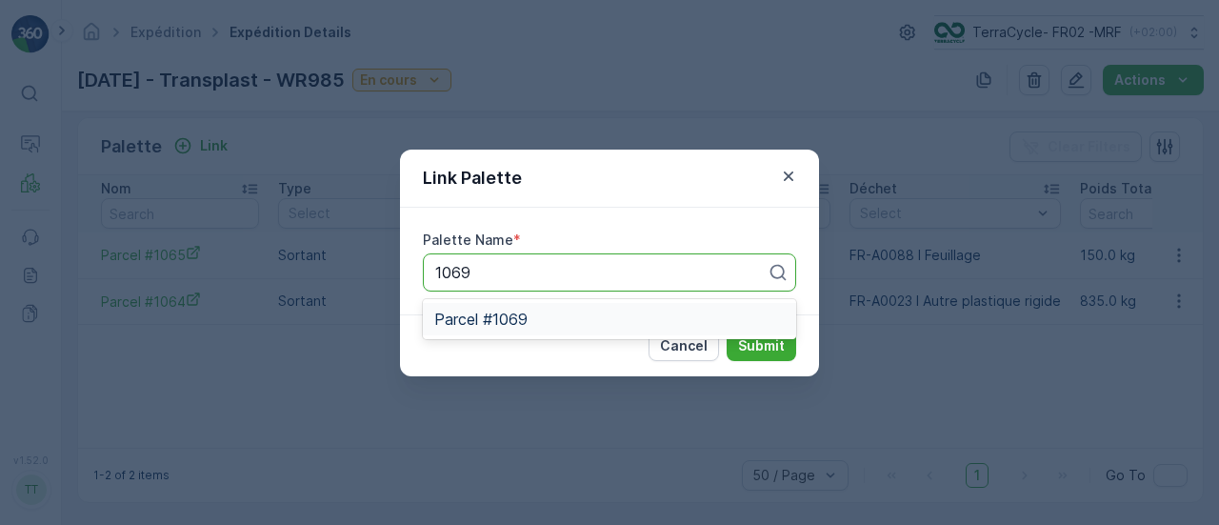
click at [512, 321] on span "Parcel #1069" at bounding box center [480, 318] width 93 height 17
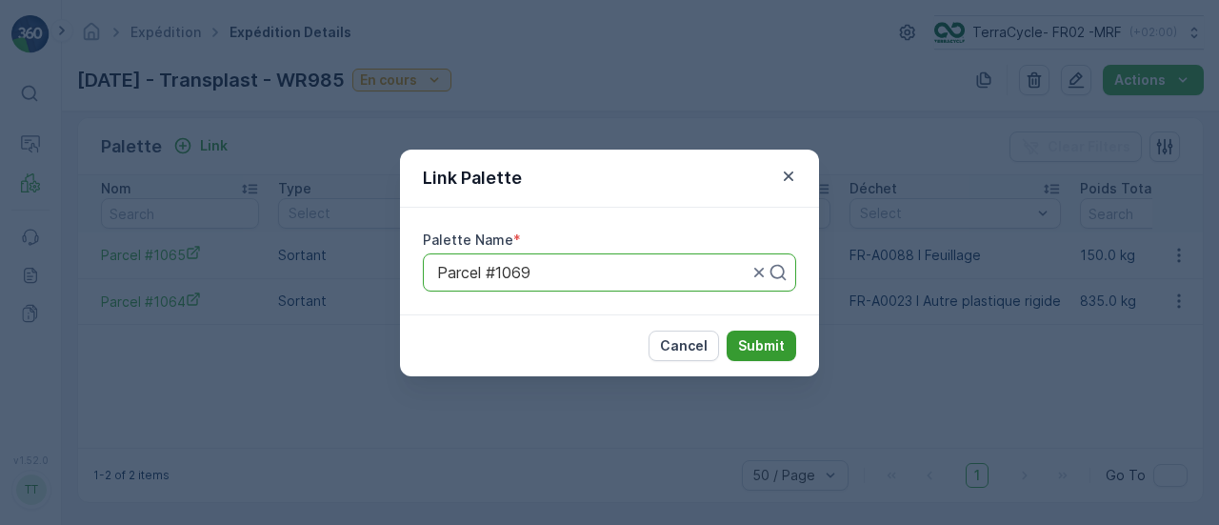
click at [765, 351] on p "Submit" at bounding box center [761, 345] width 47 height 19
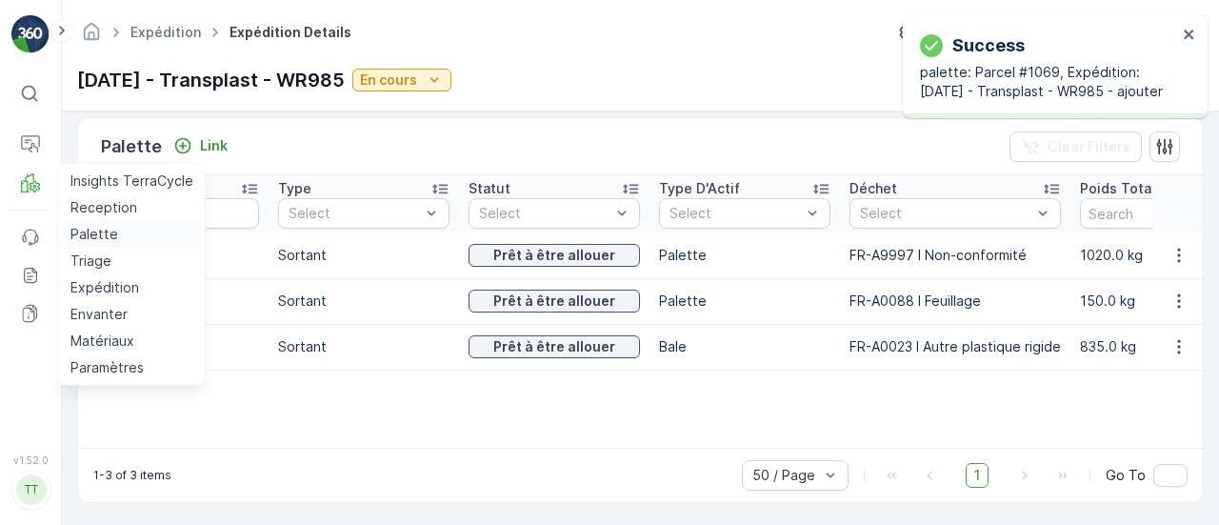
click at [99, 235] on p "Palette" at bounding box center [94, 234] width 48 height 19
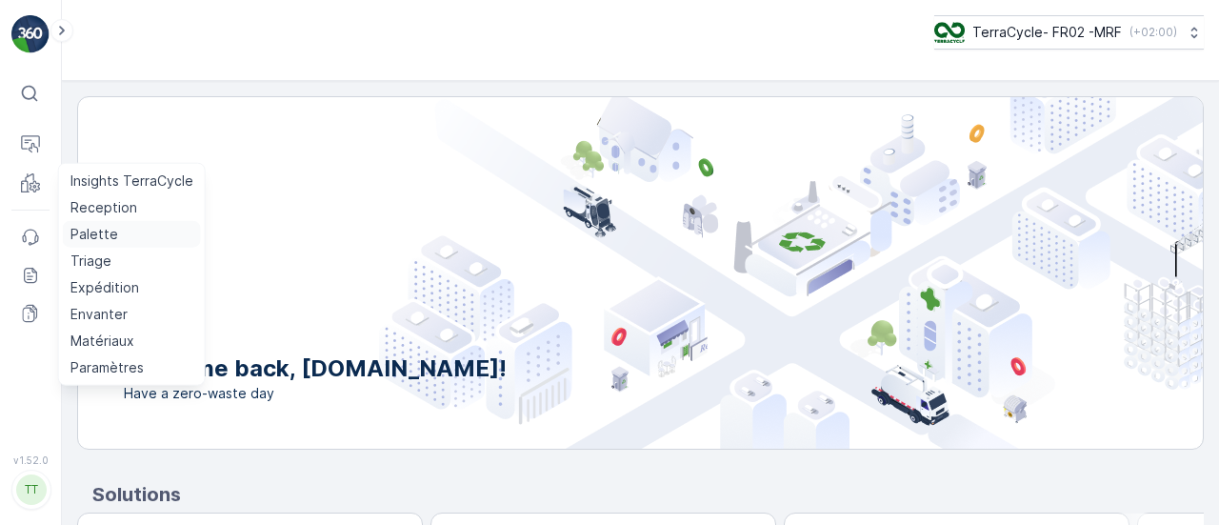
click at [91, 229] on p "Palette" at bounding box center [94, 234] width 48 height 19
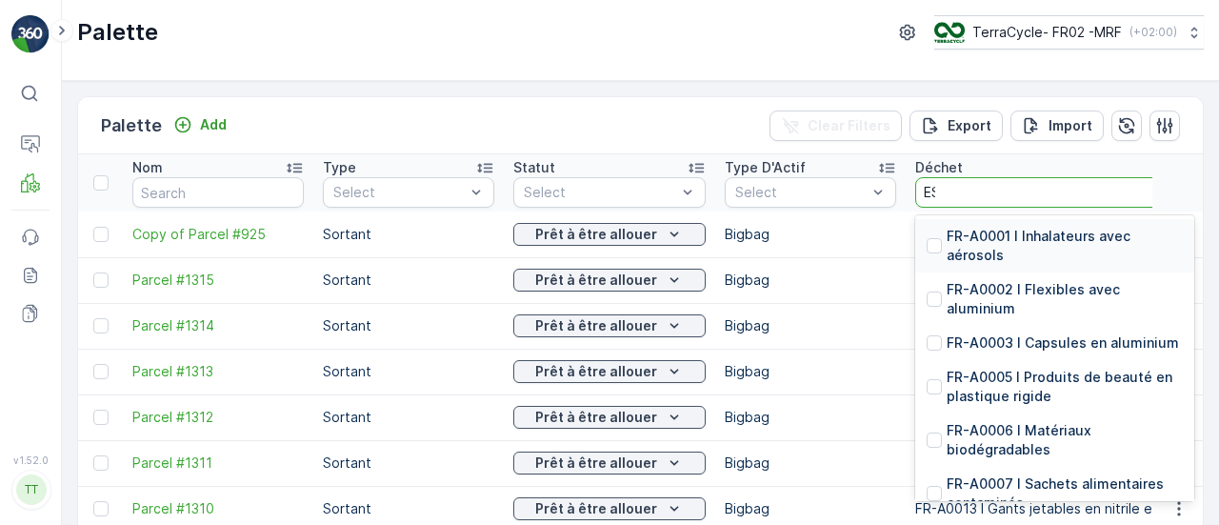
type input "ESD"
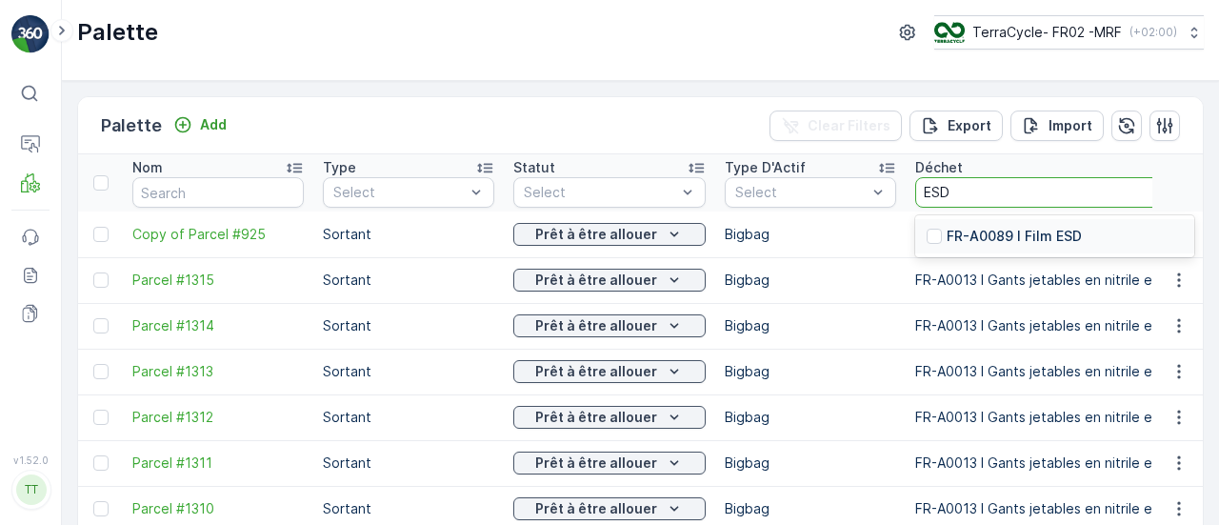
click at [1014, 232] on p "FR-A0089 I Film ESD" at bounding box center [1013, 236] width 135 height 19
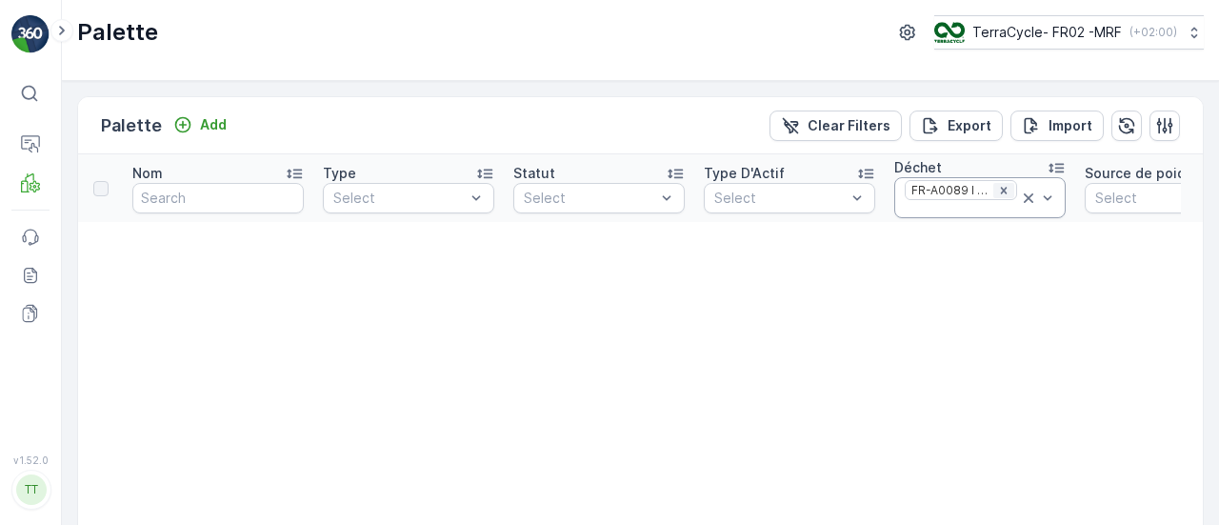
click at [1004, 189] on icon "Remove FR-A0089 I Film ESD" at bounding box center [1004, 190] width 7 height 7
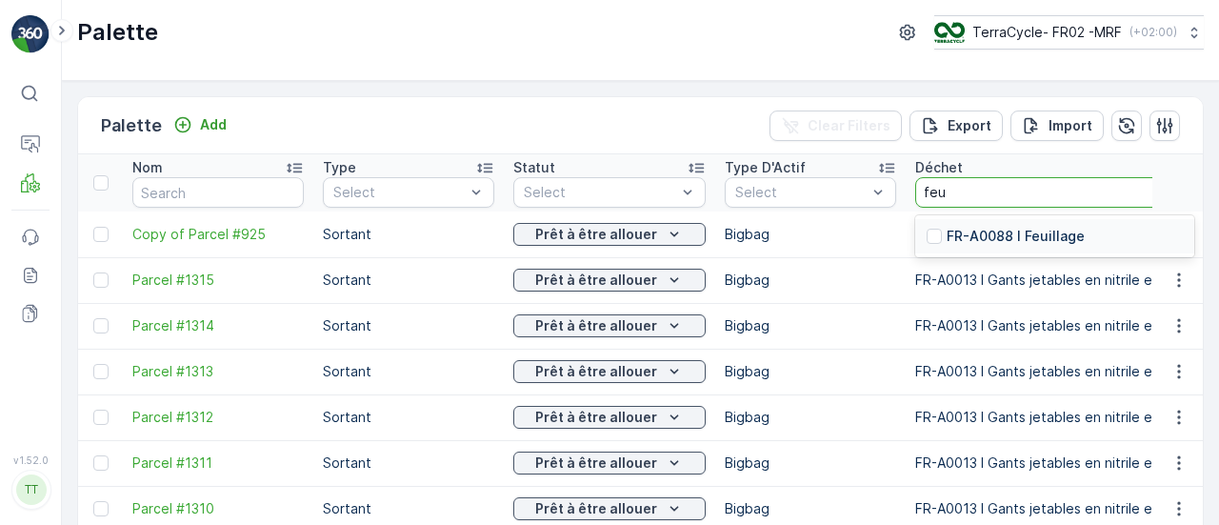
type input "feui"
click at [1021, 242] on p "FR-A0088 I Feuillage" at bounding box center [1015, 236] width 138 height 19
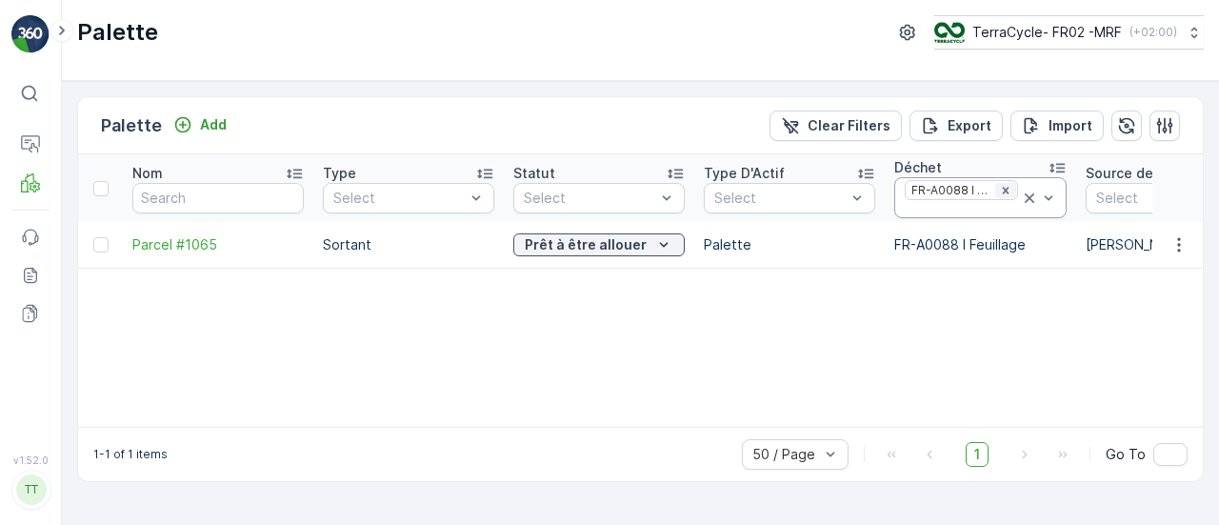
click at [1003, 193] on icon "Remove FR-A0088 I Feuillage" at bounding box center [1005, 190] width 13 height 13
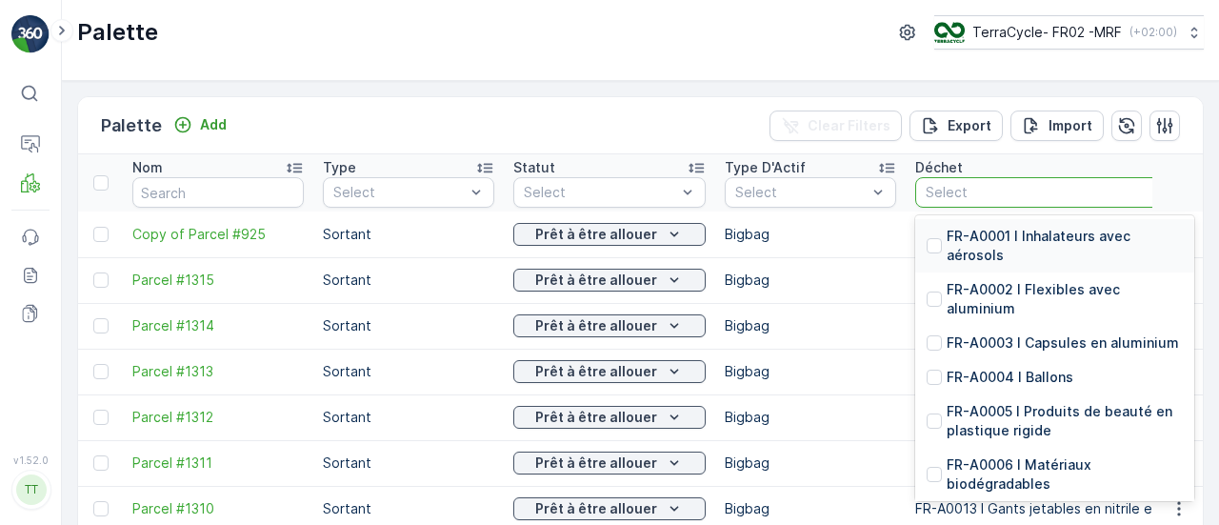
click at [958, 189] on div at bounding box center [1044, 192] width 243 height 15
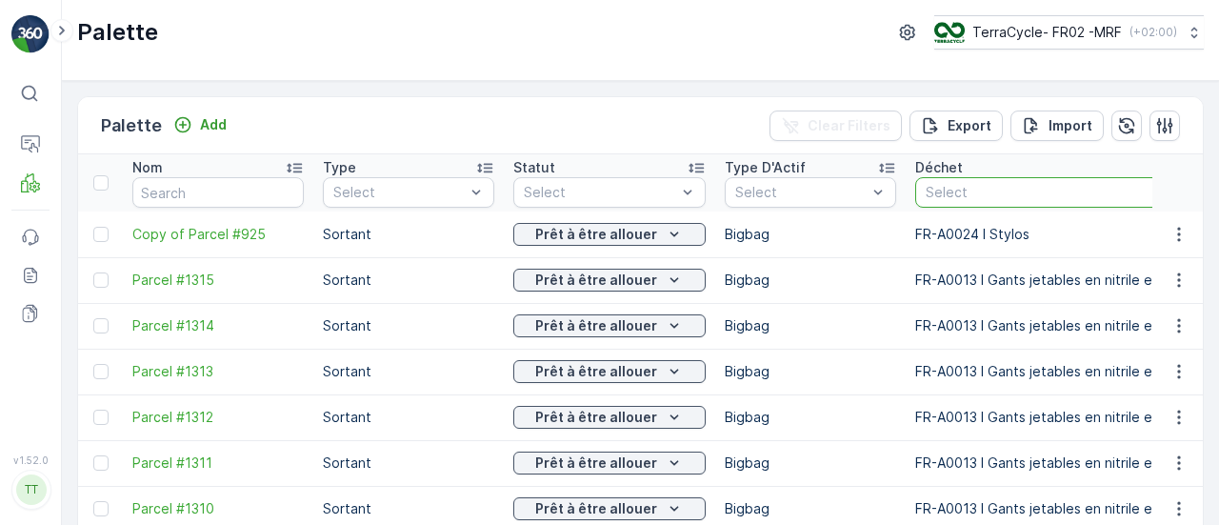
click at [958, 189] on div at bounding box center [1044, 192] width 243 height 15
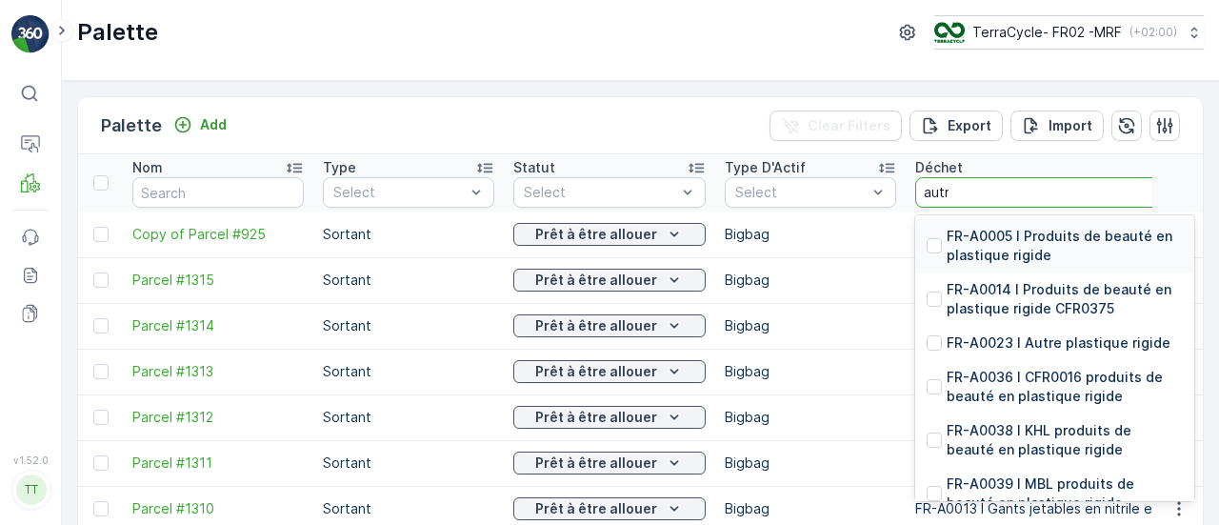
type input "autre"
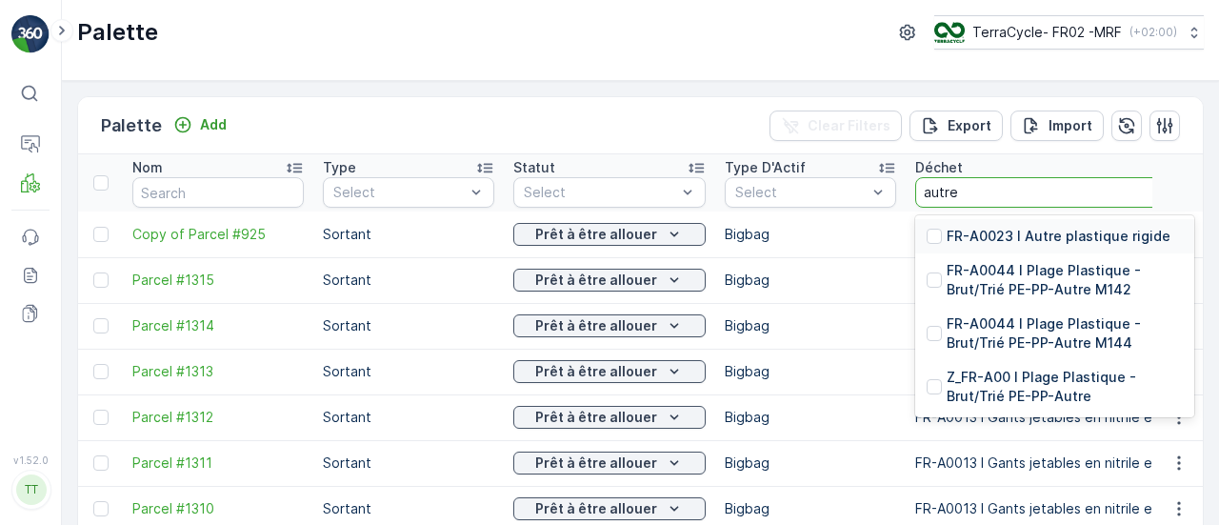
click at [1007, 238] on p "FR-A0023 I Autre plastique rigide" at bounding box center [1058, 236] width 224 height 19
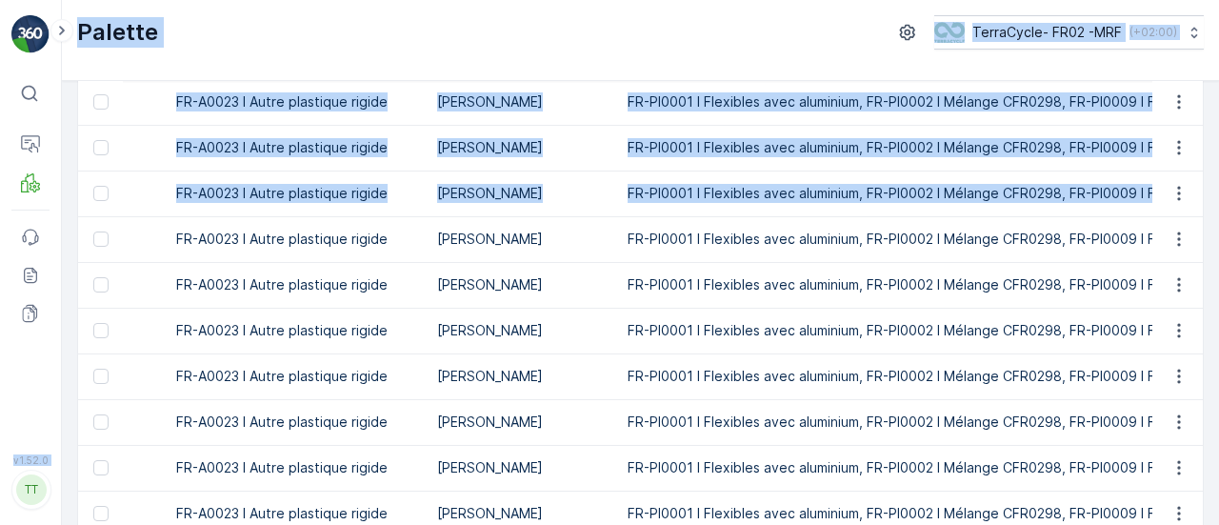
scroll to position [0, 112]
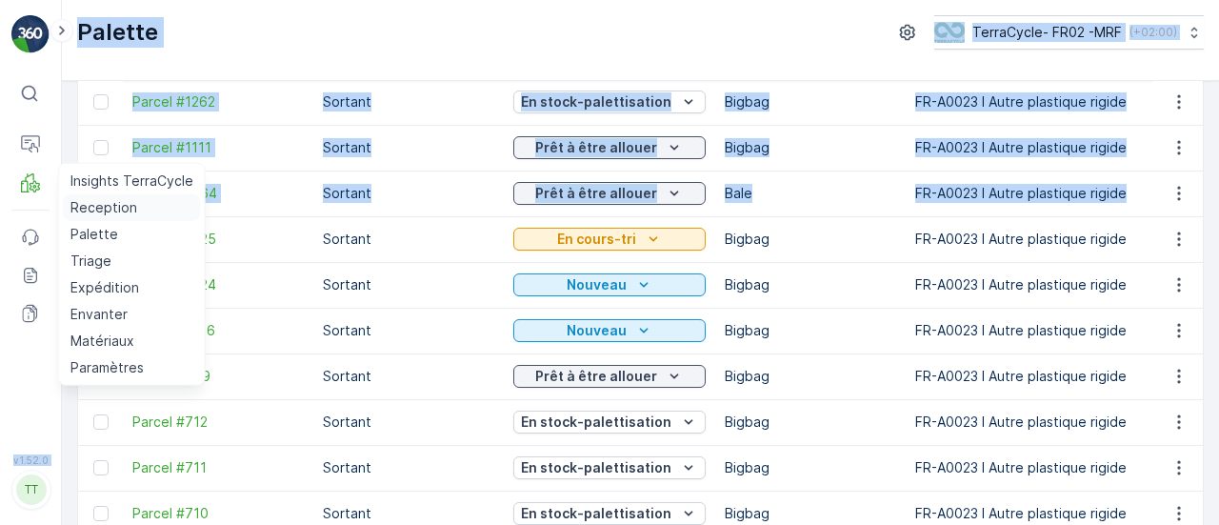
drag, startPoint x: 390, startPoint y: 198, endPoint x: 141, endPoint y: 197, distance: 249.4
click at [141, 197] on div "⌘B Operations MRF Insights TerraCycle Reception Palette Triage Expédition Envan…" at bounding box center [609, 262] width 1219 height 525
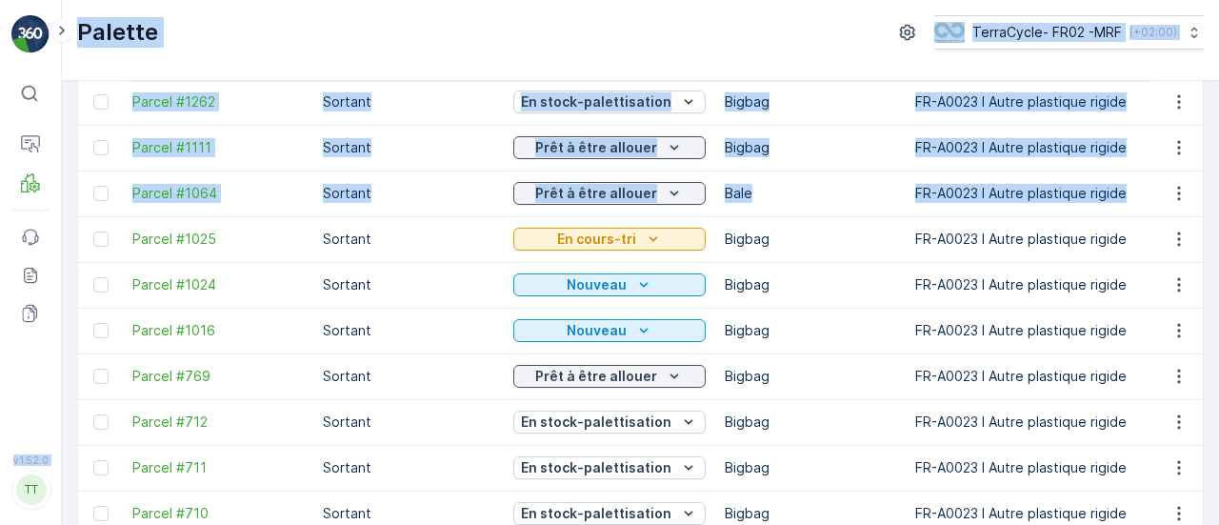
click at [400, 202] on td "Sortant" at bounding box center [408, 193] width 190 height 46
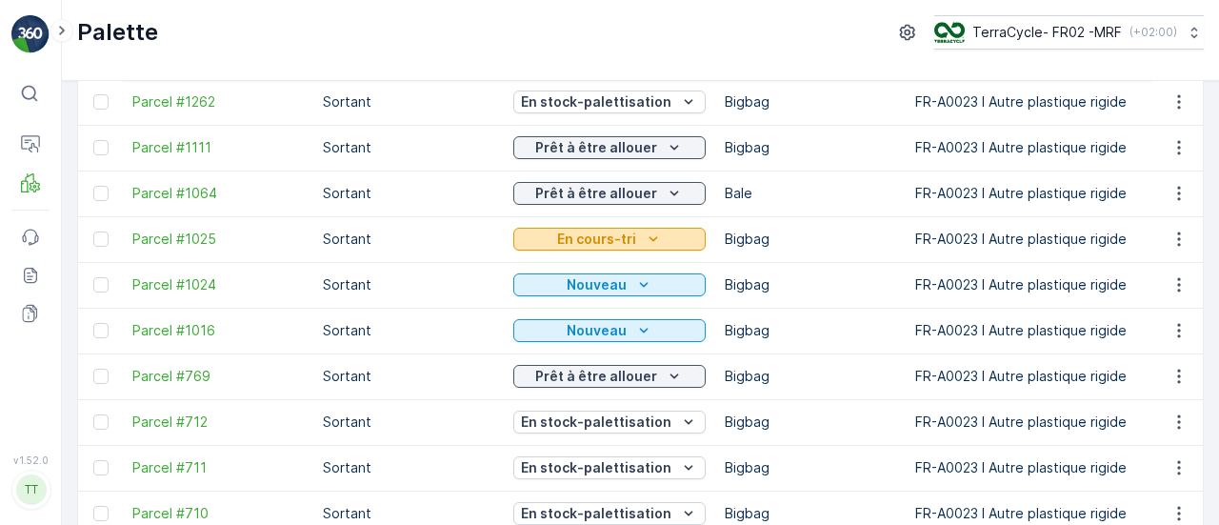
click at [618, 239] on p "En cours-tri" at bounding box center [596, 238] width 79 height 19
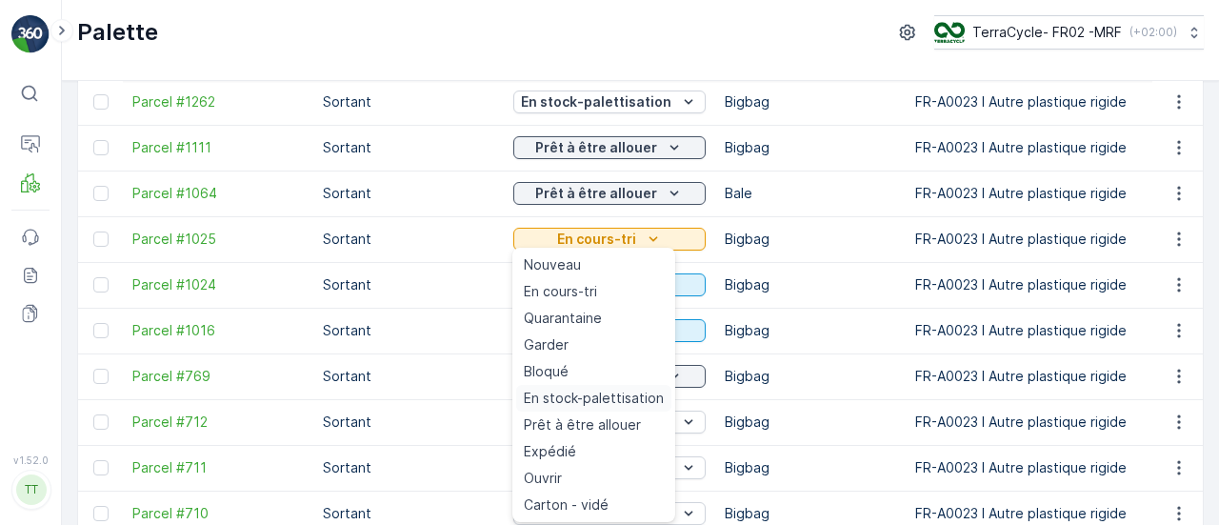
click at [612, 395] on span "En stock-palettisation" at bounding box center [594, 397] width 140 height 19
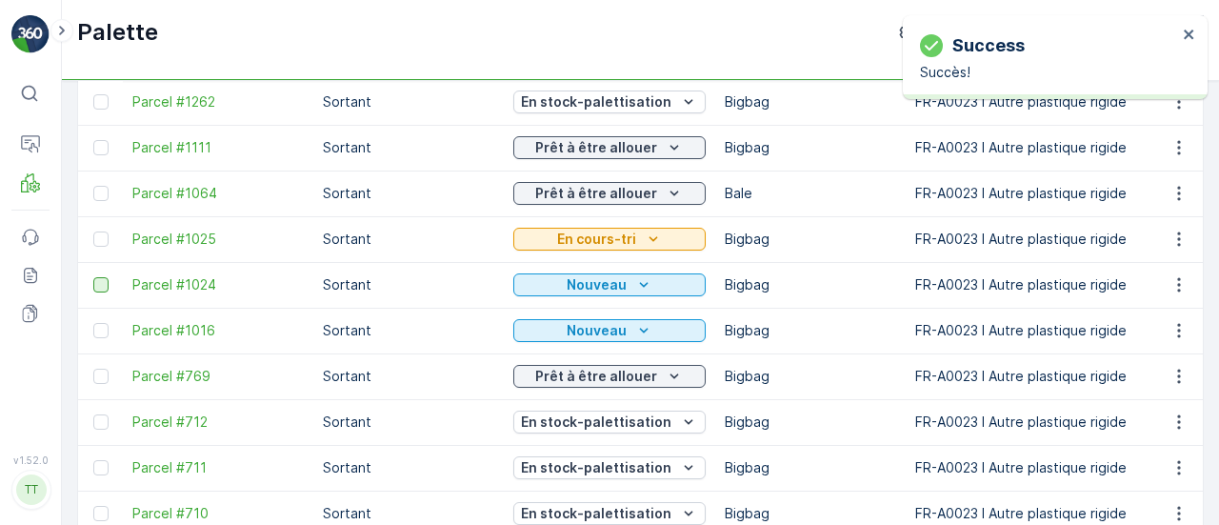
click at [101, 281] on div at bounding box center [100, 284] width 15 height 15
click at [93, 277] on input "checkbox" at bounding box center [93, 277] width 0 height 0
click at [96, 344] on td at bounding box center [100, 330] width 45 height 46
click at [99, 339] on td at bounding box center [100, 330] width 45 height 46
click at [102, 330] on div at bounding box center [100, 330] width 15 height 15
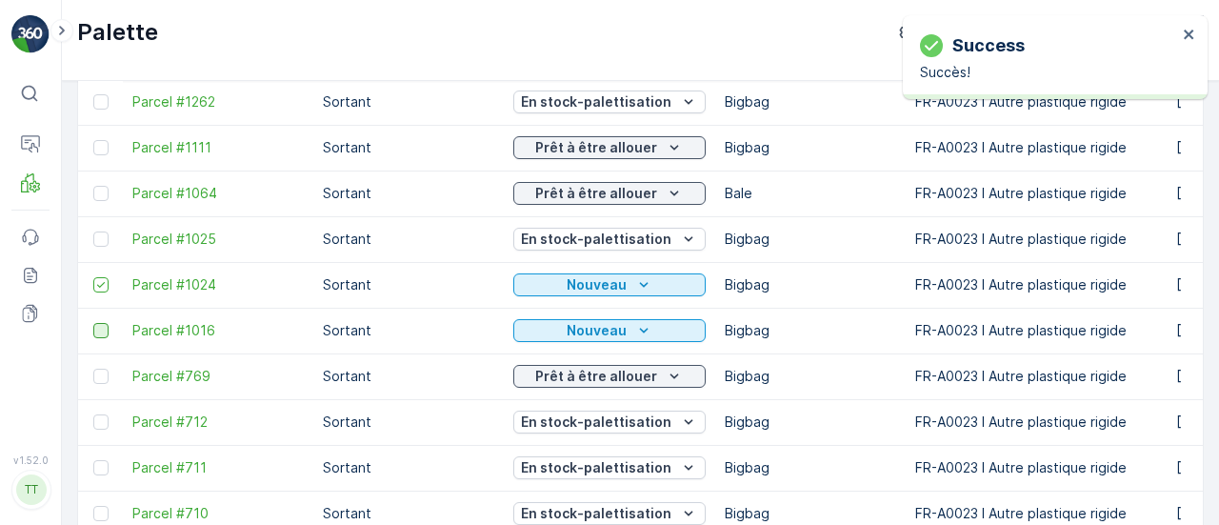
click at [93, 323] on input "checkbox" at bounding box center [93, 323] width 0 height 0
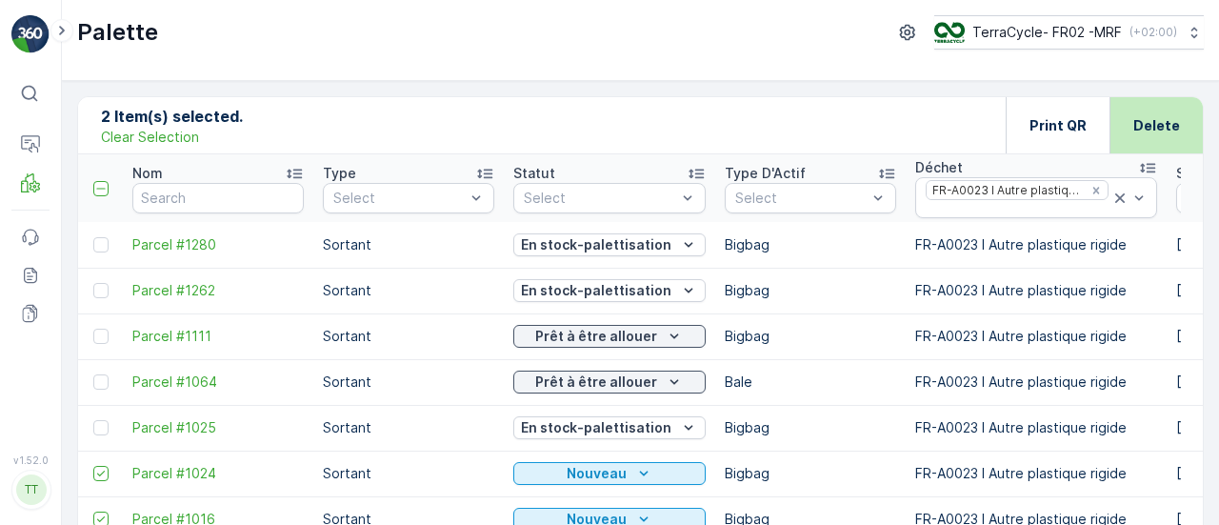
click at [1174, 125] on p "Delete" at bounding box center [1156, 125] width 47 height 19
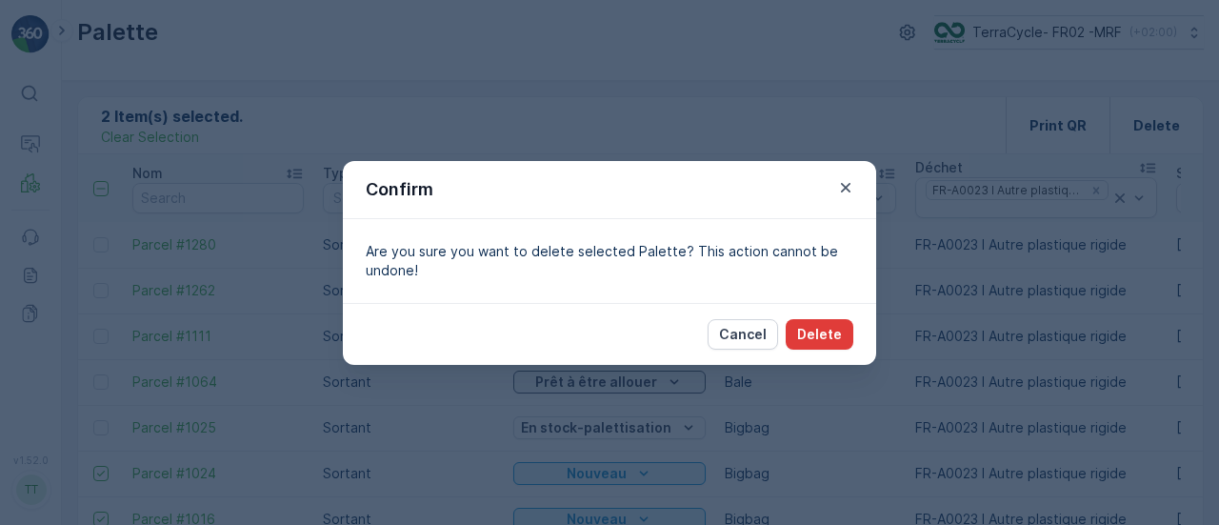
click at [843, 337] on button "Delete" at bounding box center [819, 334] width 68 height 30
